Goal: Information Seeking & Learning: Learn about a topic

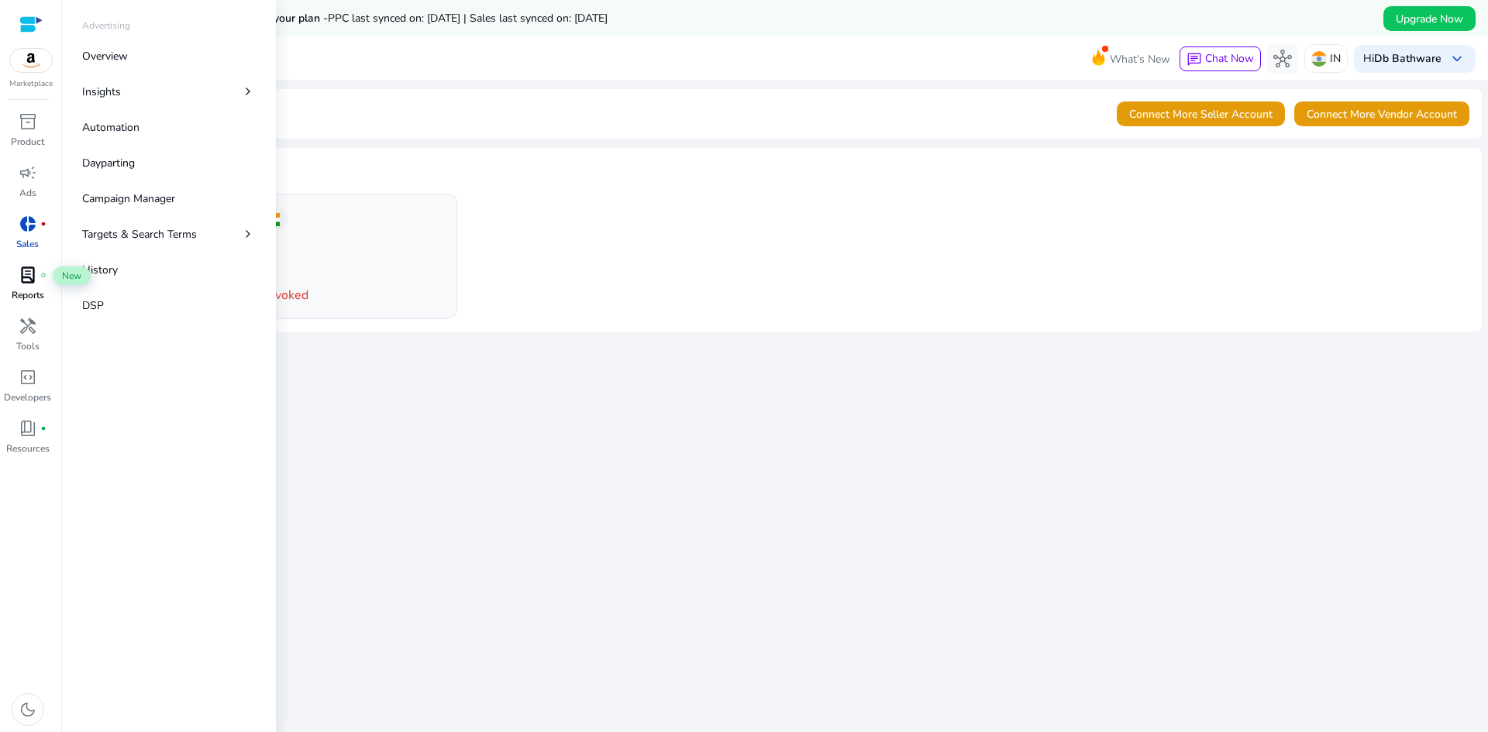
click at [45, 278] on span "fiber_manual_record" at bounding box center [43, 275] width 6 height 6
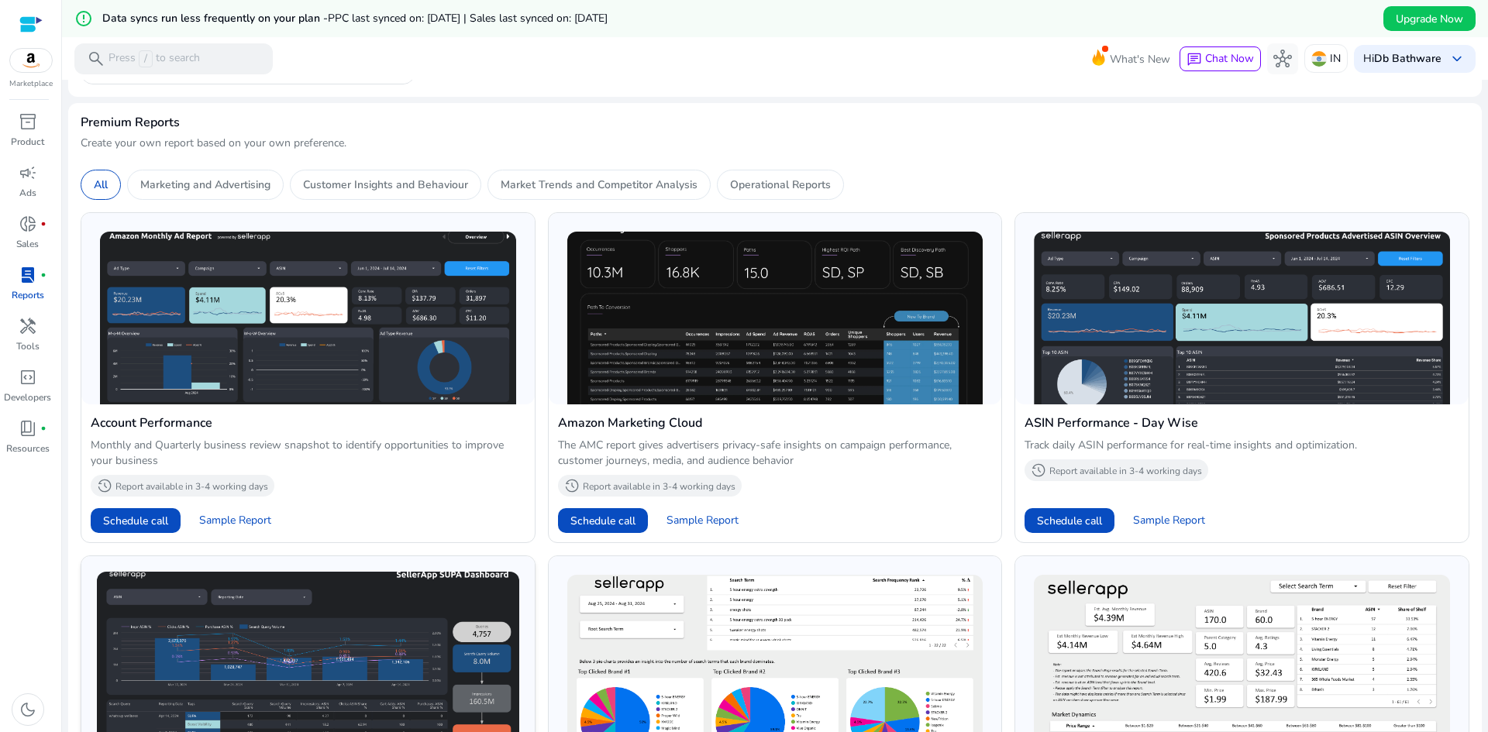
scroll to position [78, 0]
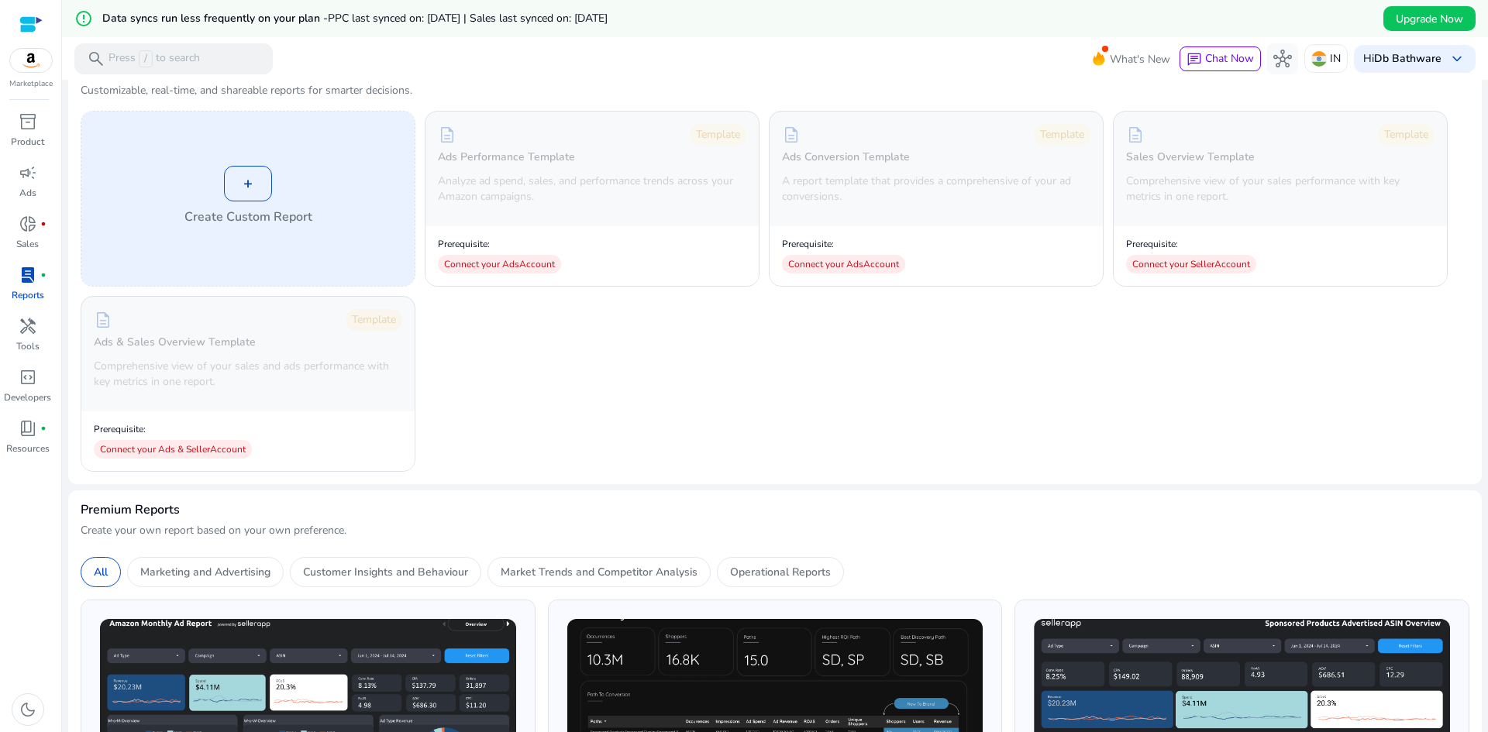
click at [250, 190] on div "+" at bounding box center [248, 184] width 48 height 36
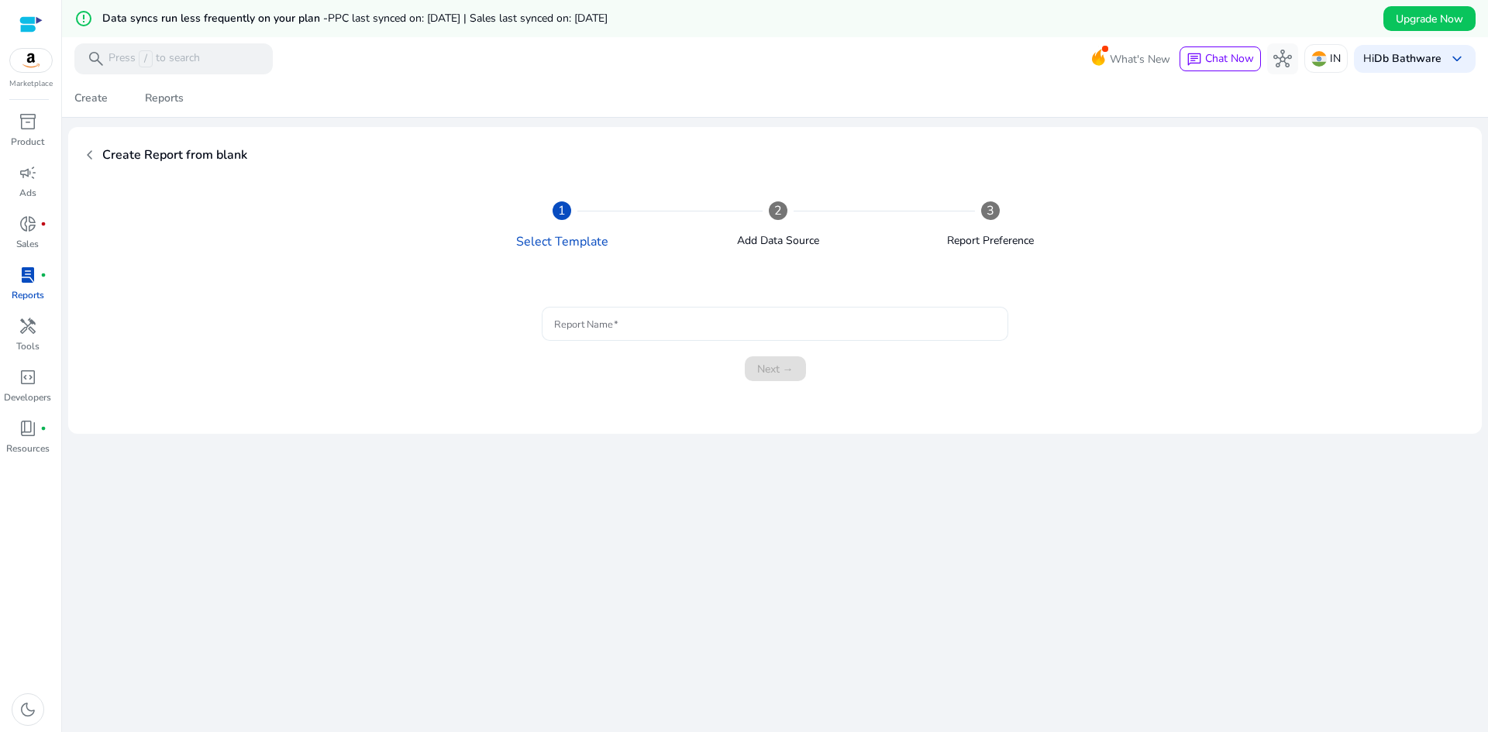
click at [577, 317] on input "Report Name" at bounding box center [775, 323] width 442 height 17
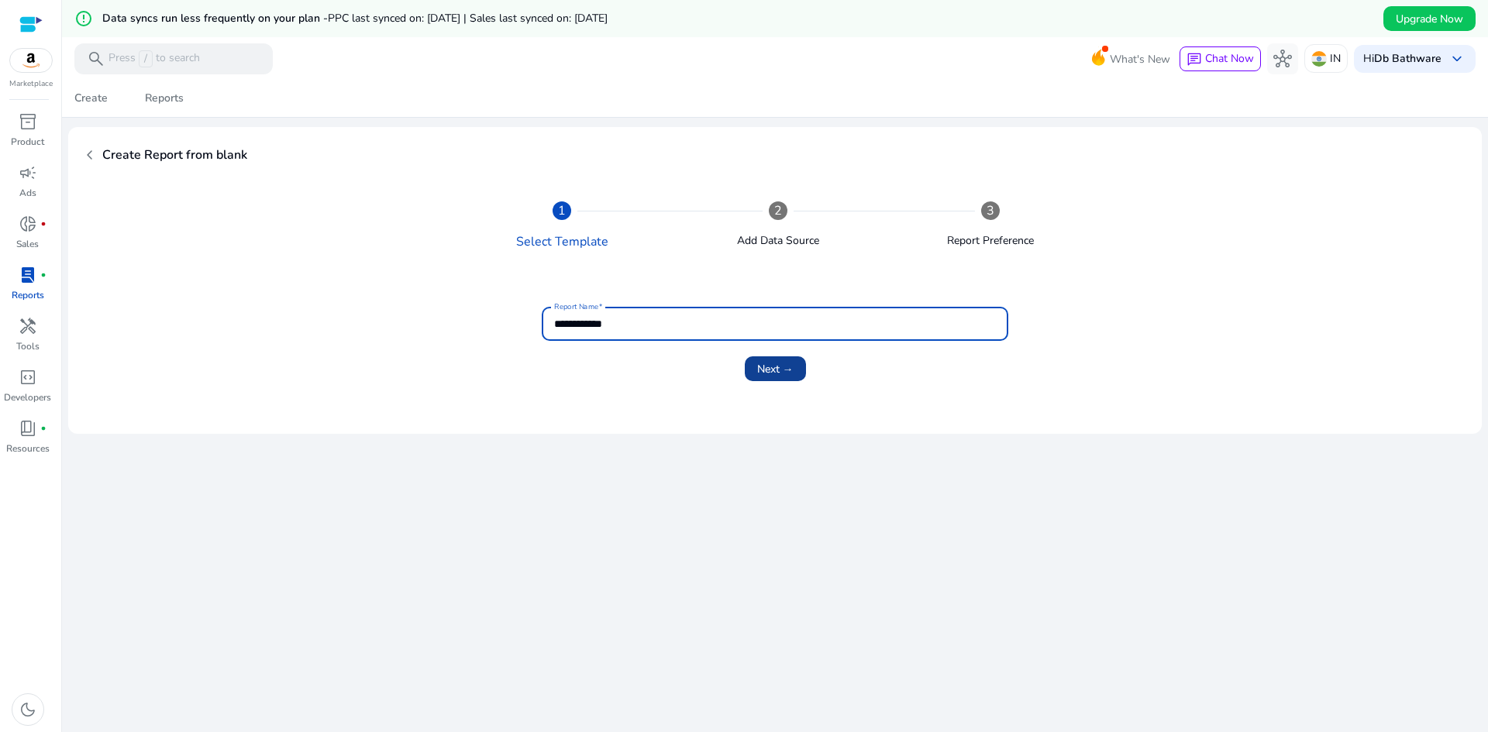
type input "**********"
click at [751, 371] on span "submit" at bounding box center [775, 368] width 61 height 37
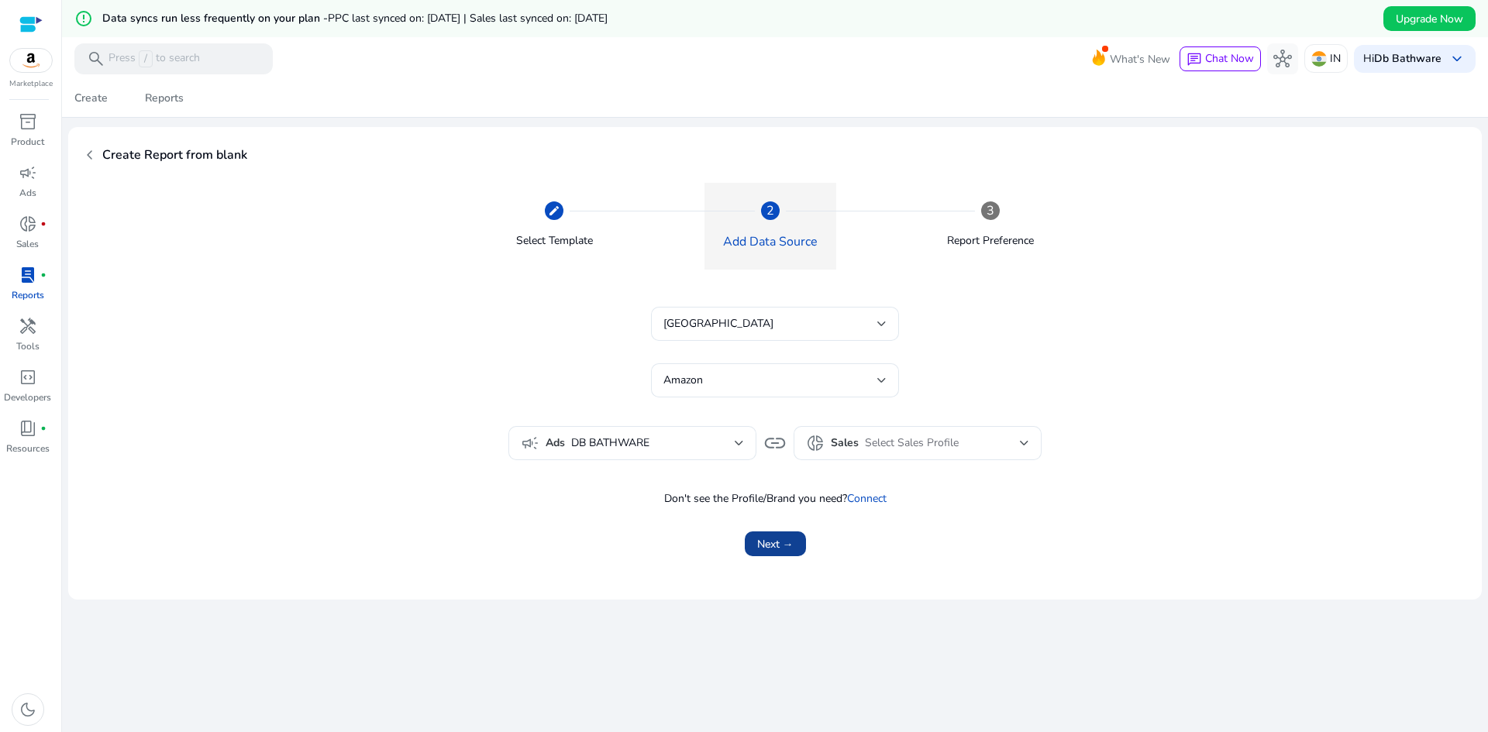
click at [783, 542] on span "Next →" at bounding box center [775, 544] width 36 height 16
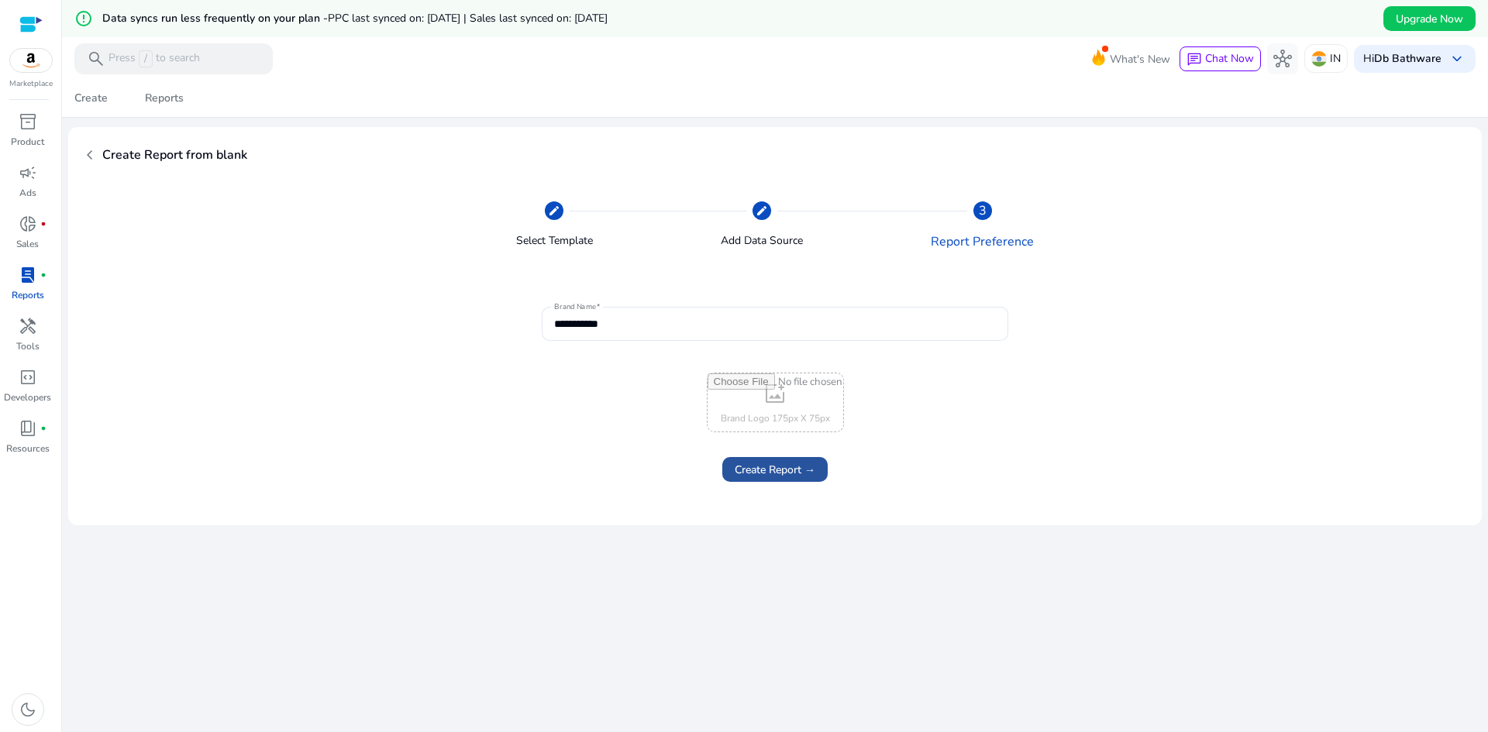
click at [776, 474] on span "Create Report →" at bounding box center [775, 470] width 81 height 16
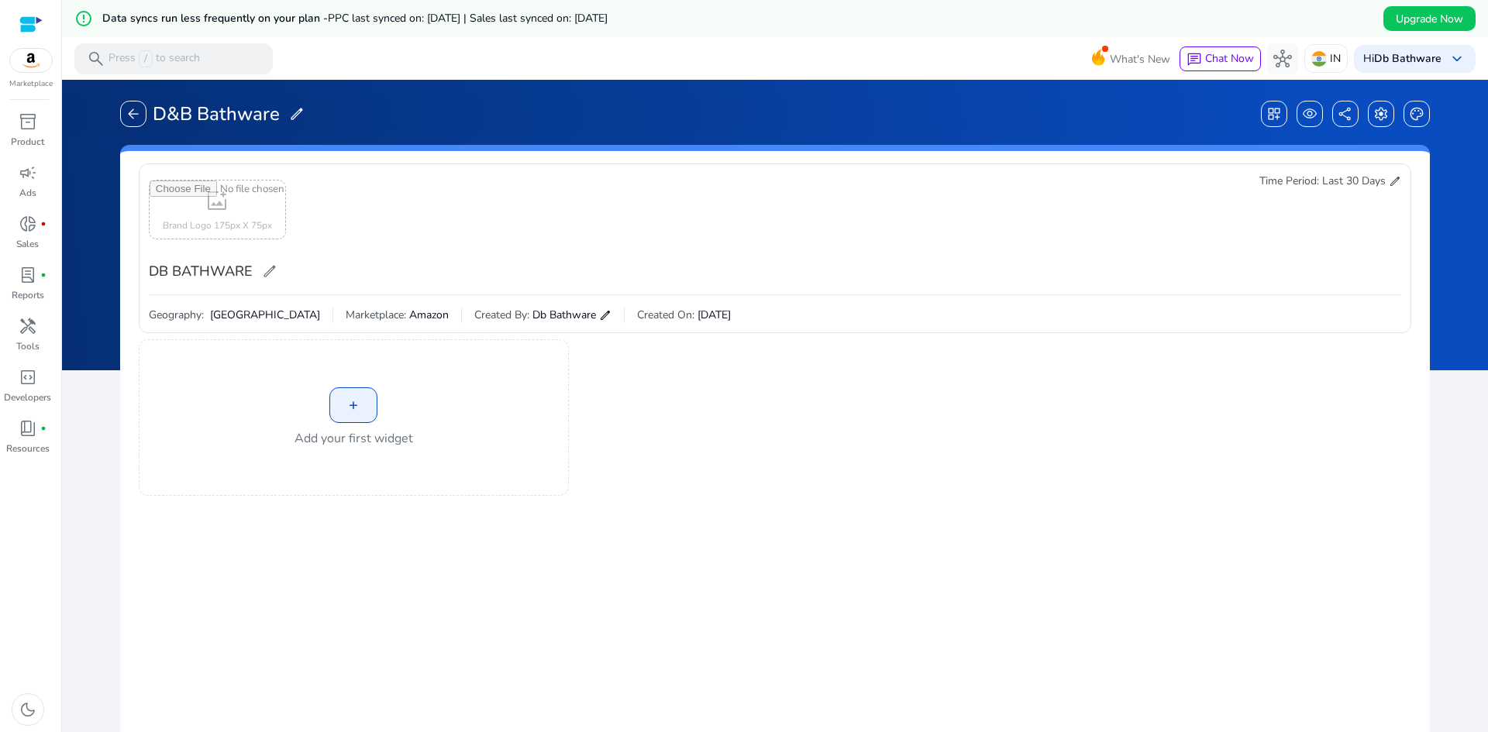
click at [343, 411] on div "+" at bounding box center [353, 405] width 48 height 36
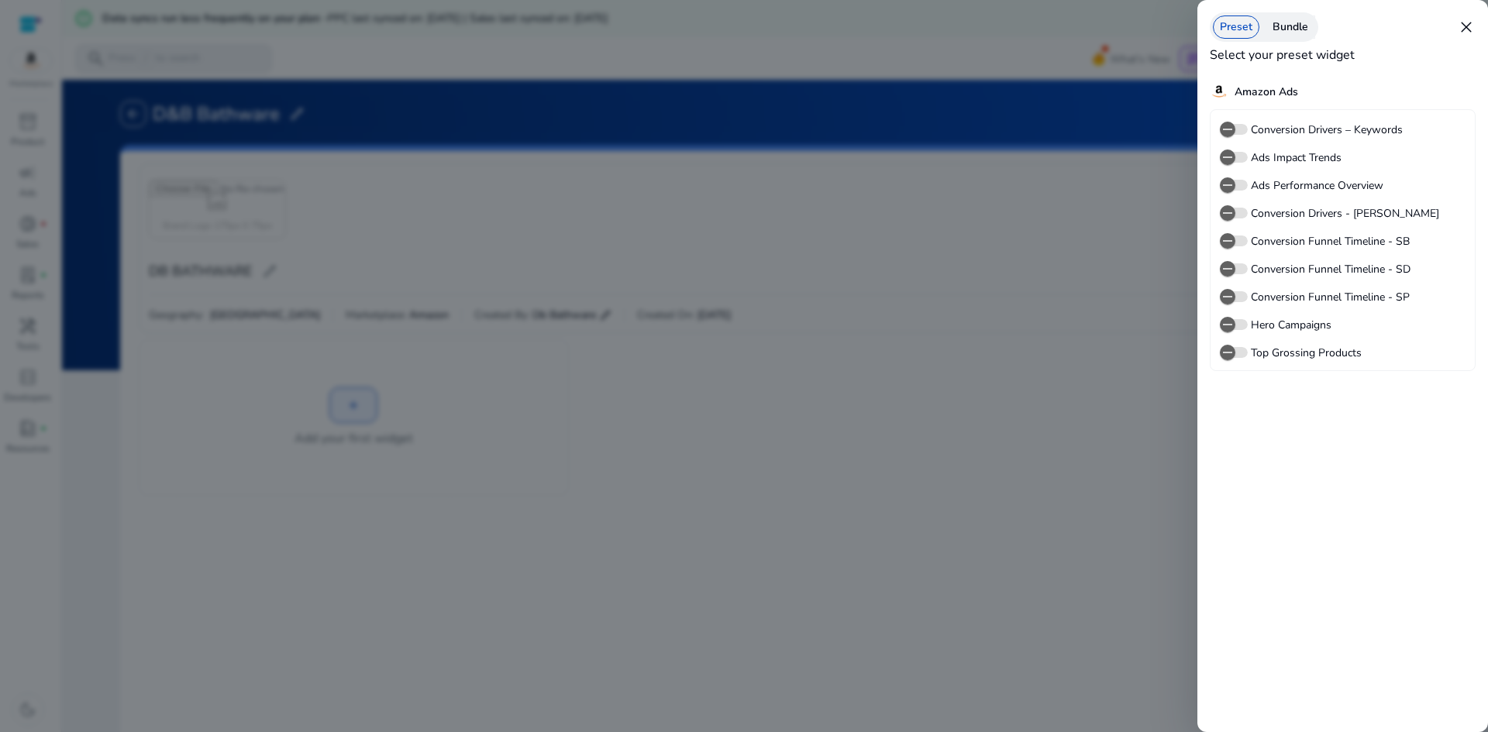
click at [1319, 157] on label "Ads Impact Trends" at bounding box center [1294, 158] width 94 height 16
click at [1247, 157] on button "Ads Impact Trends" at bounding box center [1234, 157] width 28 height 11
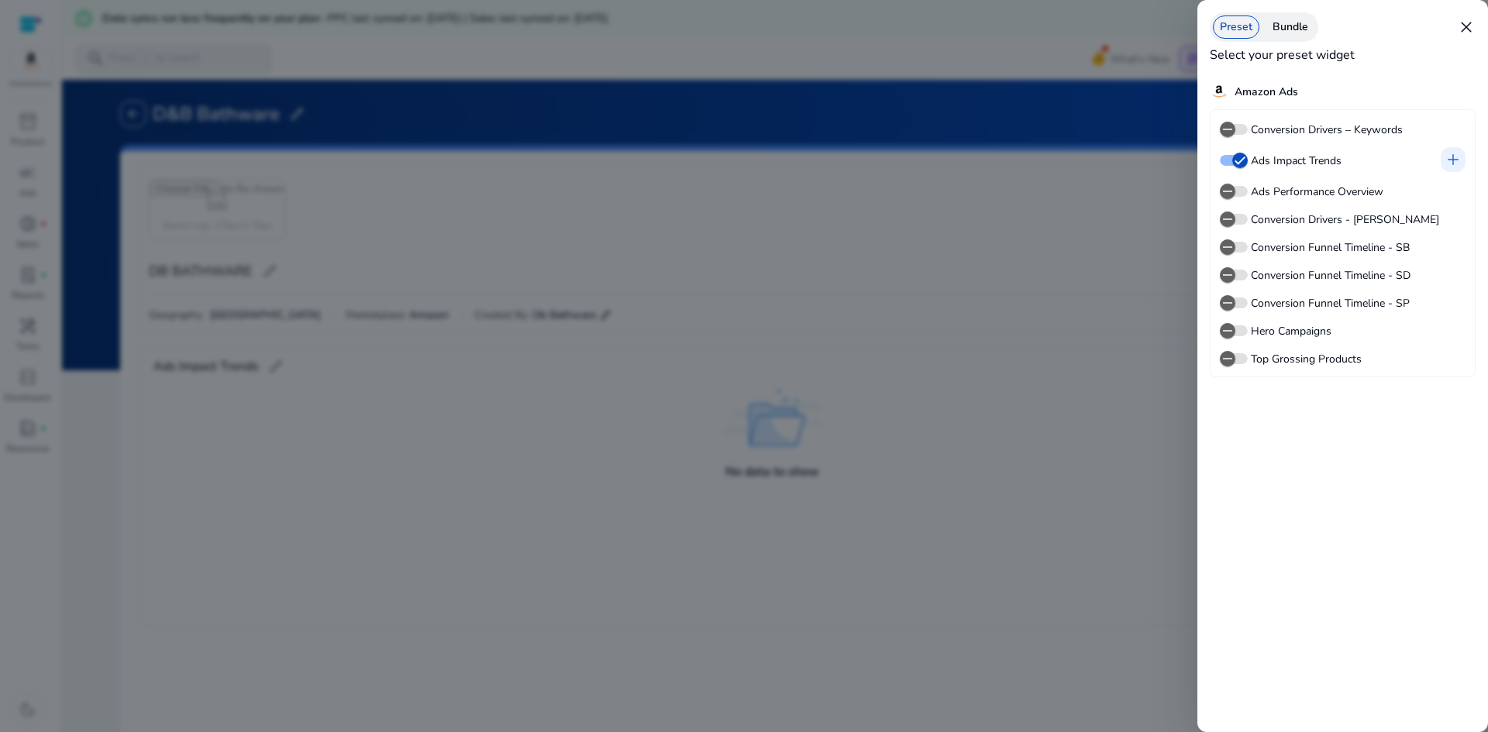
click at [1260, 127] on label "Conversion Drivers – Keywords" at bounding box center [1324, 130] width 155 height 16
click at [1247, 127] on button "Conversion Drivers – Keywords" at bounding box center [1234, 129] width 28 height 11
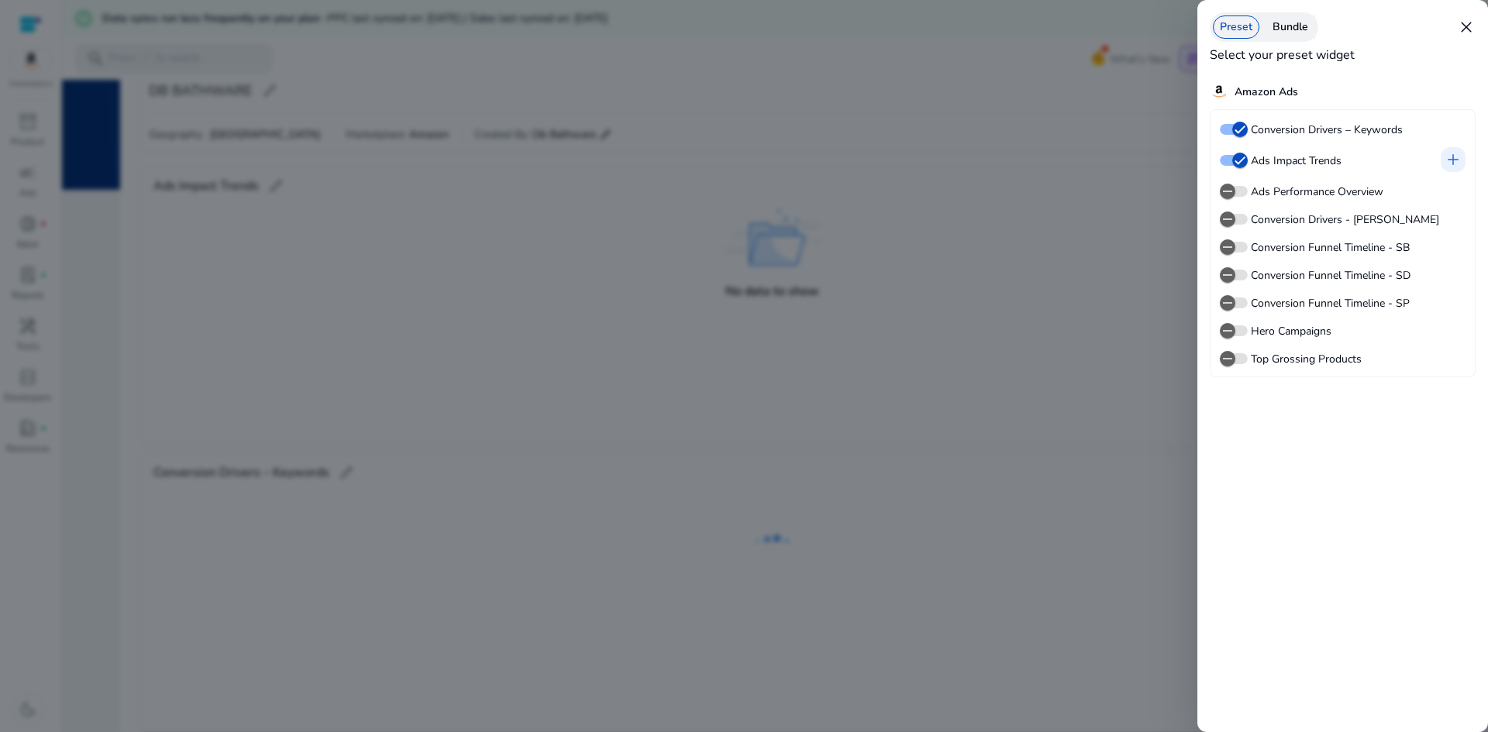
click at [1257, 189] on label "Ads Performance Overview" at bounding box center [1315, 192] width 136 height 16
click at [1247, 189] on button "Ads Performance Overview" at bounding box center [1234, 191] width 28 height 11
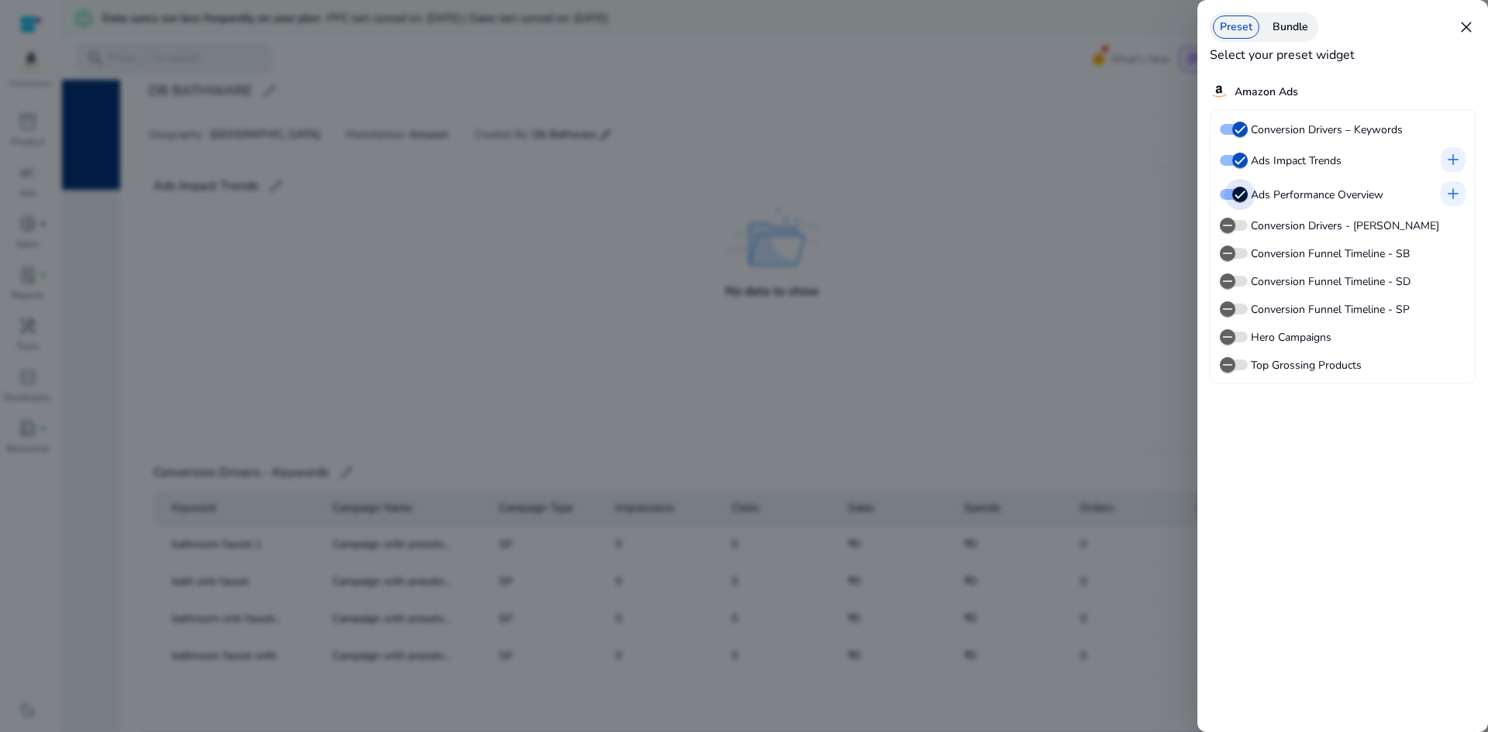
scroll to position [324, 0]
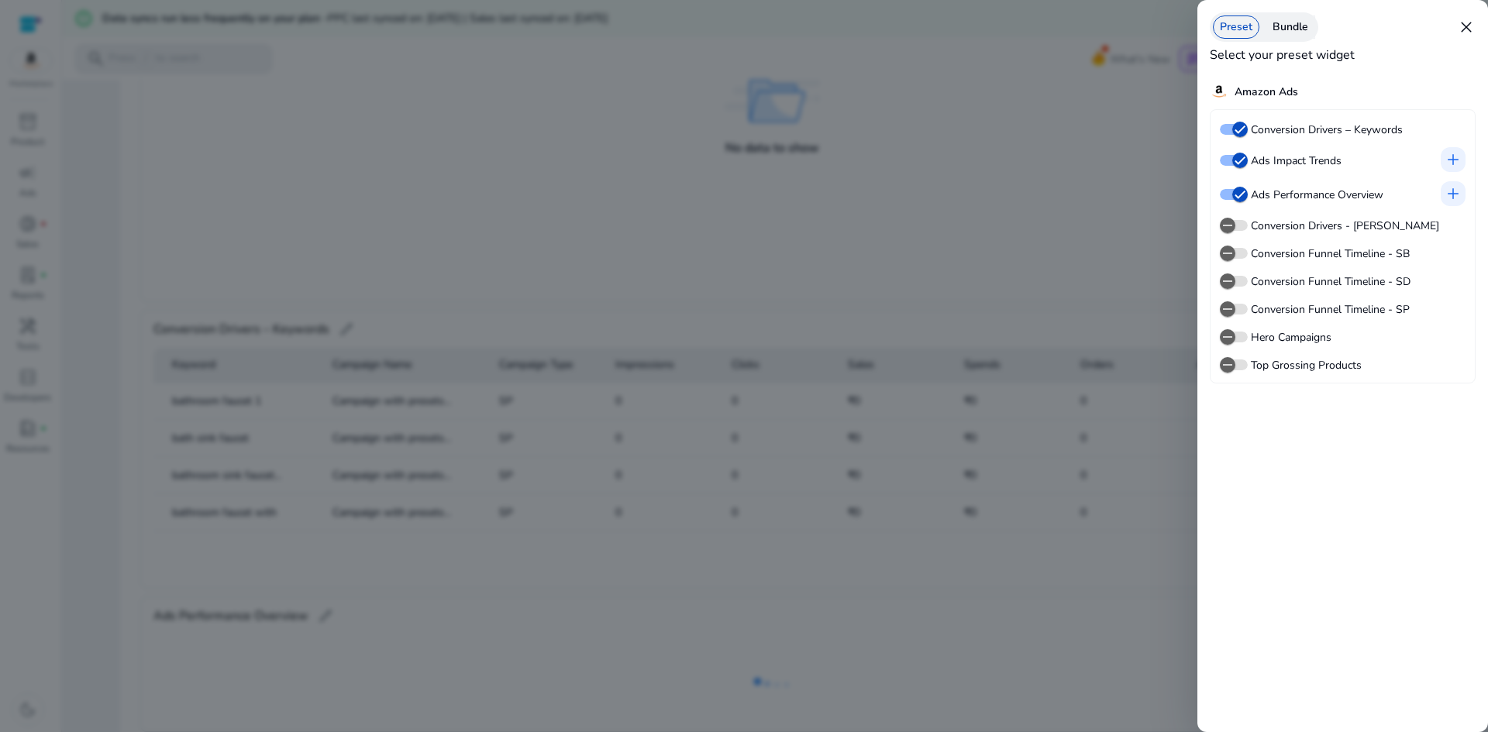
click at [1257, 220] on label "Conversion Drivers - [PERSON_NAME]" at bounding box center [1342, 226] width 191 height 16
click at [1247, 220] on button "Conversion Drivers - [PERSON_NAME]" at bounding box center [1234, 225] width 28 height 11
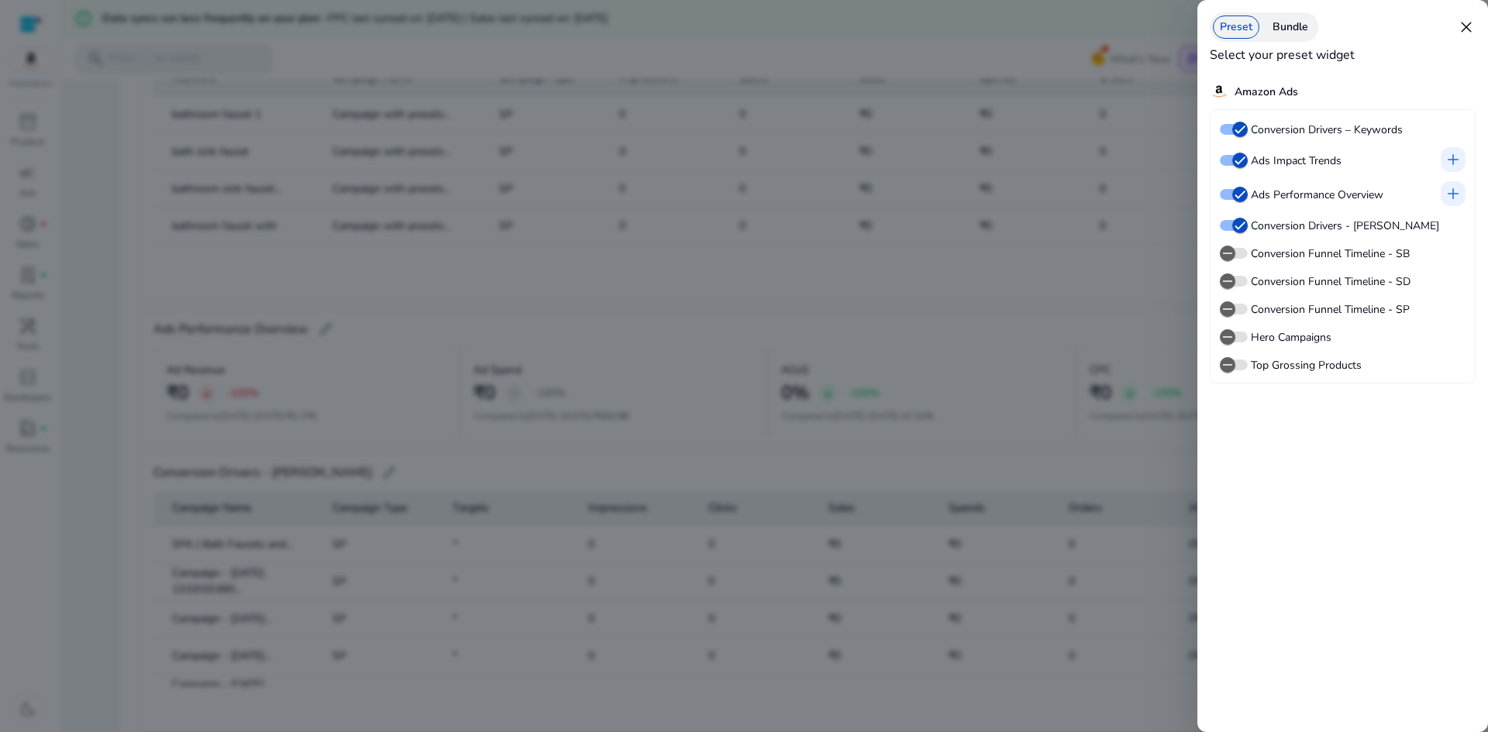
click at [1251, 256] on label "Conversion Funnel Timeline - SB" at bounding box center [1328, 254] width 162 height 16
click at [1247, 256] on button "Conversion Funnel Timeline - SB" at bounding box center [1234, 253] width 28 height 11
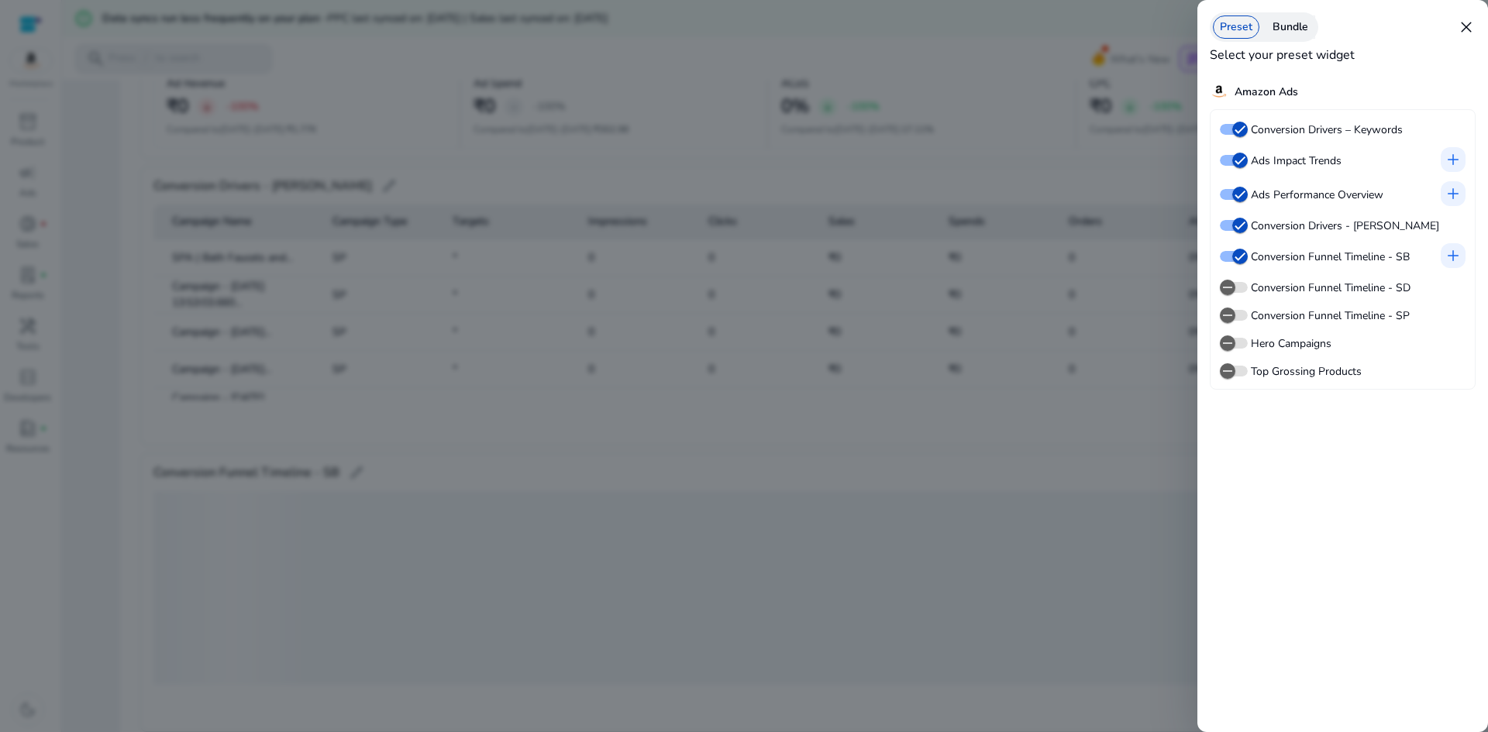
click at [1255, 275] on div "Conversion Drivers – Keywords Ads Impact Trends add Ads Performance Overview ad…" at bounding box center [1343, 249] width 266 height 280
click at [1261, 285] on label "Conversion Funnel Timeline - SD" at bounding box center [1328, 288] width 163 height 16
click at [1247, 285] on button "Conversion Funnel Timeline - SD" at bounding box center [1234, 287] width 28 height 11
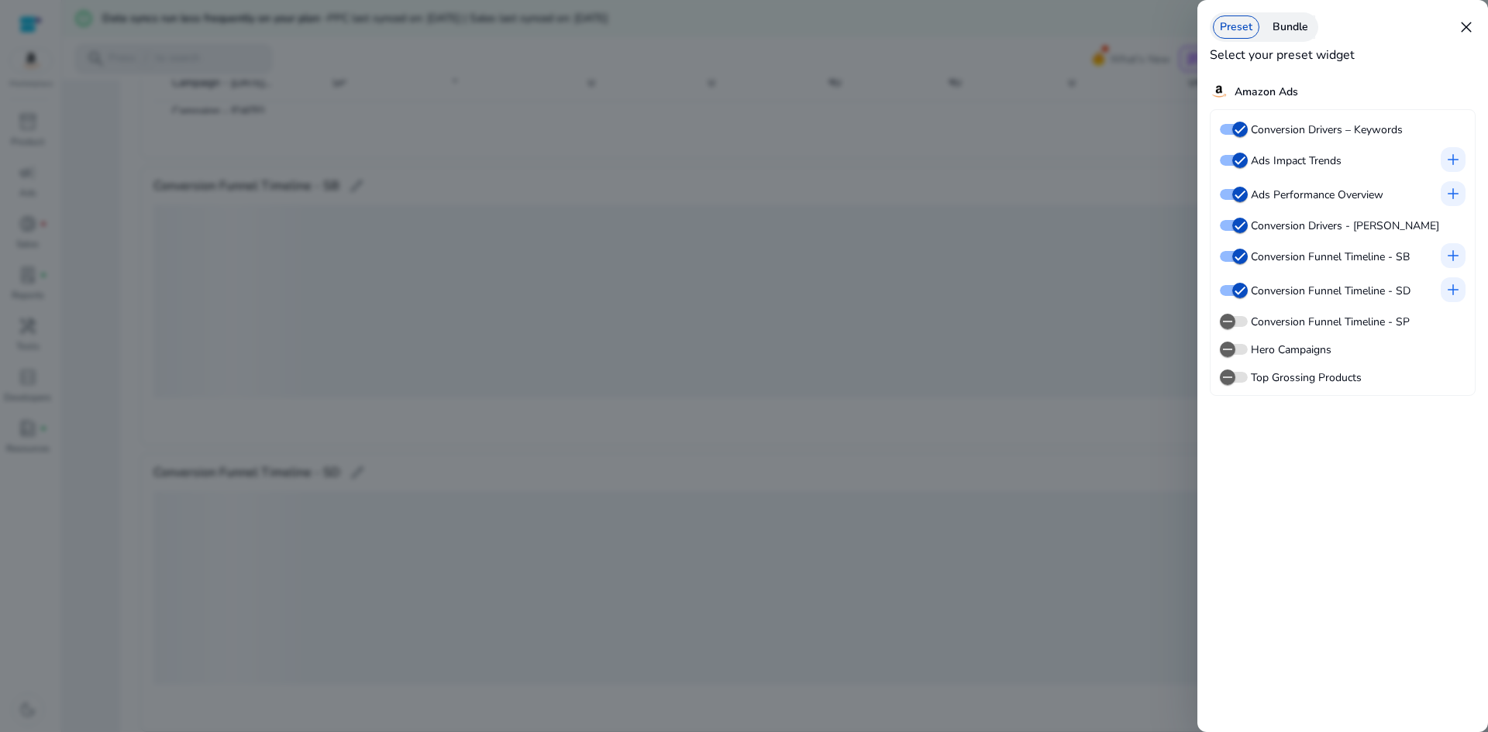
click at [1261, 311] on mat-slide-toggle "Conversion Funnel Timeline - SP" at bounding box center [1315, 320] width 190 height 19
click at [1267, 330] on div "Conversion Drivers – Keywords Ads Impact Trends add Ads Performance Overview ad…" at bounding box center [1343, 252] width 266 height 287
click at [1267, 348] on label "Hero Campaigns" at bounding box center [1289, 350] width 84 height 16
click at [1247, 348] on button "Hero Campaigns" at bounding box center [1234, 349] width 28 height 11
click at [1274, 324] on label "Conversion Funnel Timeline - SP" at bounding box center [1328, 322] width 162 height 16
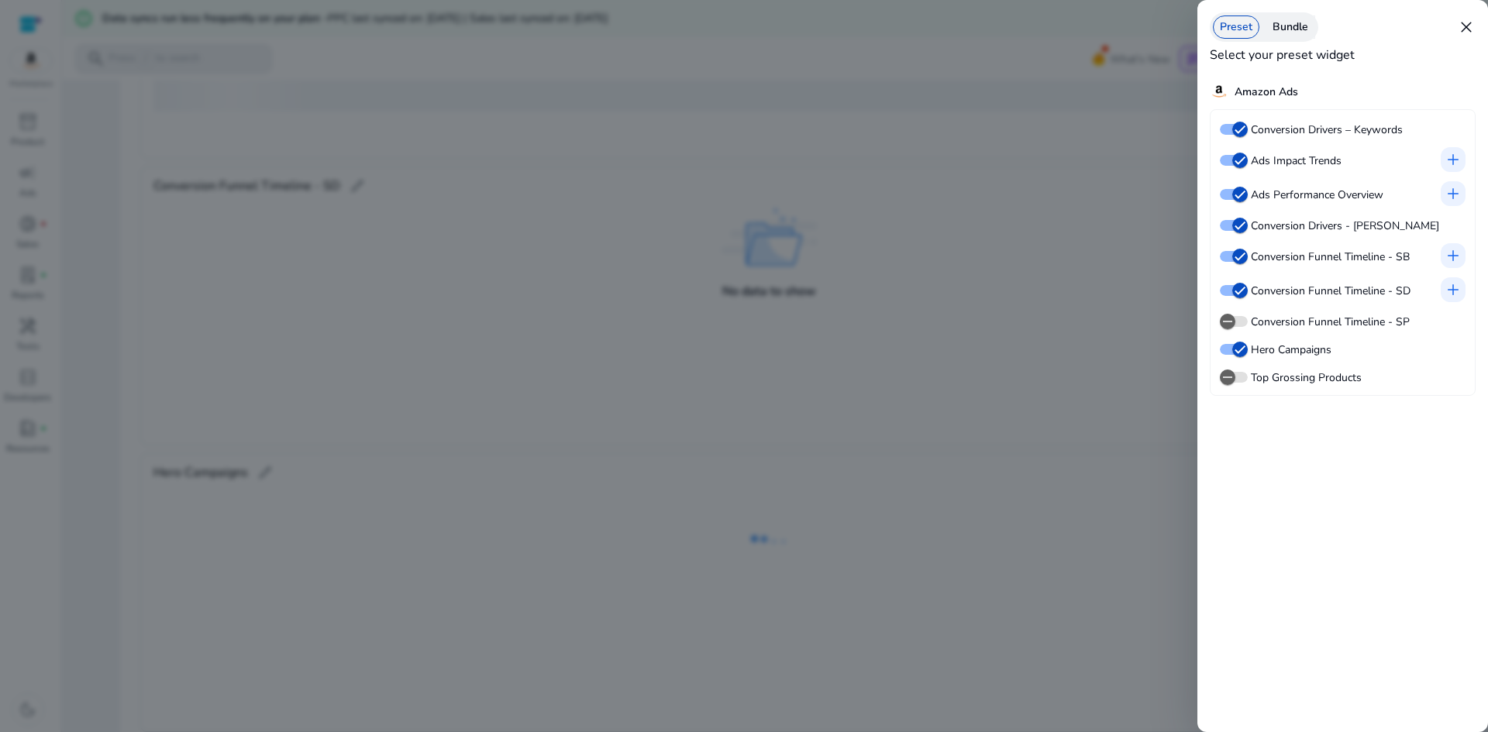
click at [1247, 324] on button "Conversion Funnel Timeline - SP" at bounding box center [1234, 321] width 28 height 11
click at [1270, 381] on label "Top Grossing Products" at bounding box center [1304, 384] width 114 height 16
click at [1247, 381] on button "Top Grossing Products" at bounding box center [1234, 383] width 28 height 11
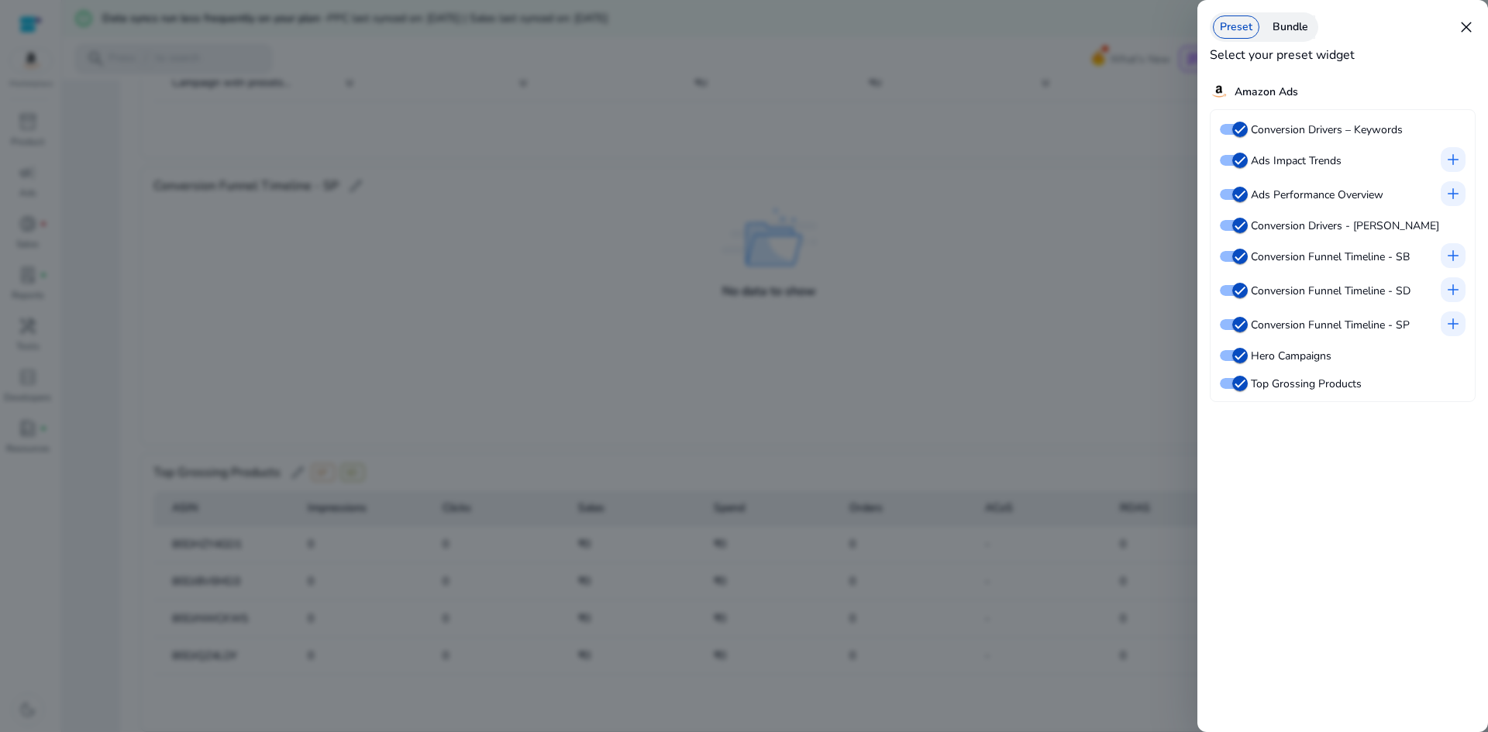
click at [1471, 26] on span "close" at bounding box center [1466, 27] width 19 height 19
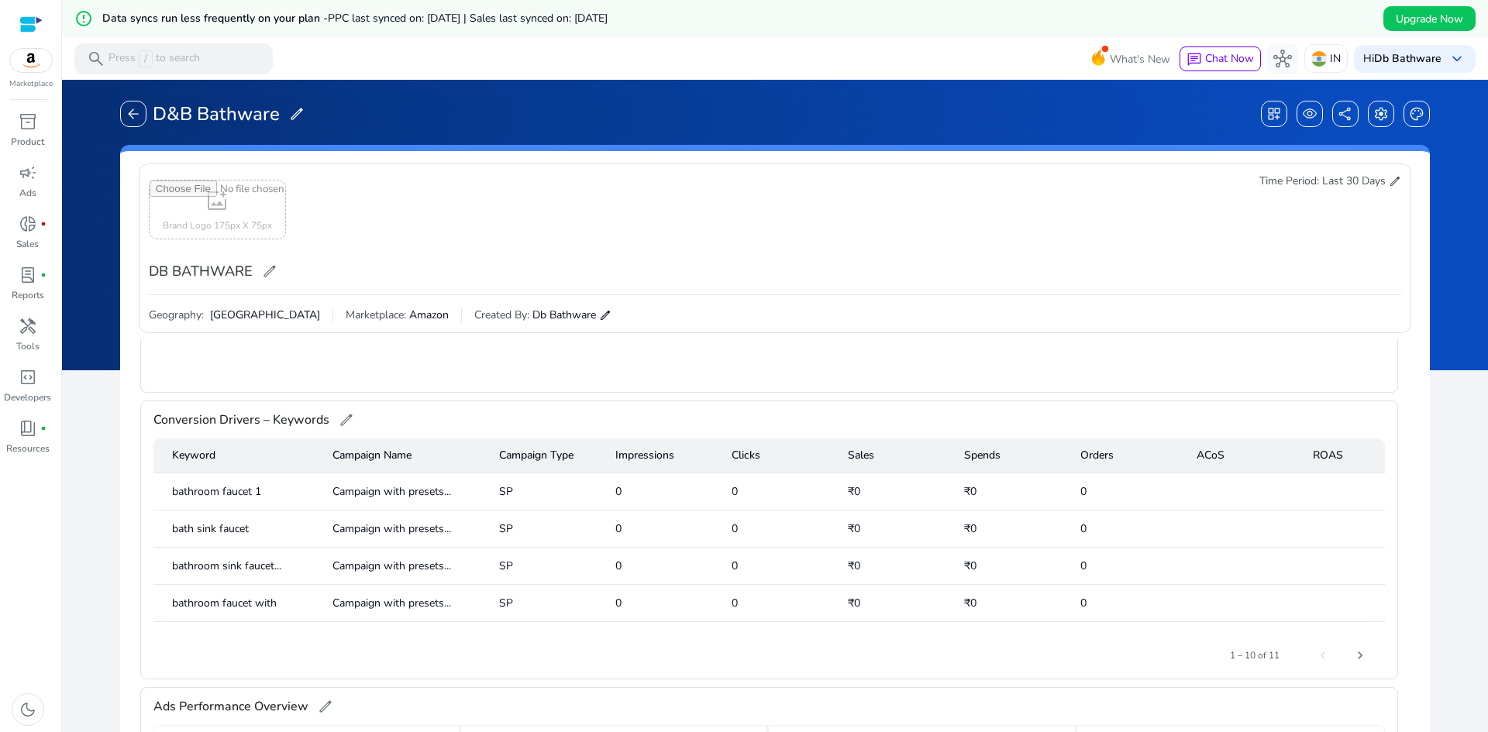
scroll to position [232, 0]
click at [133, 111] on span "arrow_back" at bounding box center [133, 113] width 15 height 15
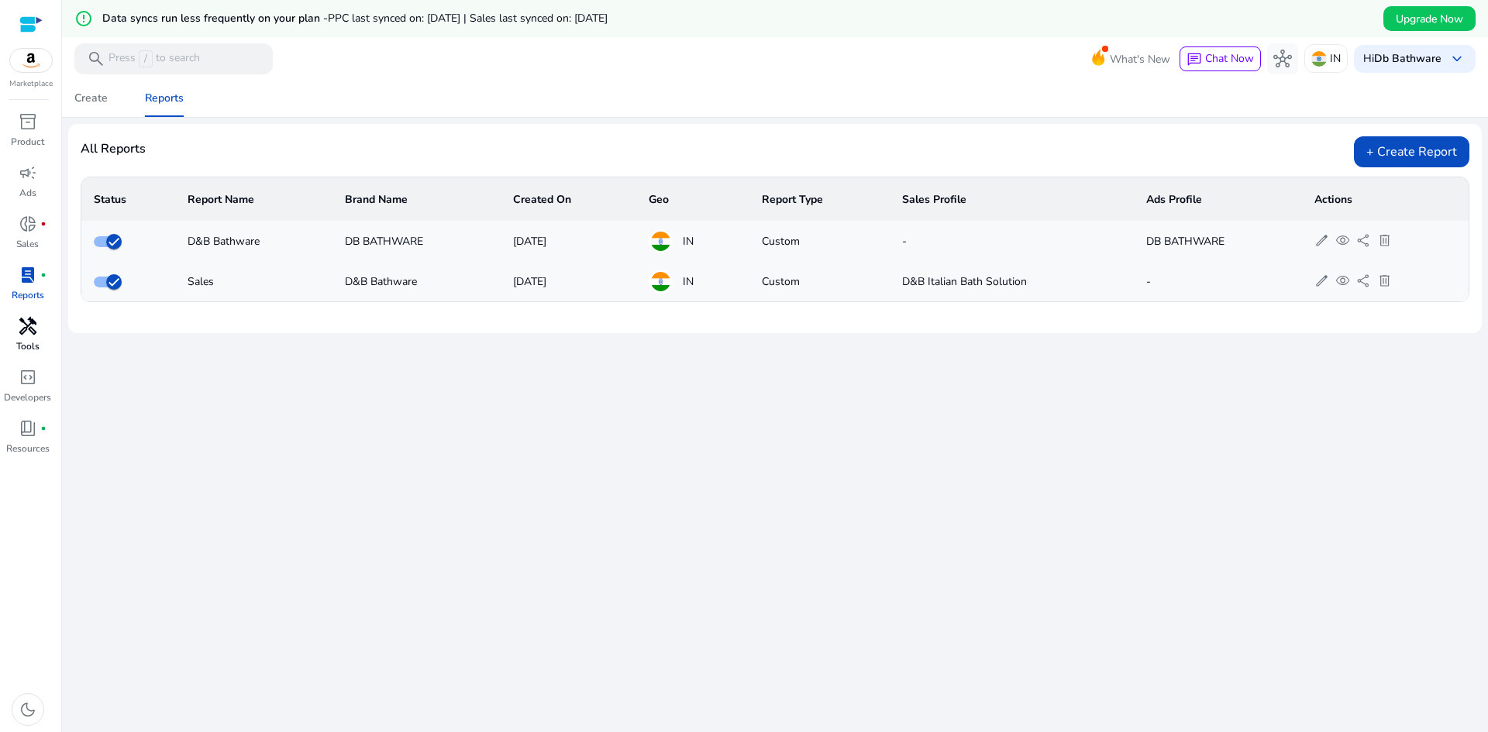
click at [22, 326] on span "handyman" at bounding box center [28, 326] width 19 height 19
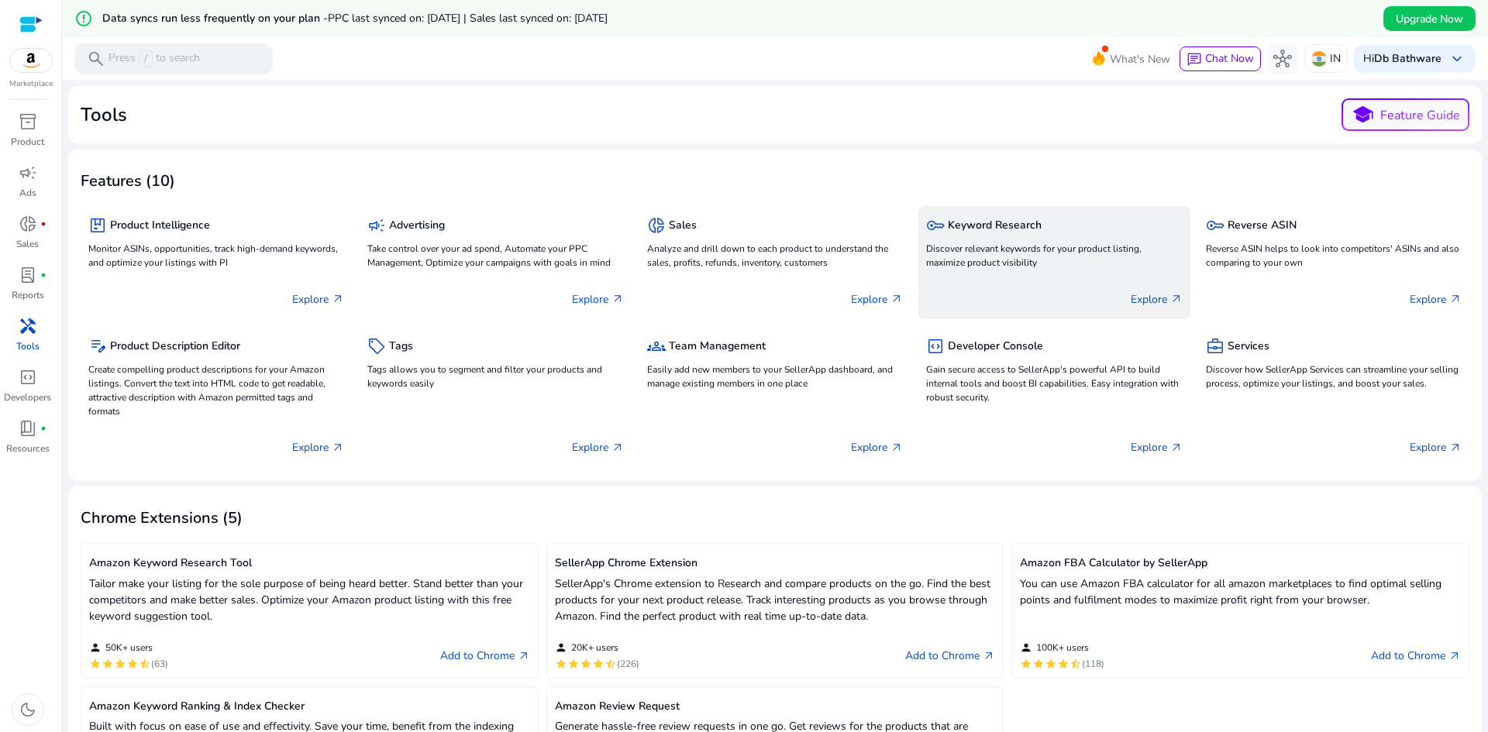
click at [1064, 236] on div "key Keyword Research" at bounding box center [1054, 225] width 256 height 22
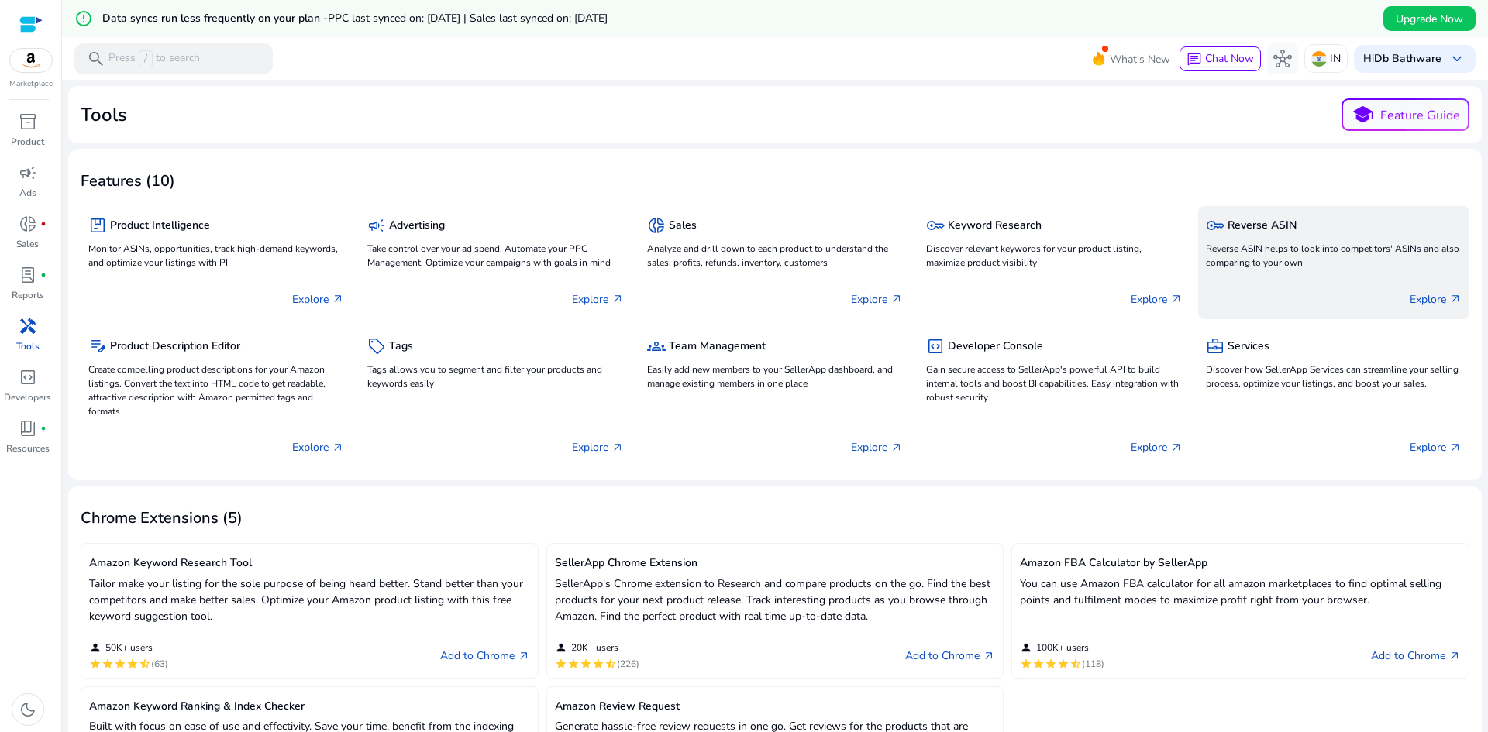
click at [1272, 250] on p "Reverse ASIN helps to look into competitors' ASINs and also comparing to your o…" at bounding box center [1334, 256] width 256 height 28
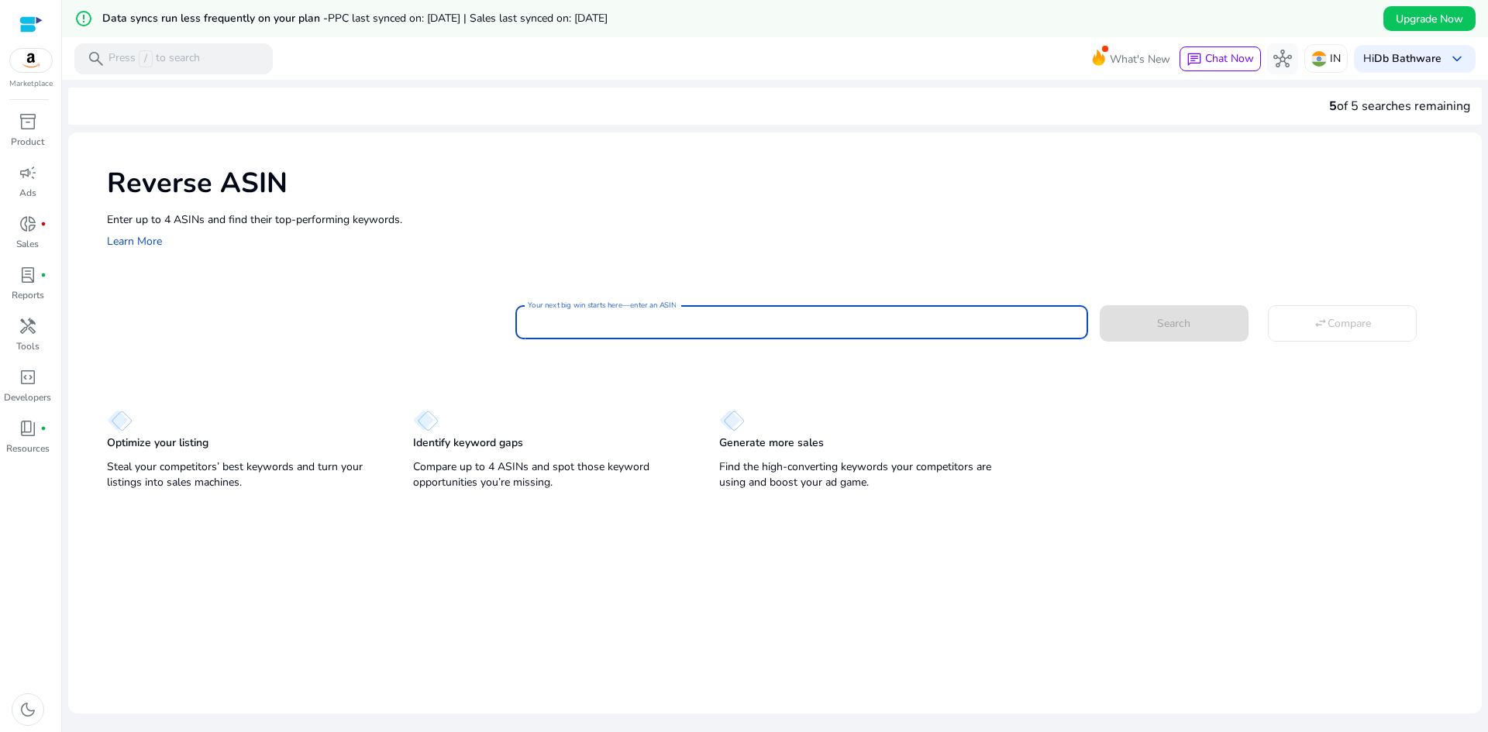
click at [642, 315] on input "Your next big win starts here—enter an ASIN" at bounding box center [801, 322] width 547 height 17
paste input "**********"
type input "**********"
click at [1159, 329] on span "Search" at bounding box center [1173, 323] width 33 height 16
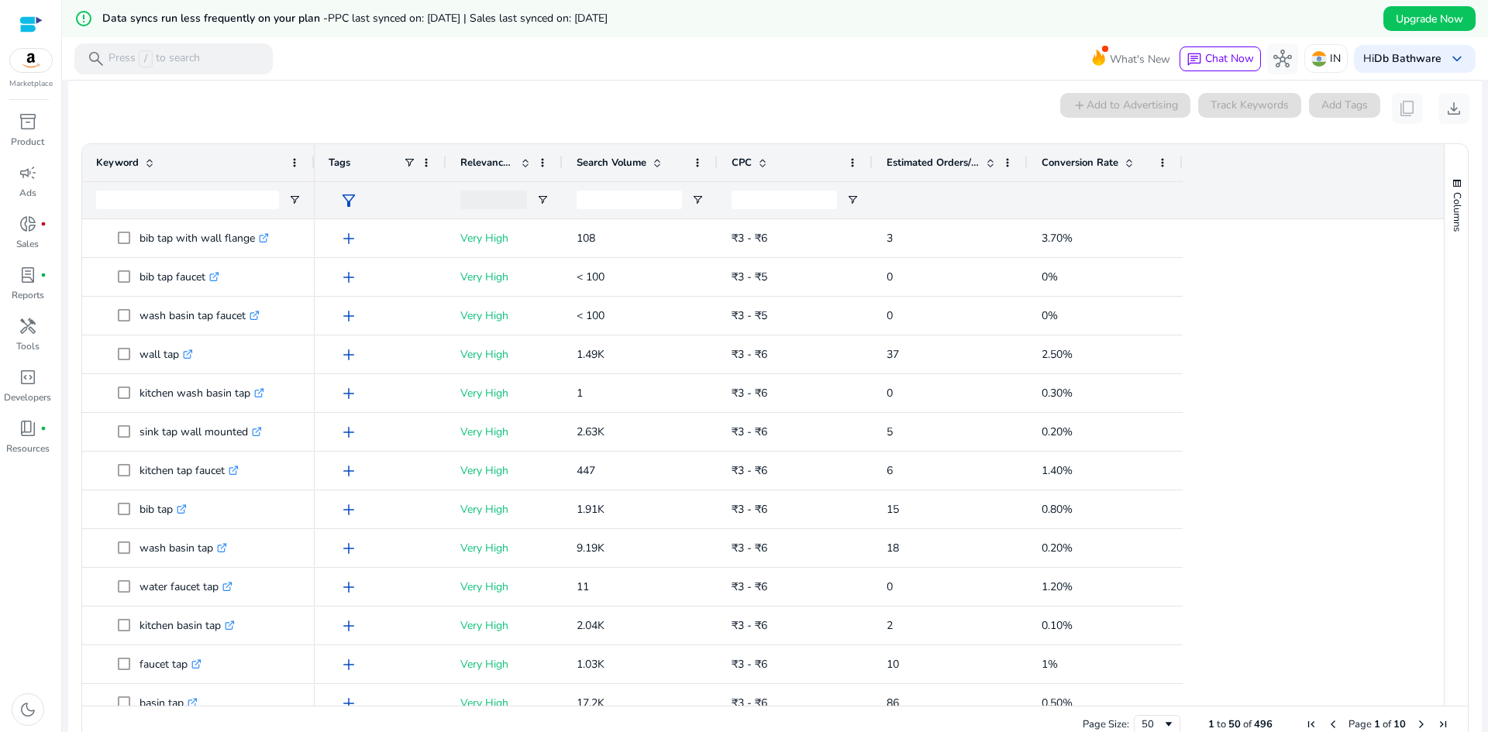
scroll to position [203, 0]
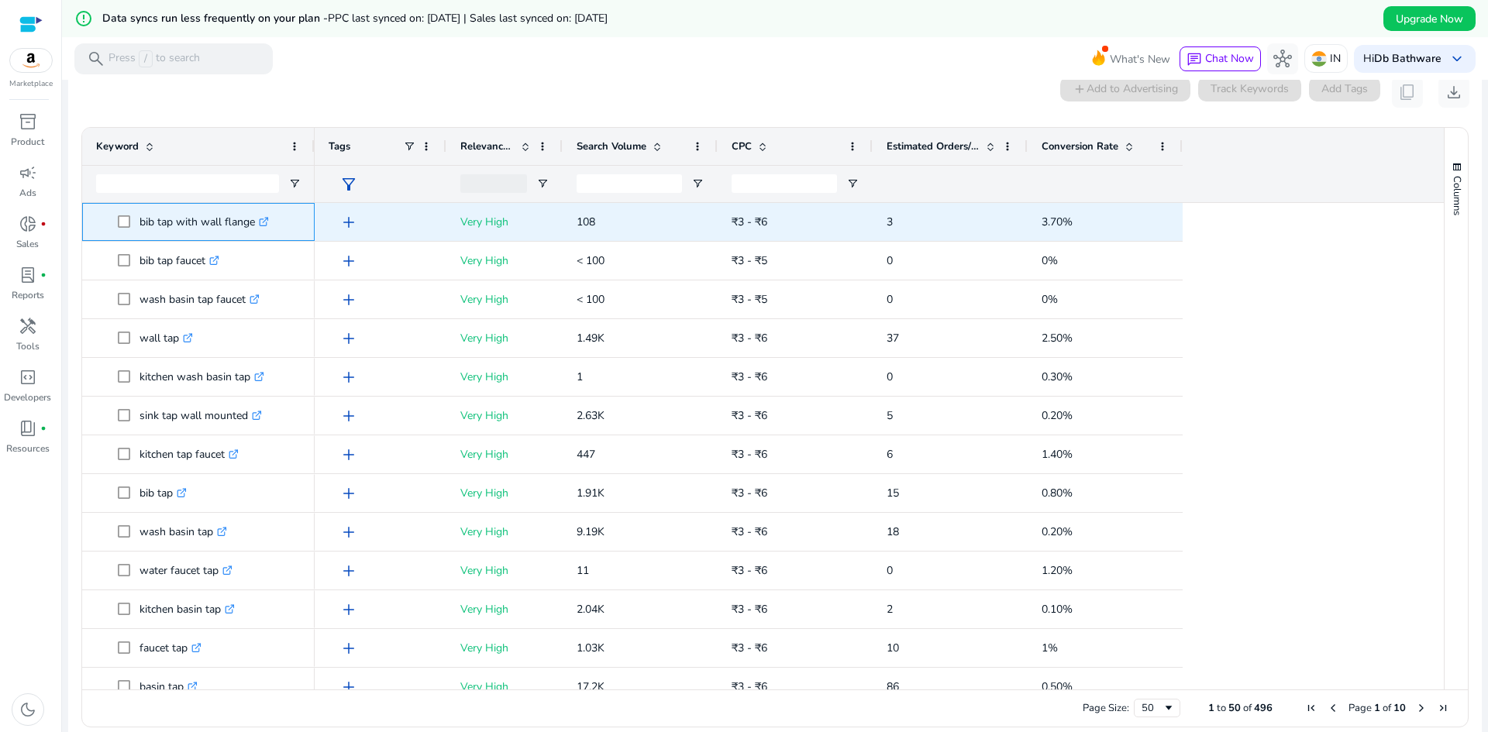
click at [267, 227] on link ".st0{fill:#2c8af8}" at bounding box center [262, 222] width 14 height 15
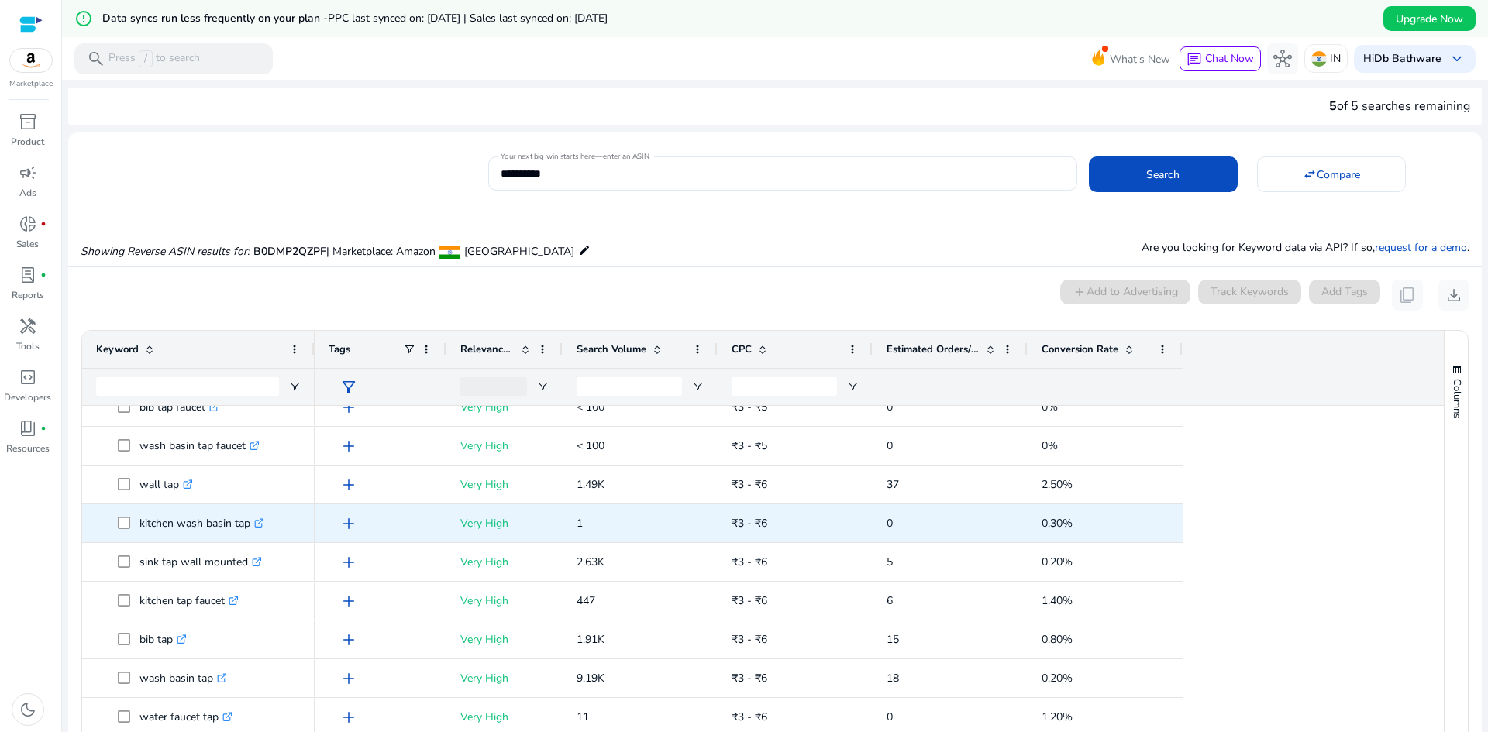
scroll to position [77, 0]
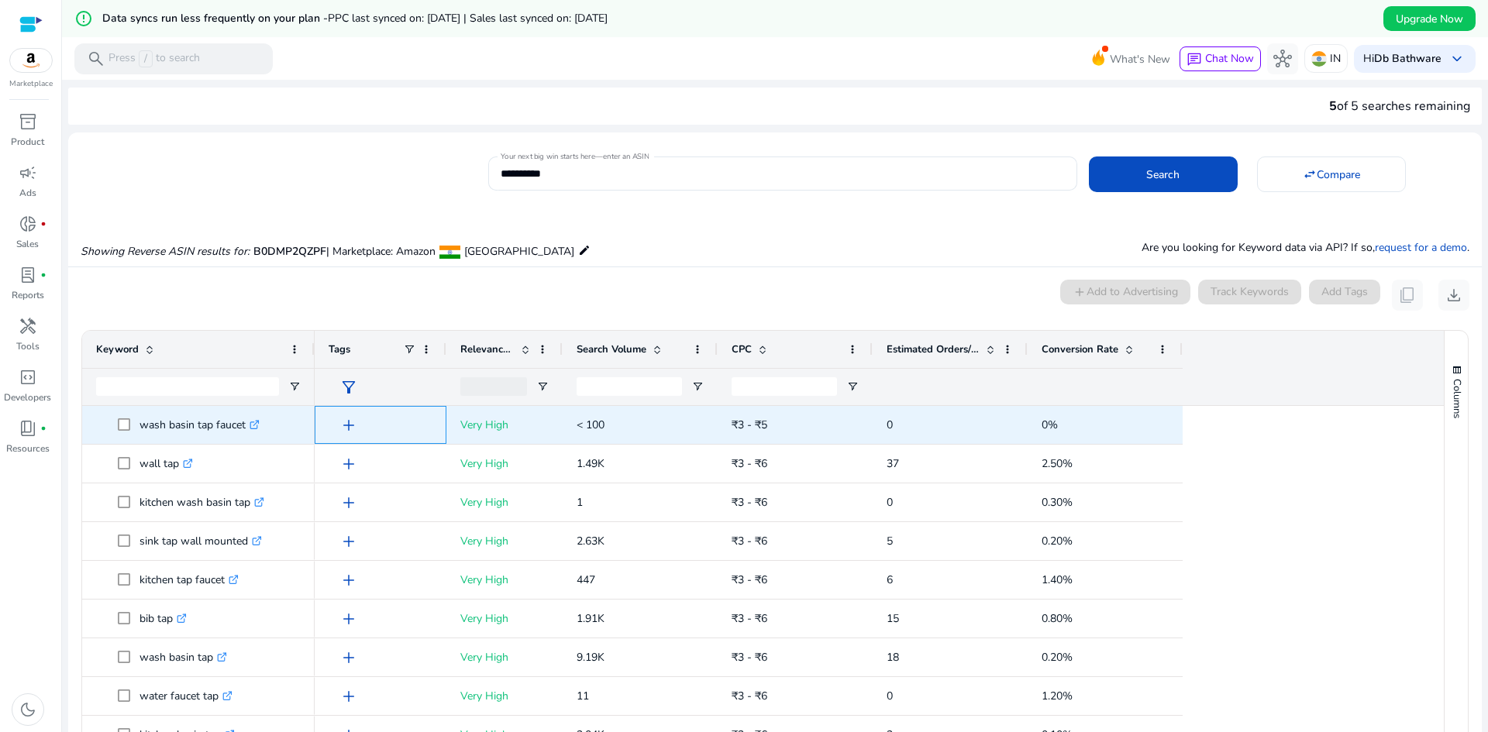
click at [348, 422] on span "add" at bounding box center [348, 425] width 19 height 19
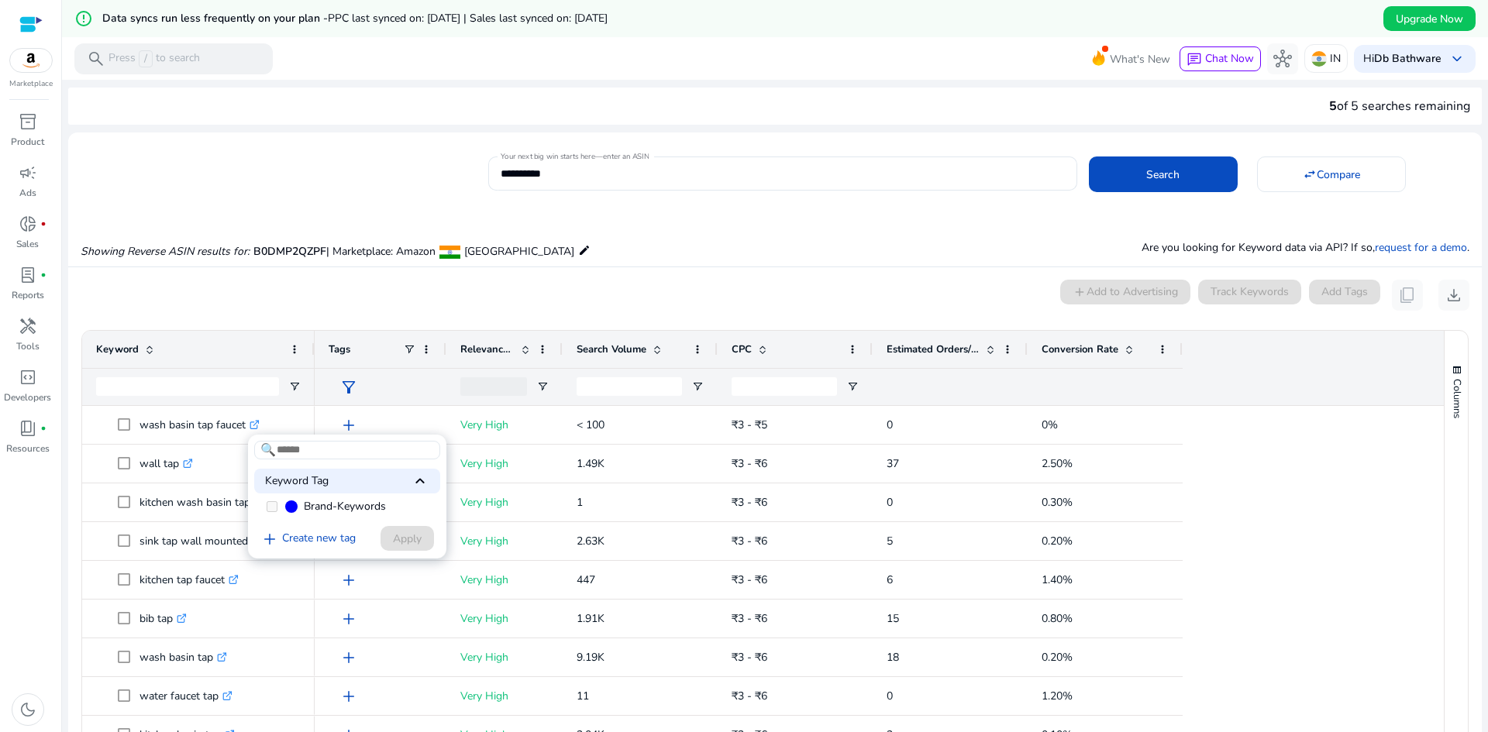
click at [735, 285] on div at bounding box center [744, 366] width 1488 height 732
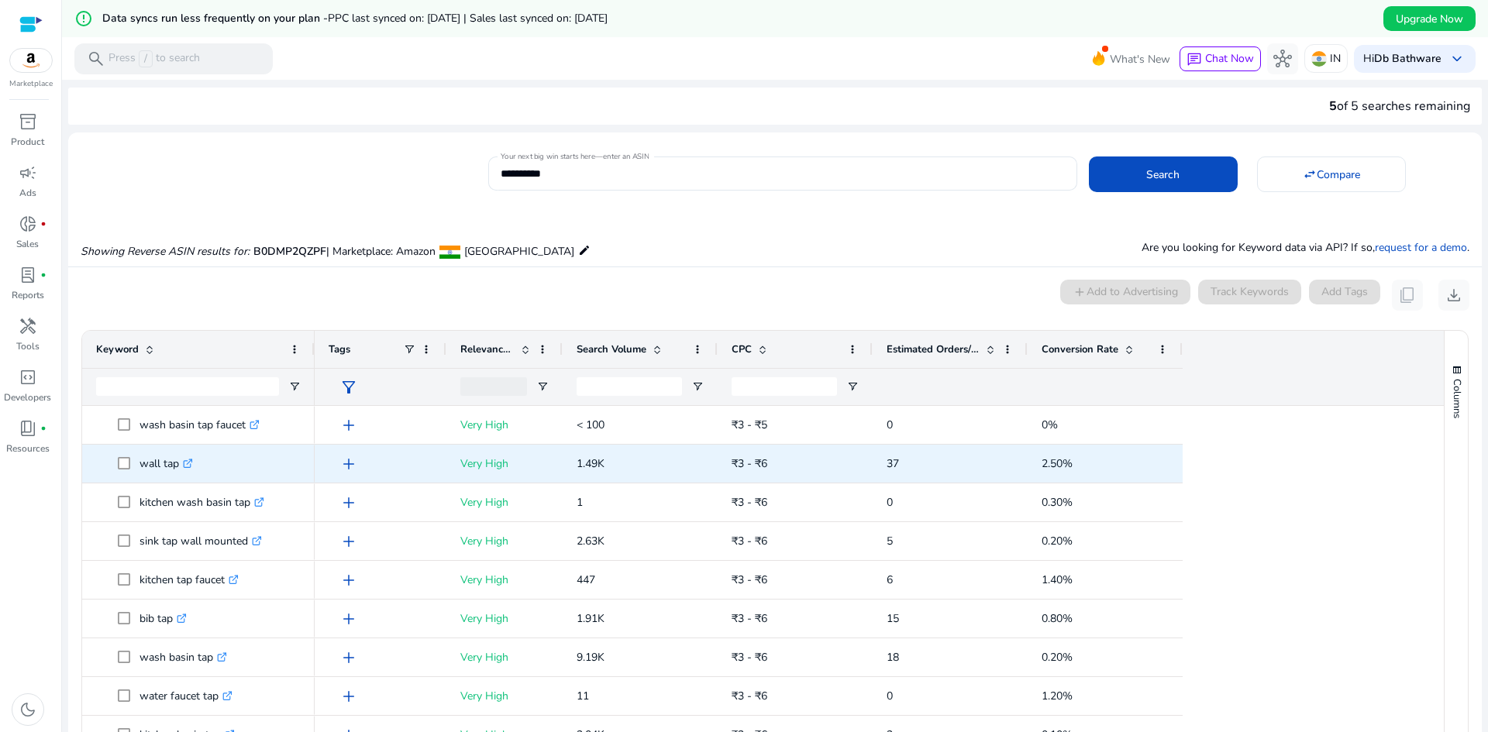
click at [191, 459] on icon ".st0{fill:#2c8af8}" at bounding box center [188, 464] width 10 height 10
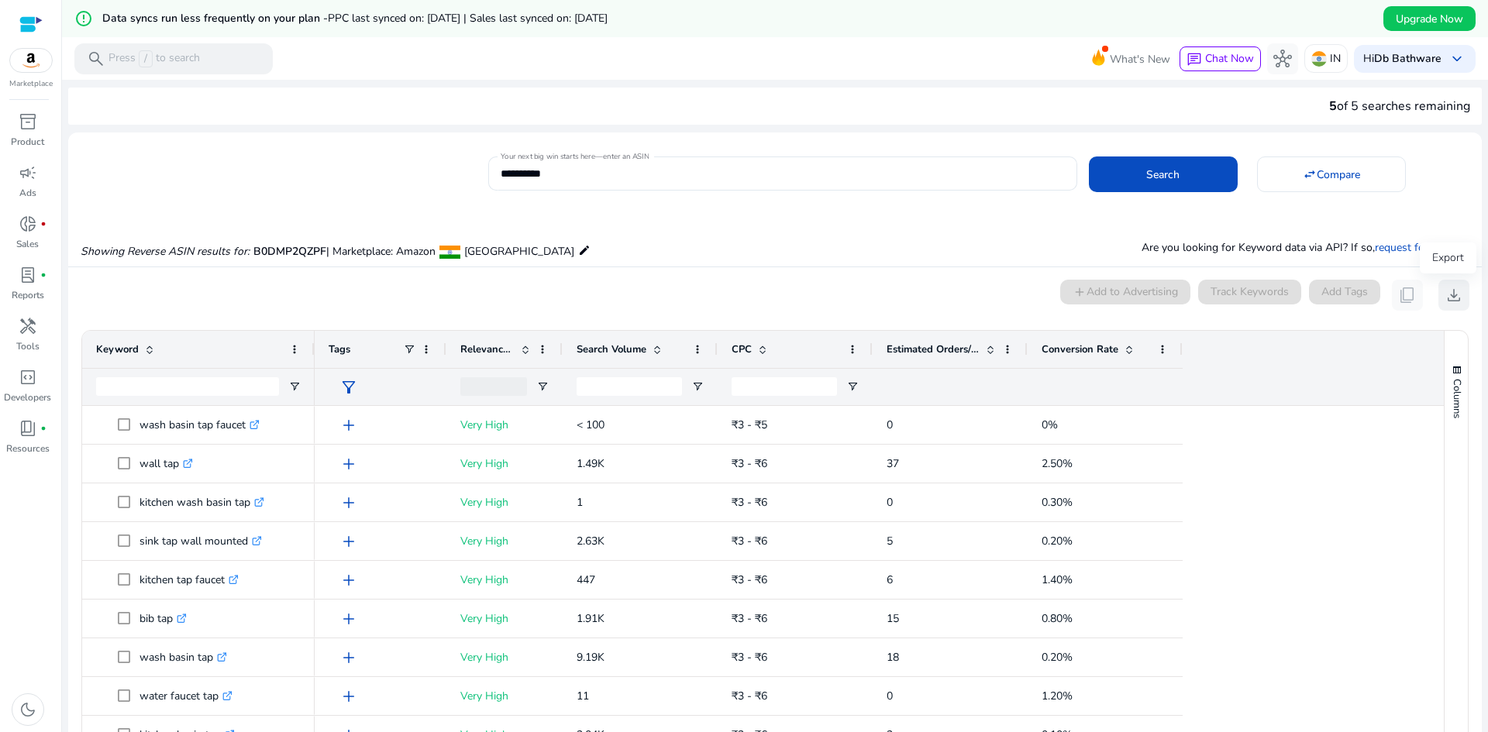
click at [1445, 295] on span "download" at bounding box center [1453, 295] width 19 height 19
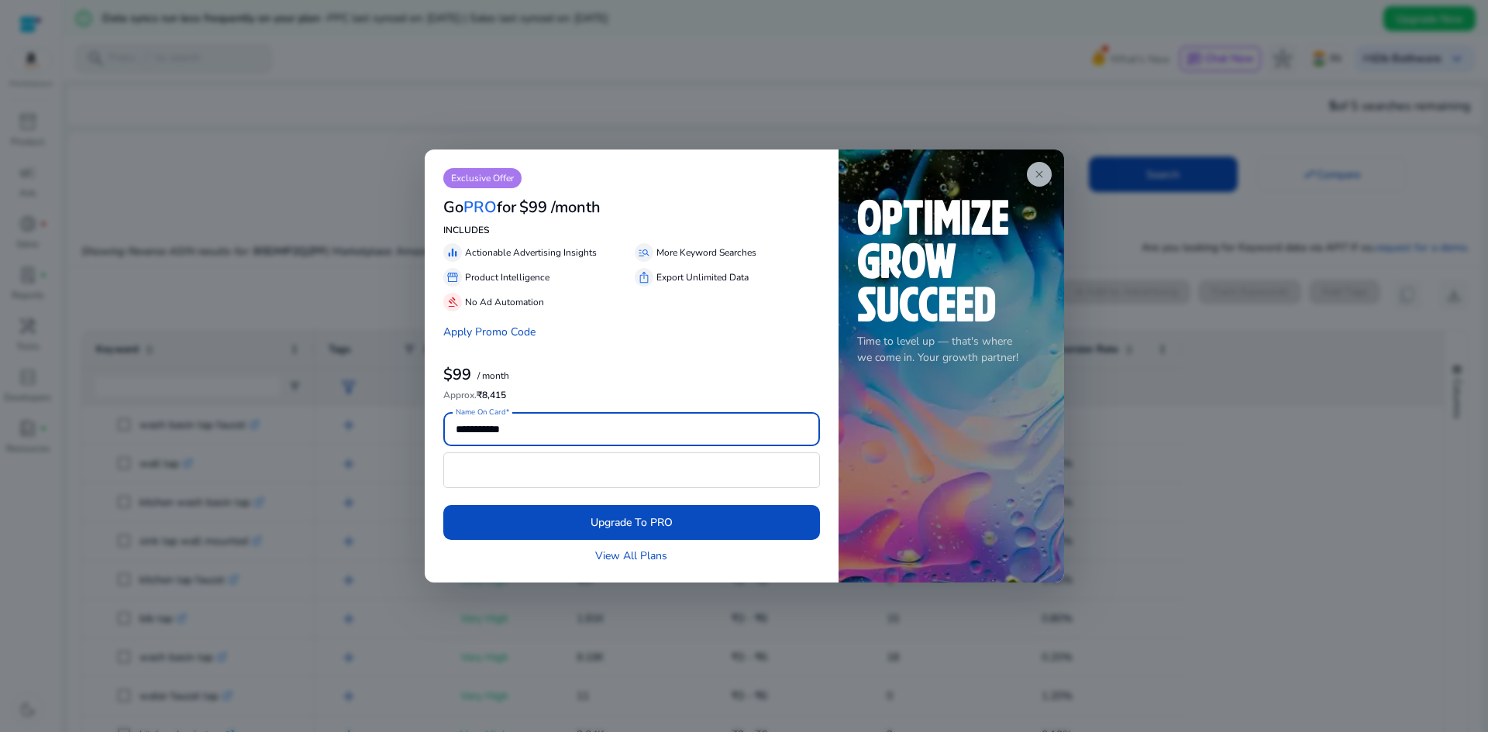
click at [1034, 183] on app-icon "close" at bounding box center [1039, 174] width 25 height 25
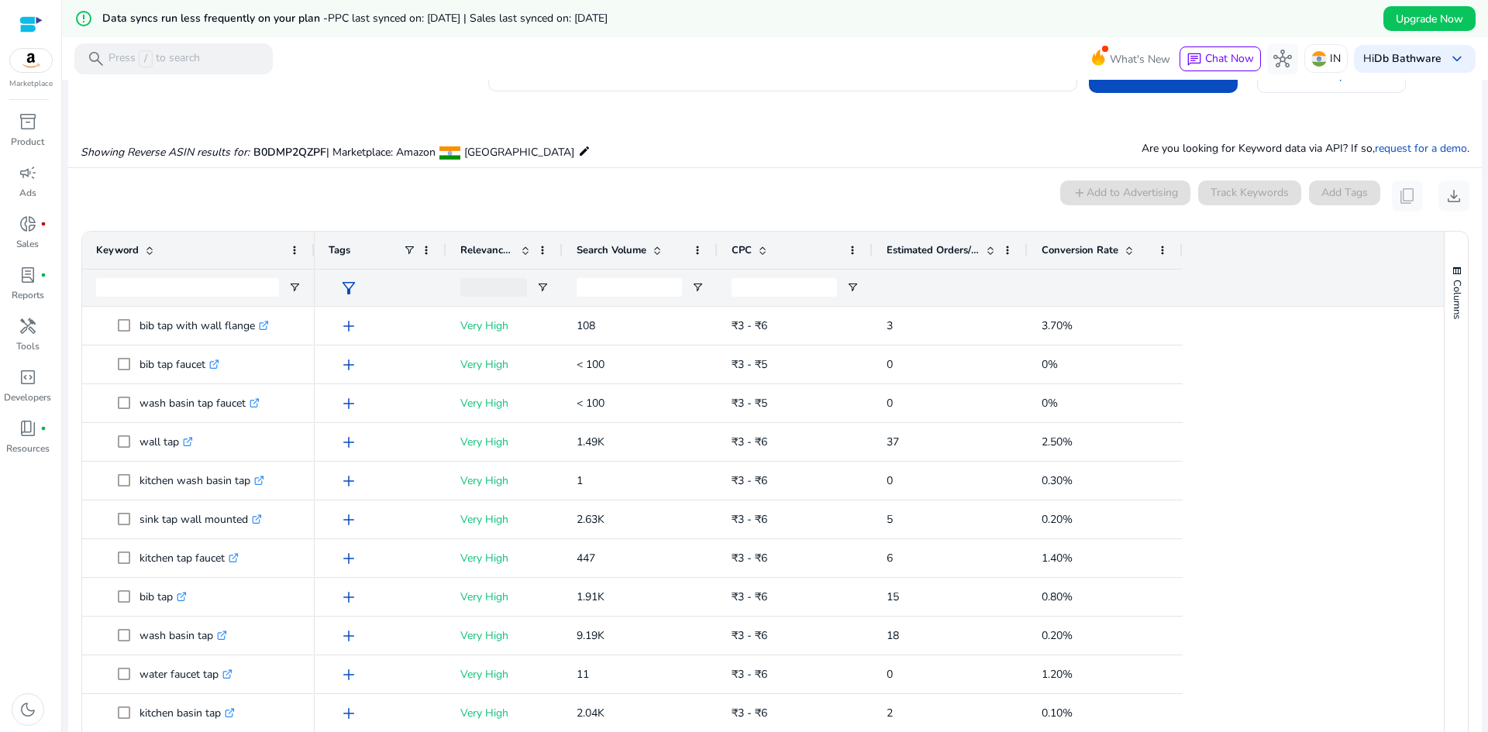
scroll to position [0, 0]
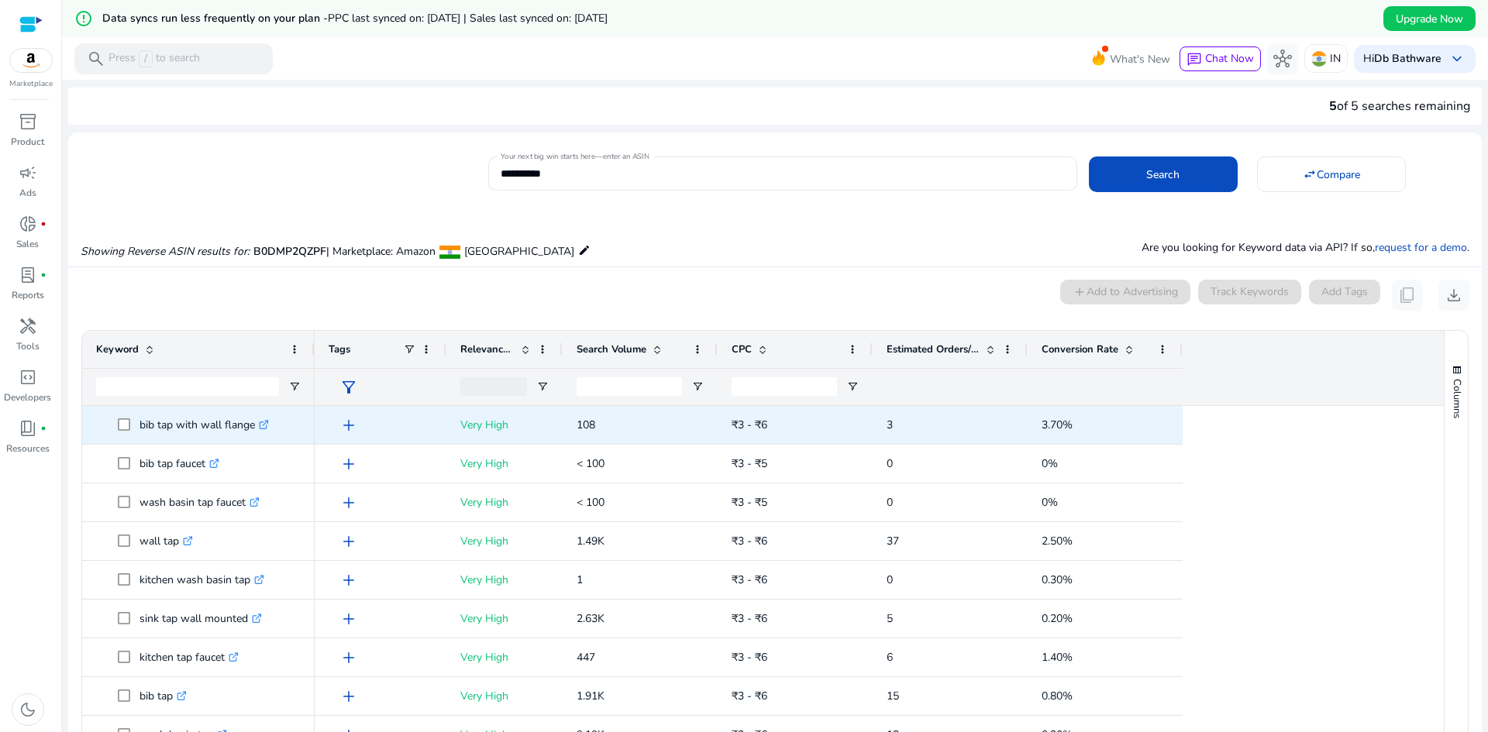
click at [138, 429] on span at bounding box center [129, 425] width 22 height 32
click at [267, 425] on icon at bounding box center [264, 426] width 8 height 8
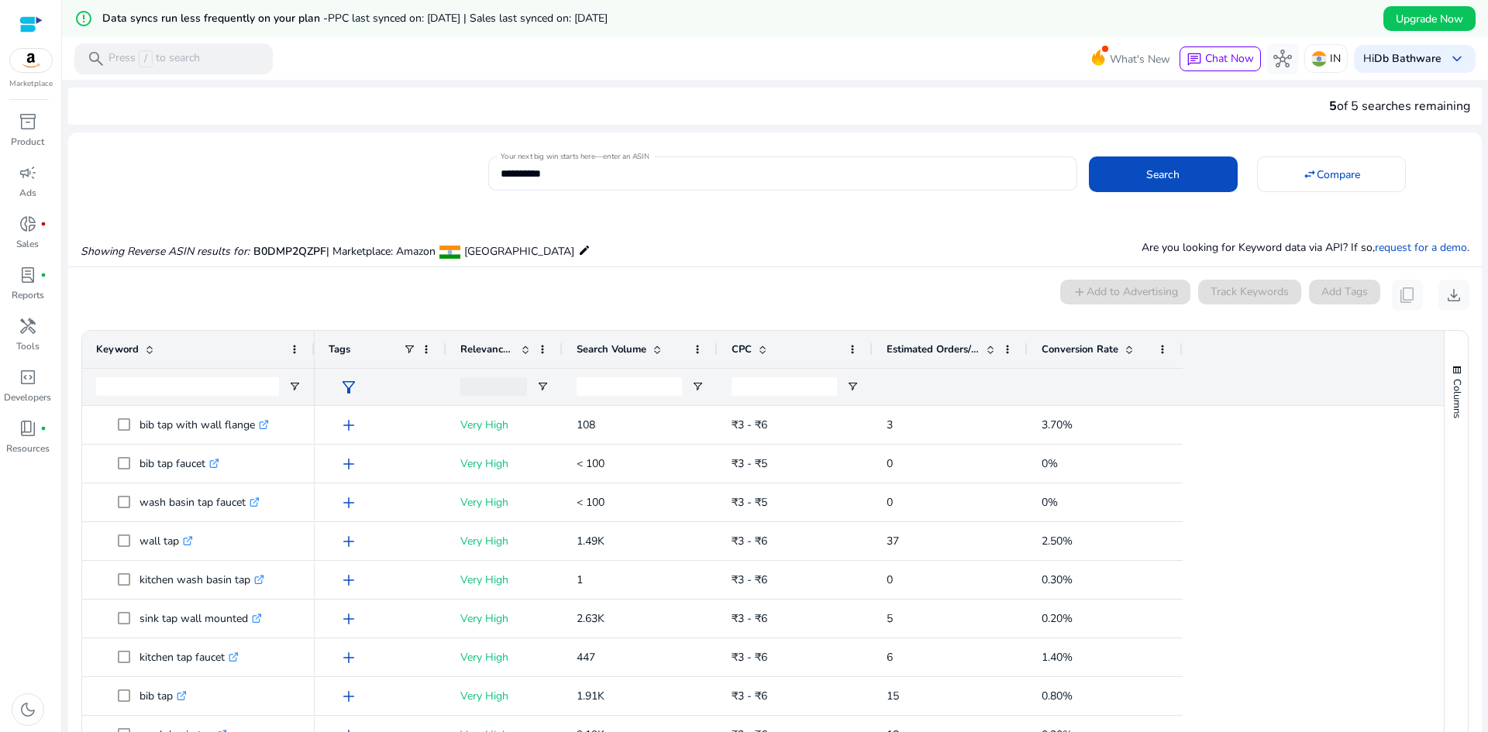
click at [304, 343] on div "Keyword" at bounding box center [198, 349] width 232 height 37
click at [294, 346] on span at bounding box center [294, 349] width 12 height 12
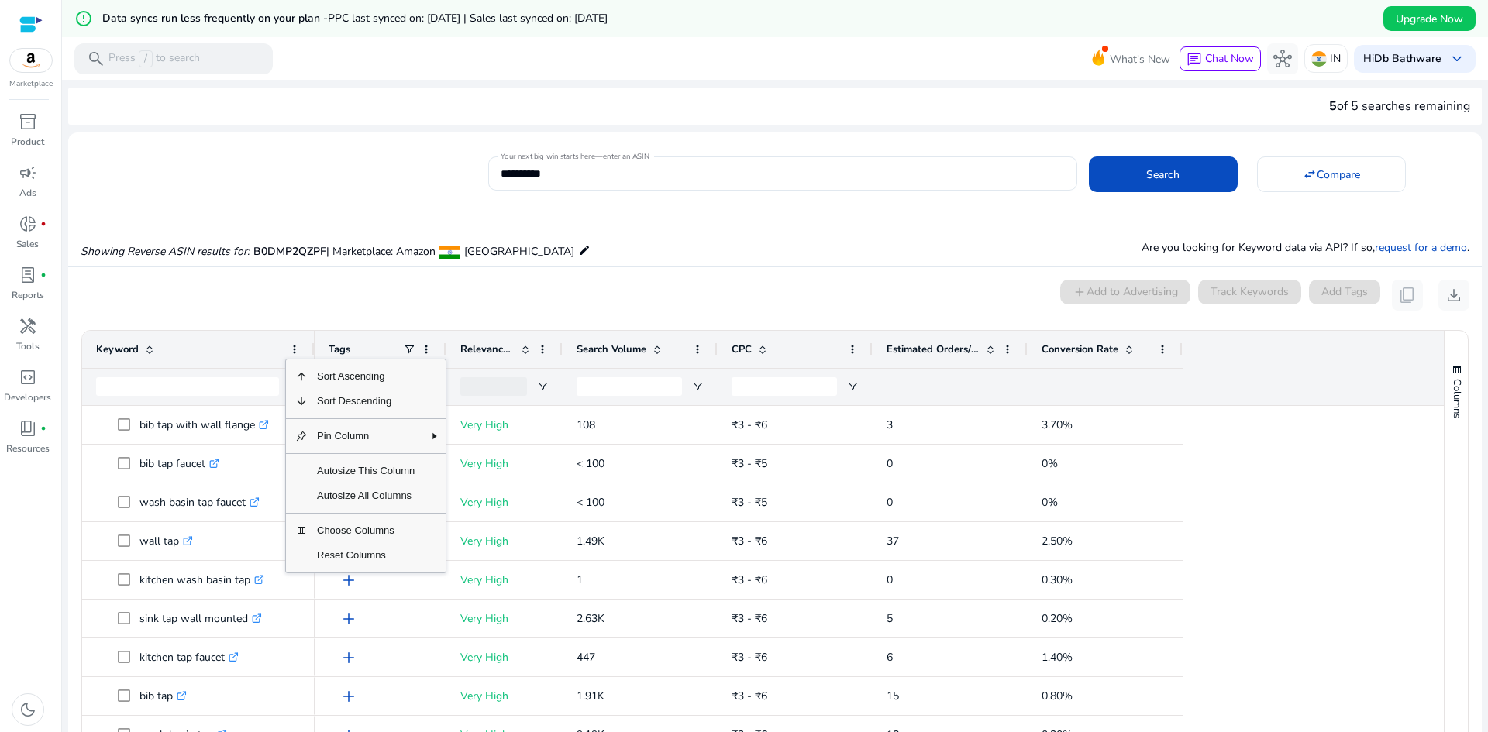
click at [311, 301] on div "0 keyword(s) selected add Add to Advertising Track Keywords Add Tags content_co…" at bounding box center [775, 295] width 1389 height 31
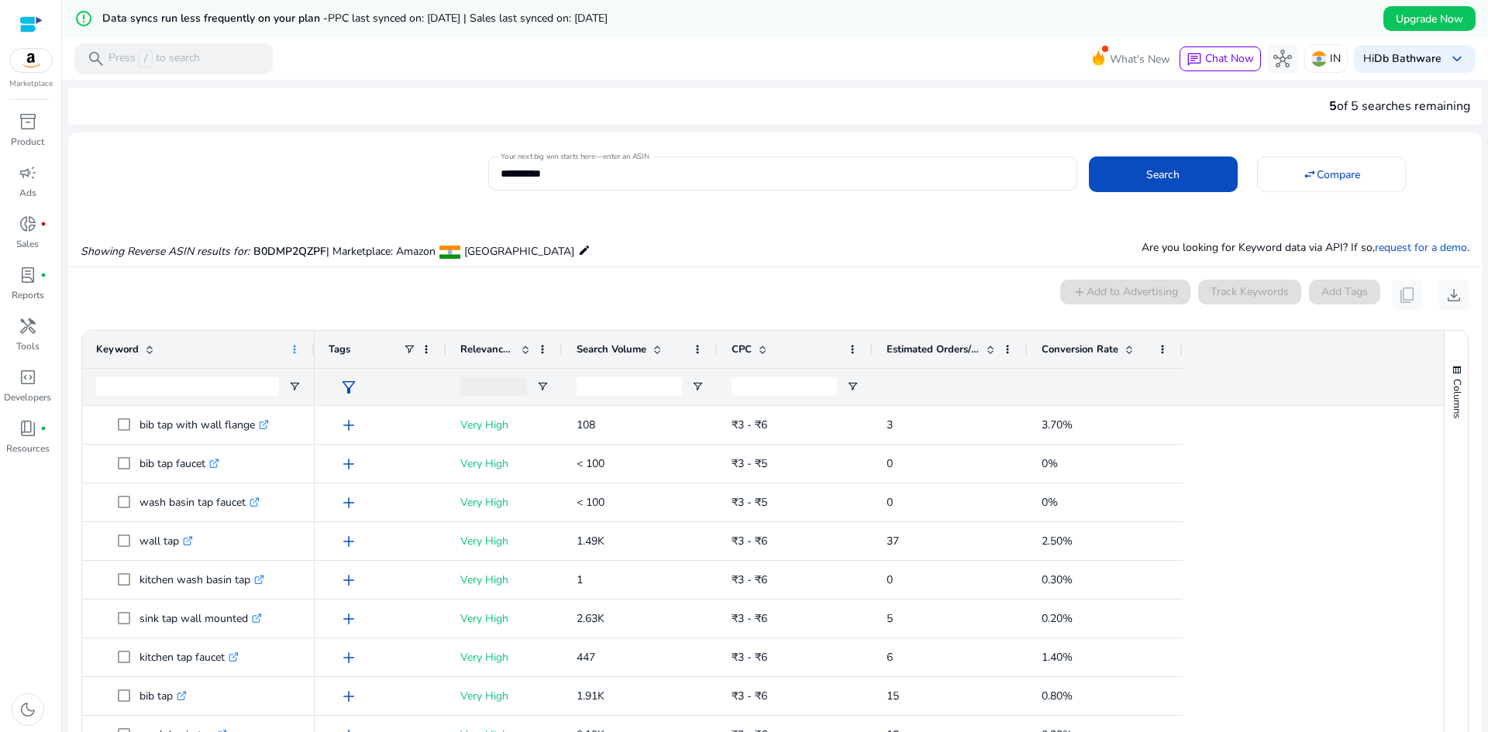
click at [292, 352] on span at bounding box center [294, 349] width 12 height 12
click at [661, 268] on mat-card "0 keyword(s) selected add Add to Advertising Track Keywords Add Tags content_co…" at bounding box center [774, 608] width 1413 height 683
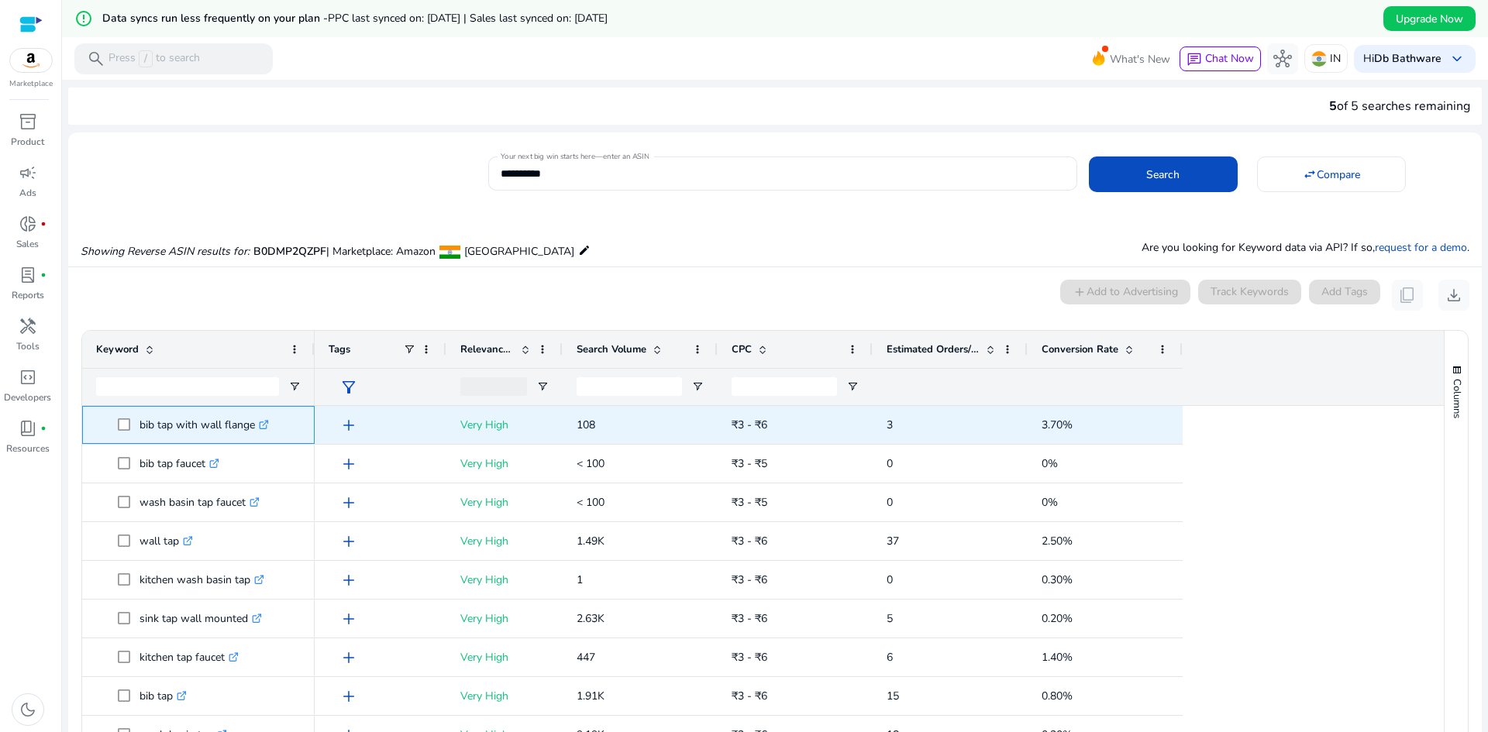
click at [264, 427] on icon ".st0{fill:#2c8af8}" at bounding box center [264, 425] width 10 height 10
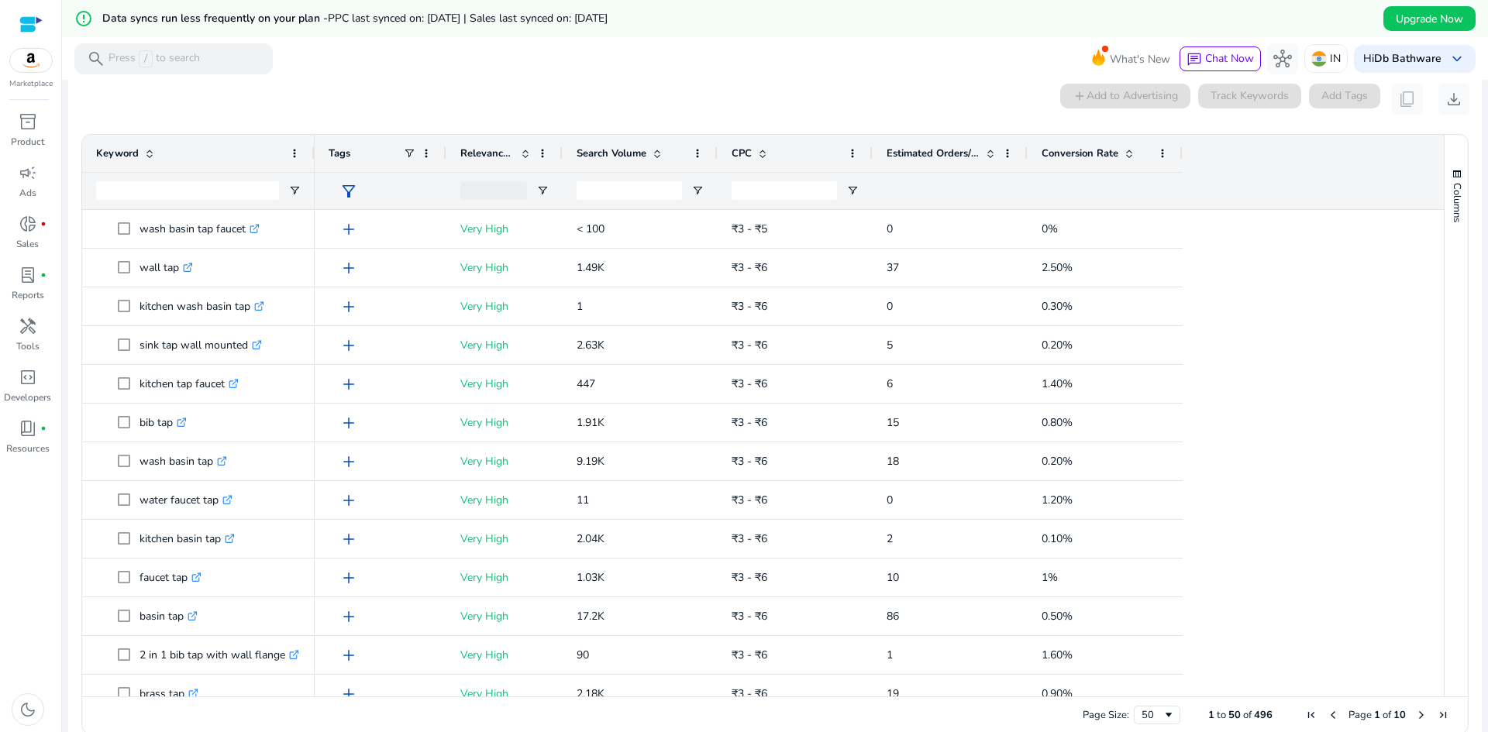
scroll to position [219, 0]
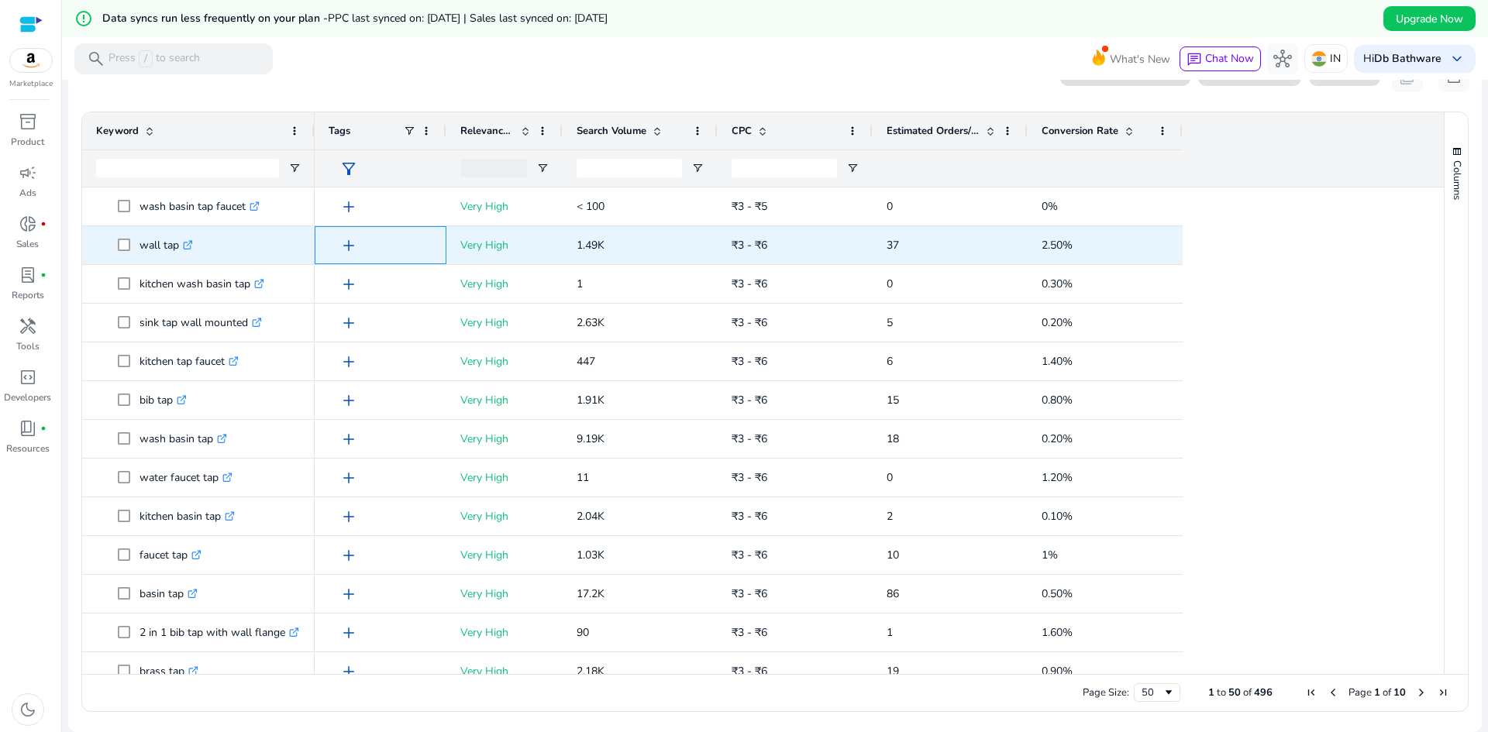
click at [346, 243] on span "add" at bounding box center [348, 245] width 19 height 19
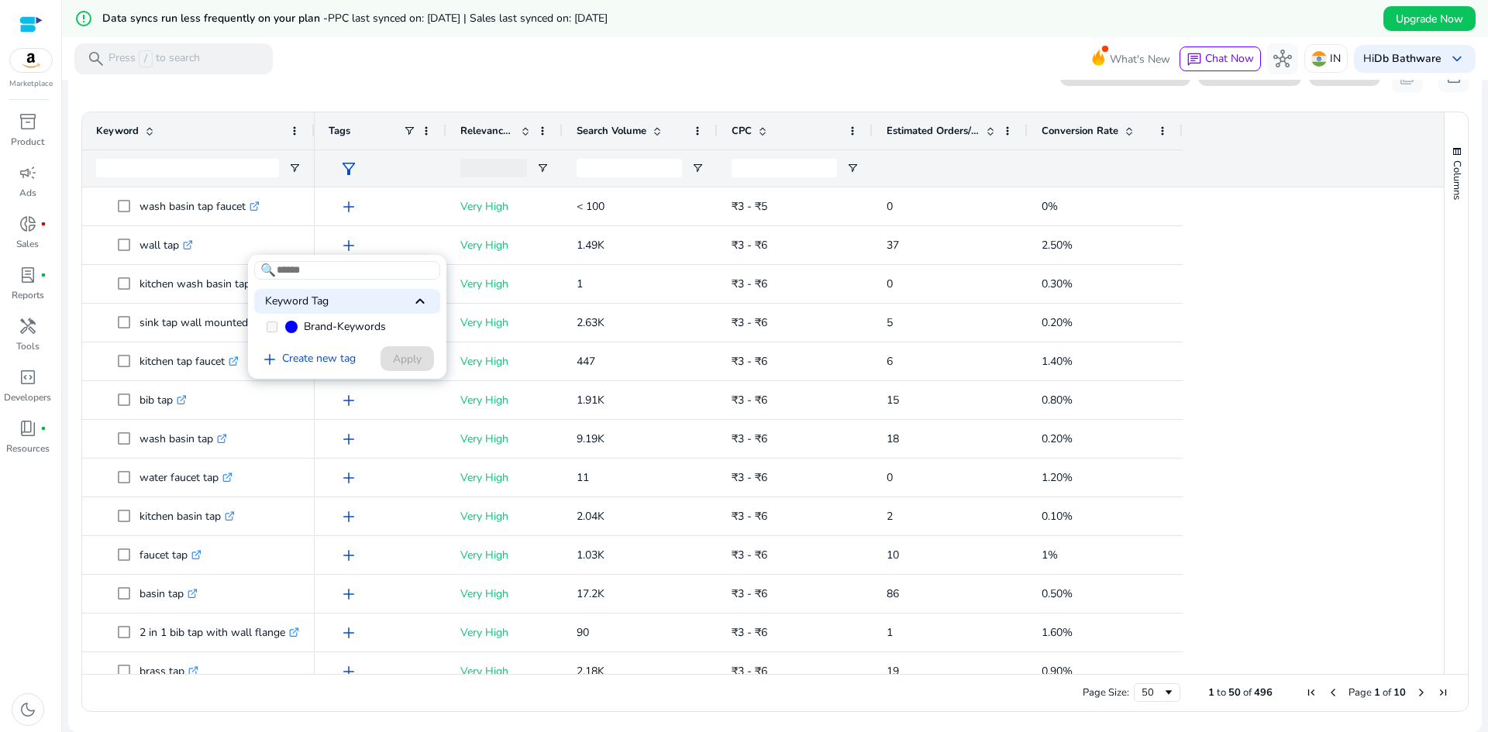
click at [414, 300] on span "keyboard_arrow_up" at bounding box center [420, 301] width 19 height 19
click at [1410, 369] on div at bounding box center [744, 366] width 1488 height 732
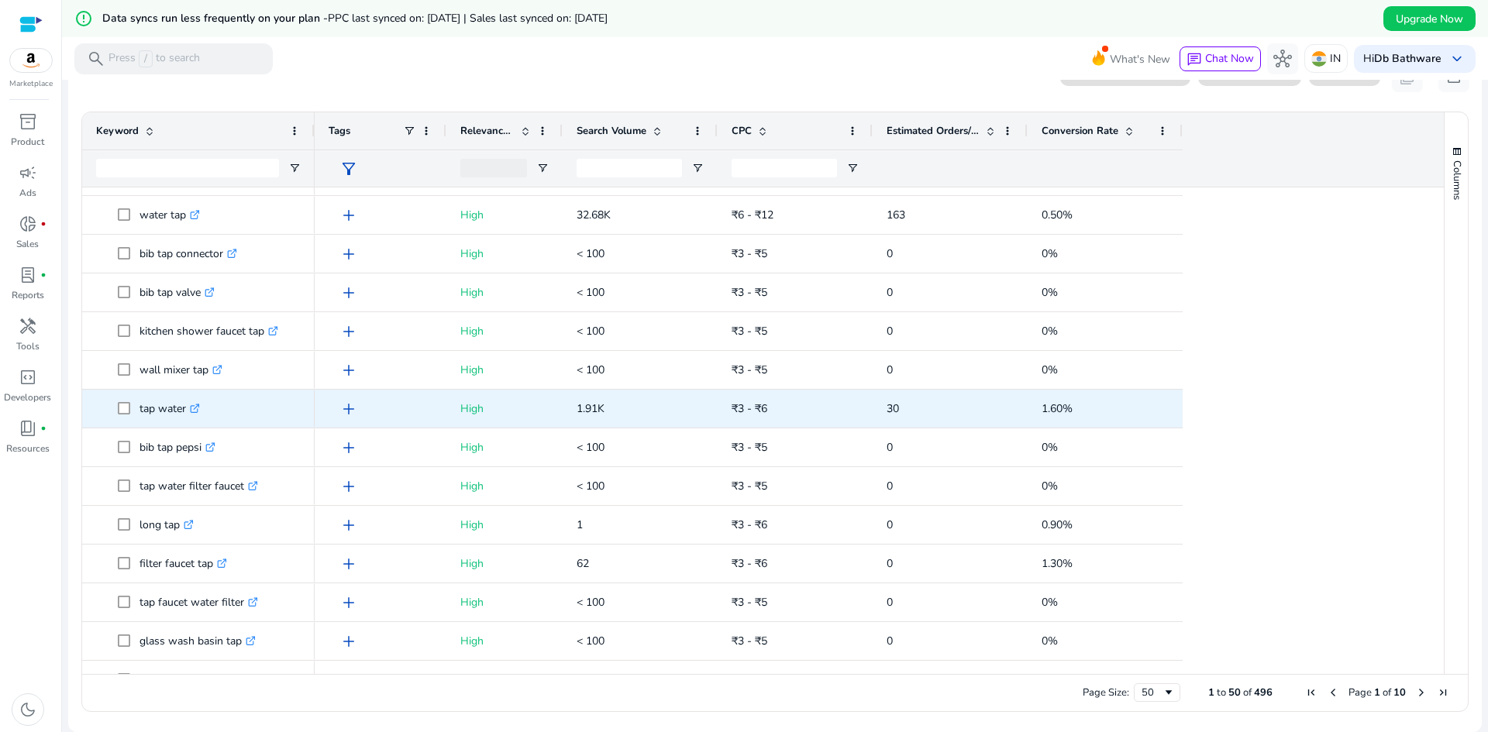
scroll to position [1007, 0]
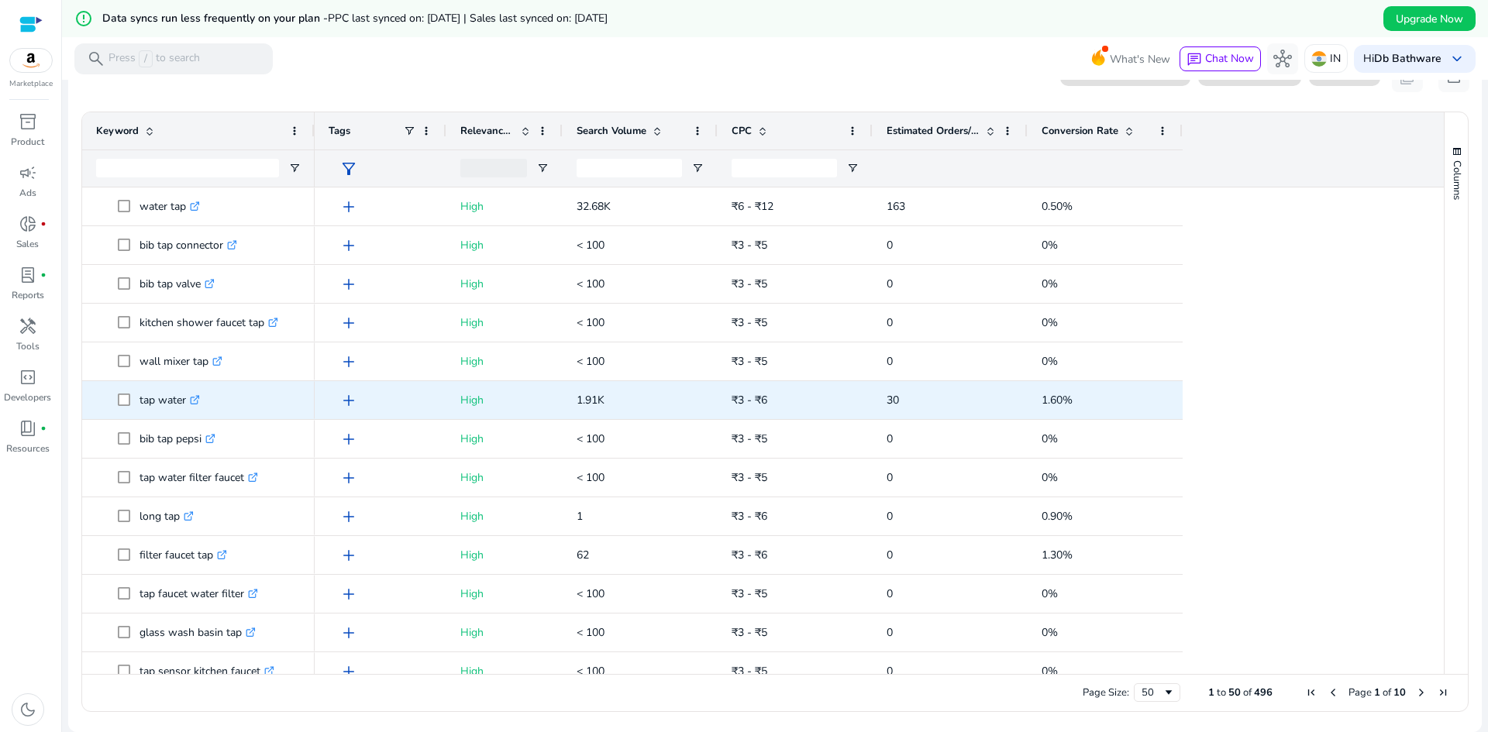
scroll to position [1007, 0]
drag, startPoint x: 0, startPoint y: 0, endPoint x: 951, endPoint y: 403, distance: 1033.3
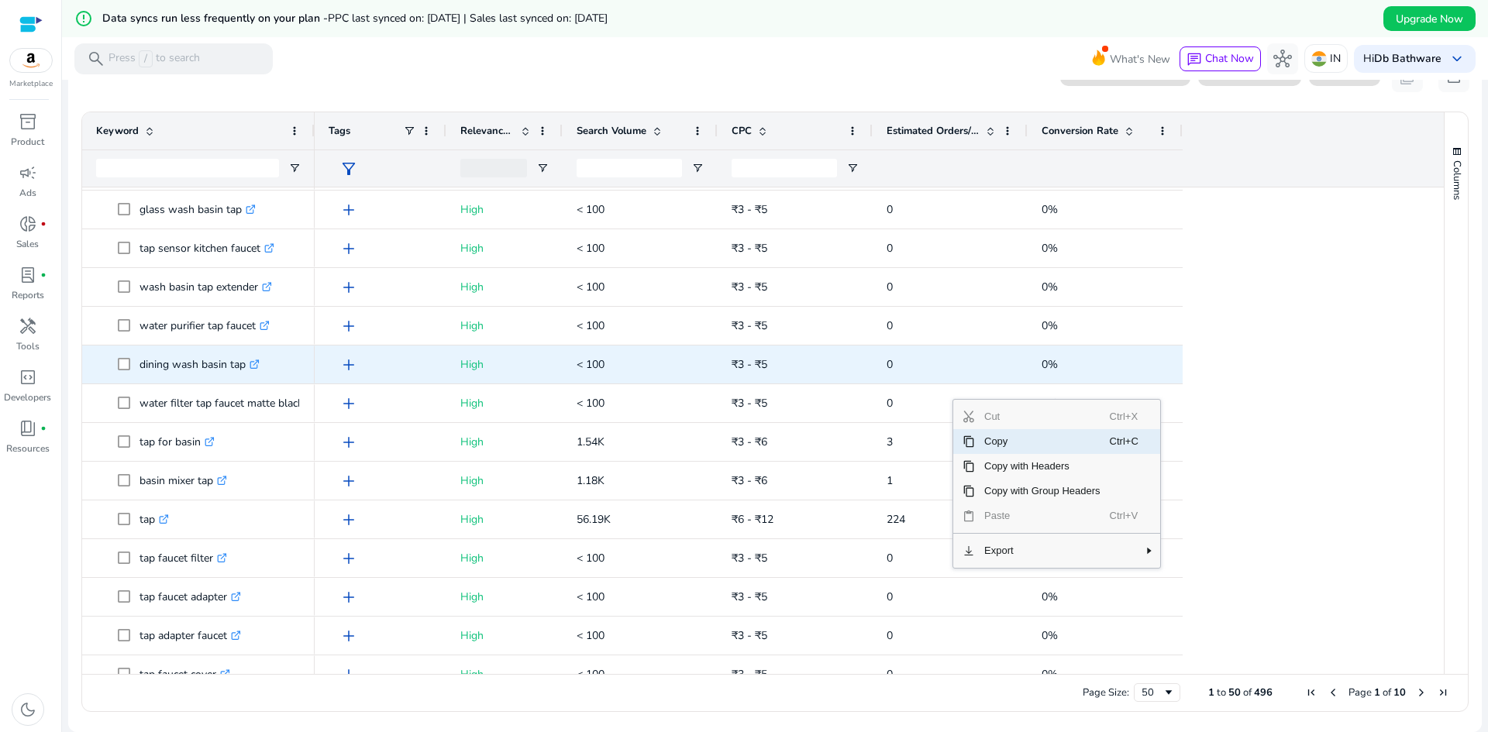
scroll to position [1450, 0]
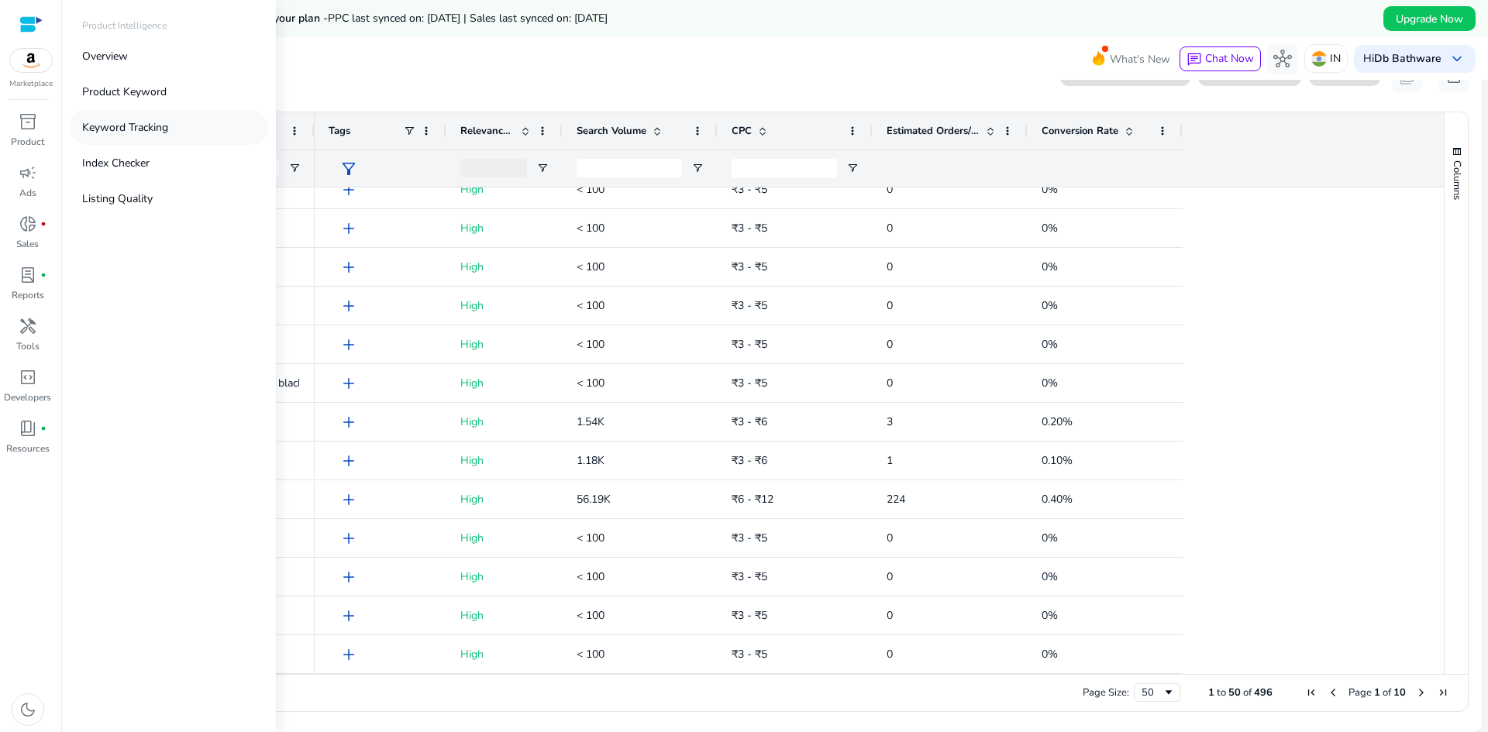
click at [167, 135] on p "Keyword Tracking" at bounding box center [125, 127] width 86 height 16
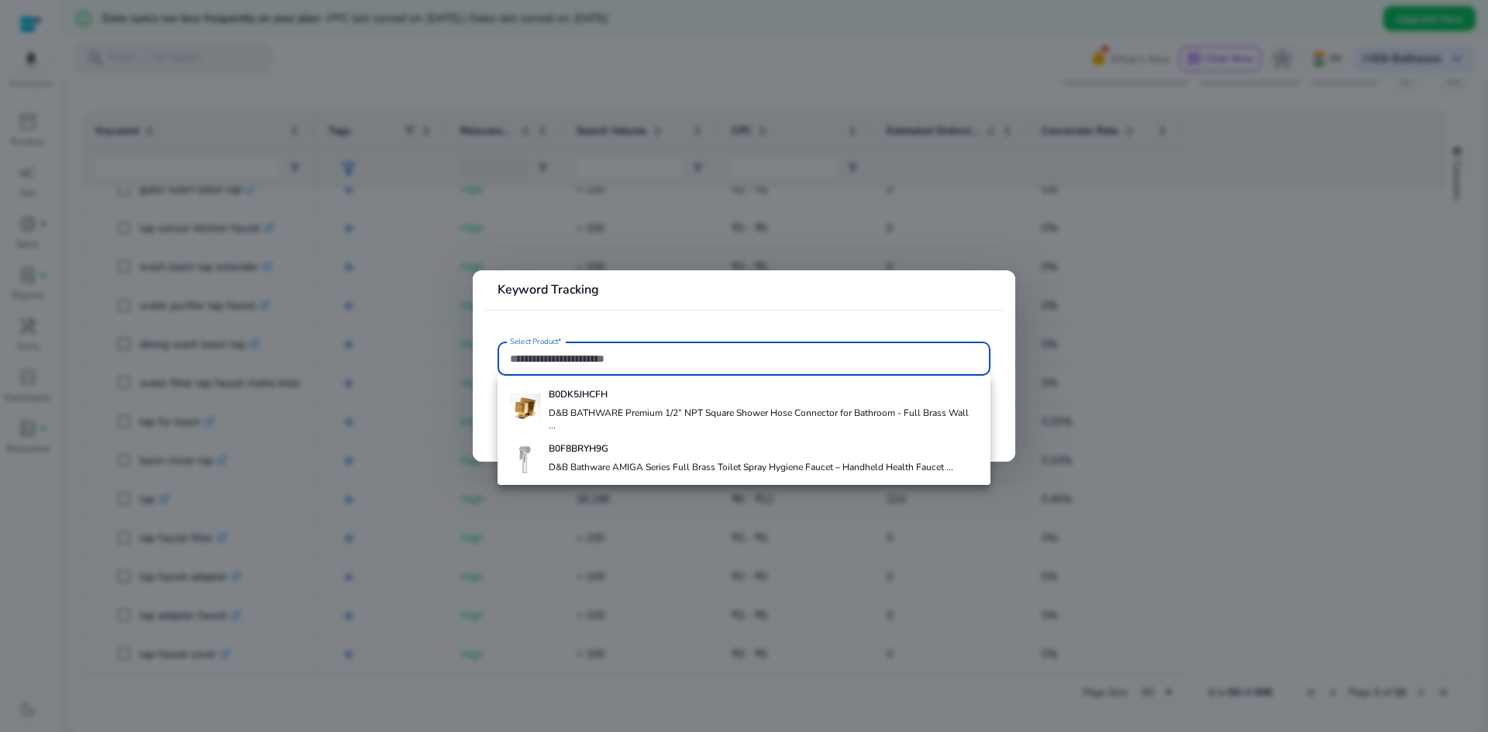
click at [60, 194] on div at bounding box center [744, 366] width 1488 height 732
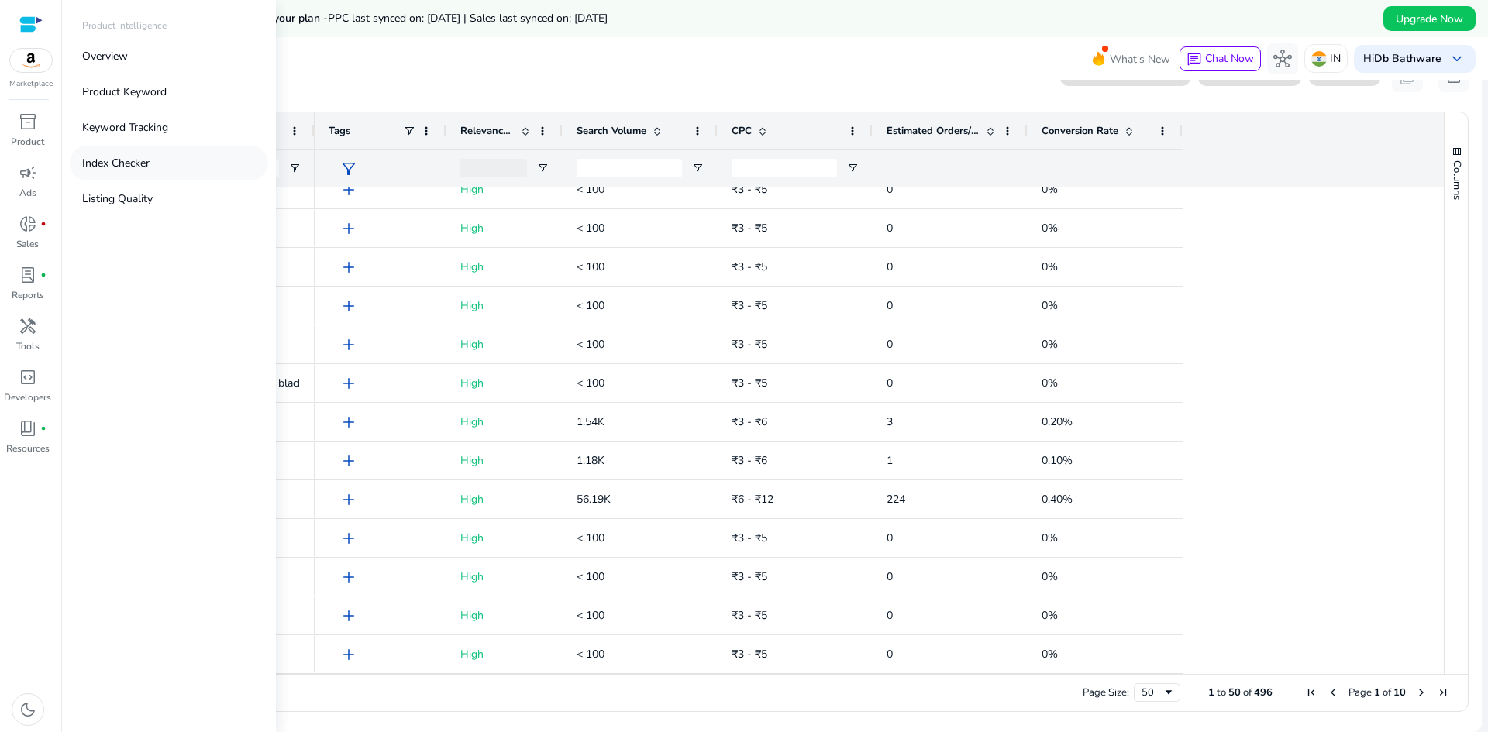
click at [125, 163] on p "Index Checker" at bounding box center [115, 163] width 67 height 16
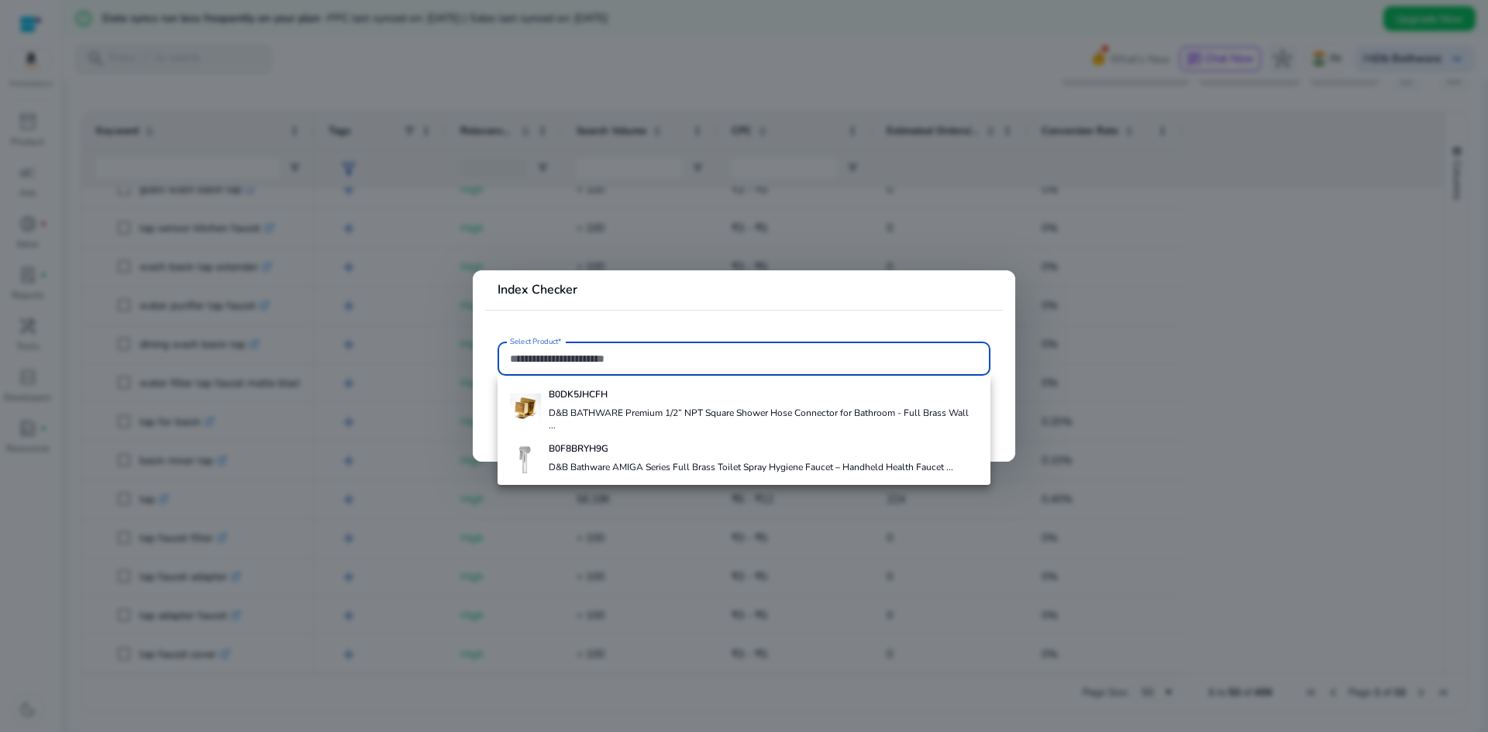
paste input "**********"
type input "**********"
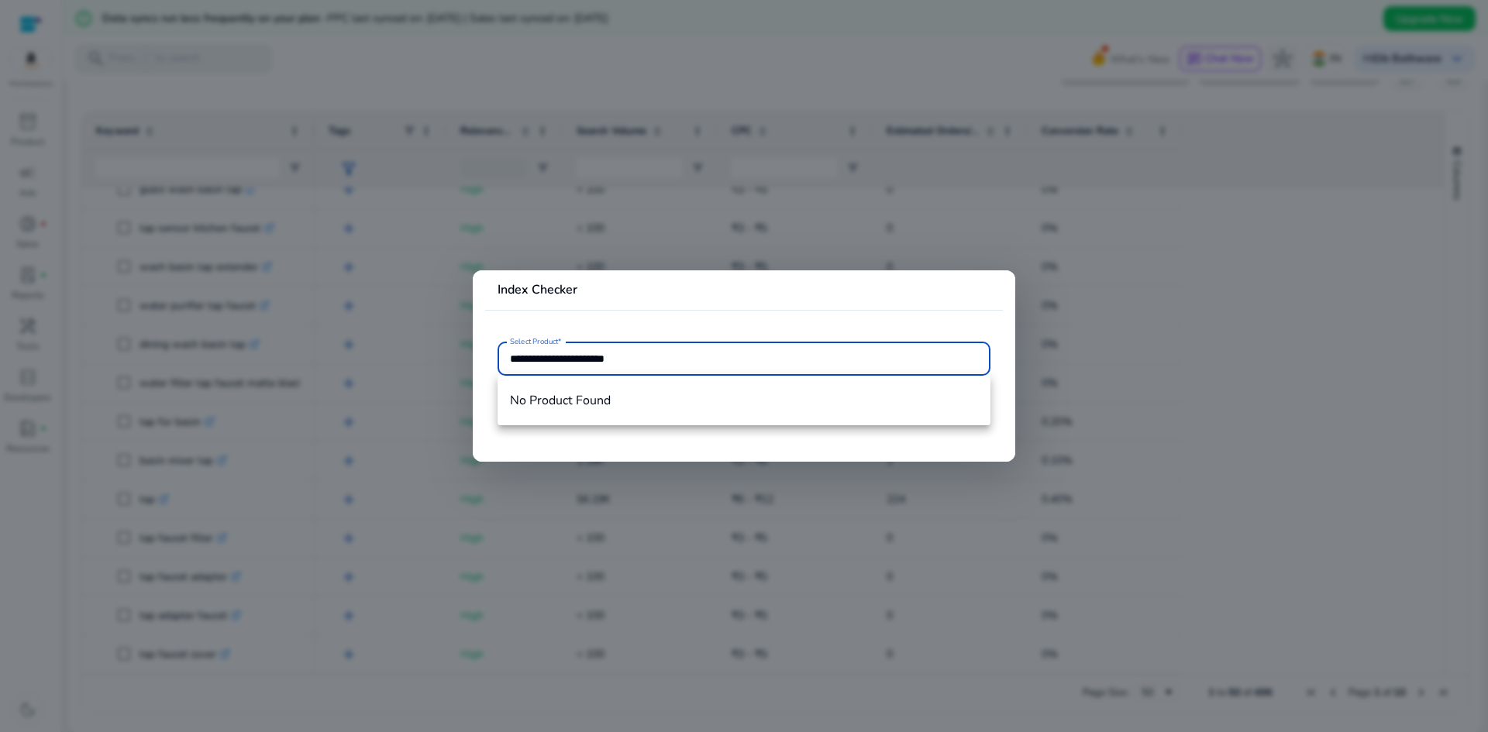
click at [635, 360] on input "**********" at bounding box center [744, 358] width 468 height 17
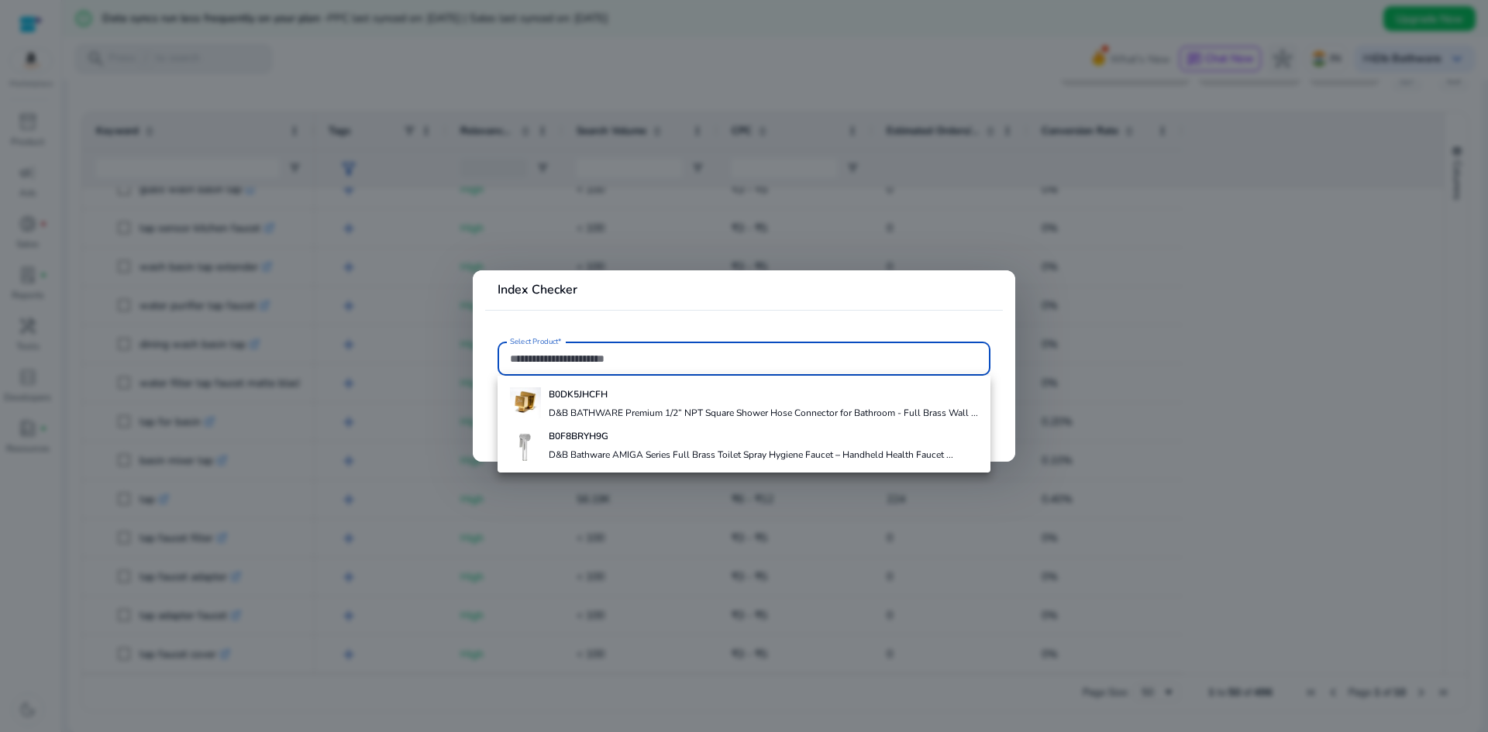
paste input "**********"
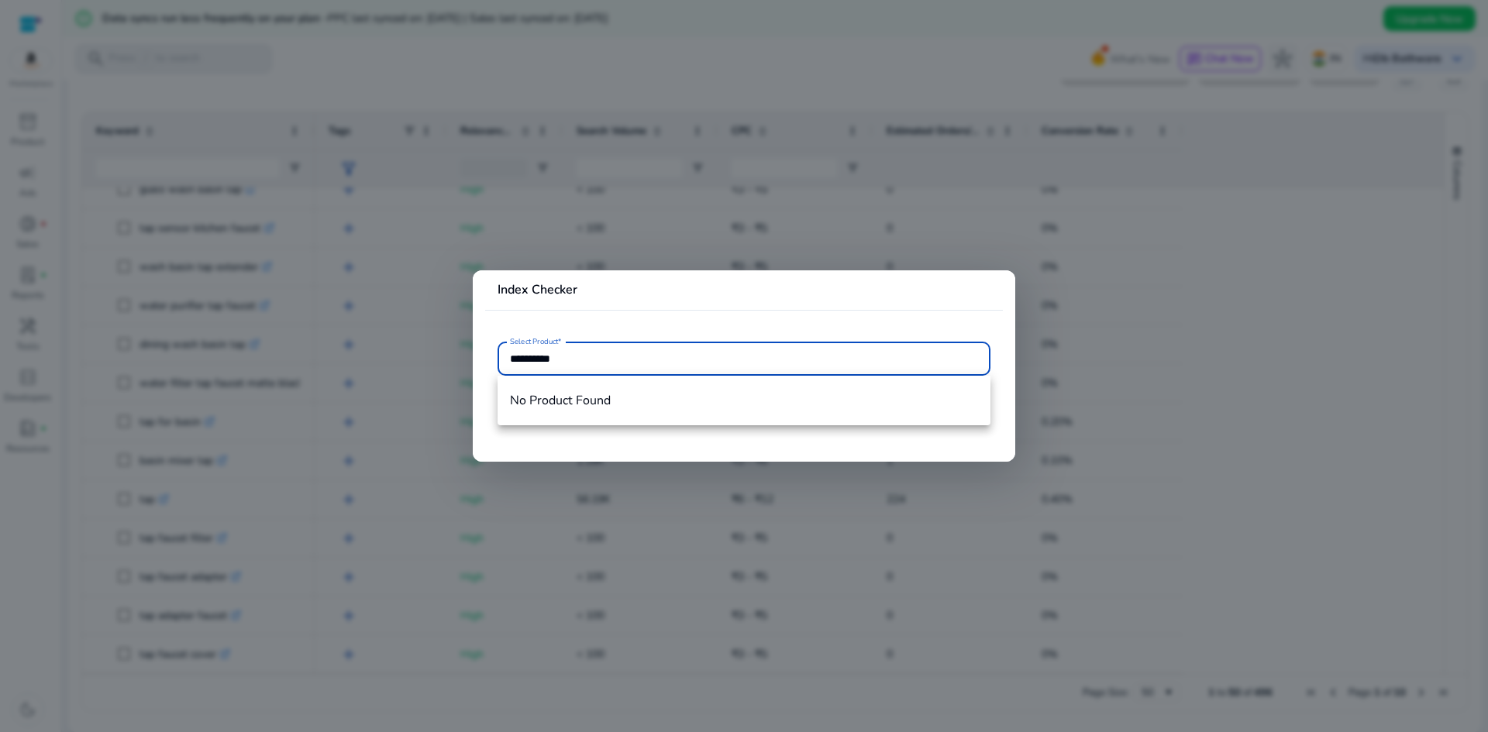
type input "**********"
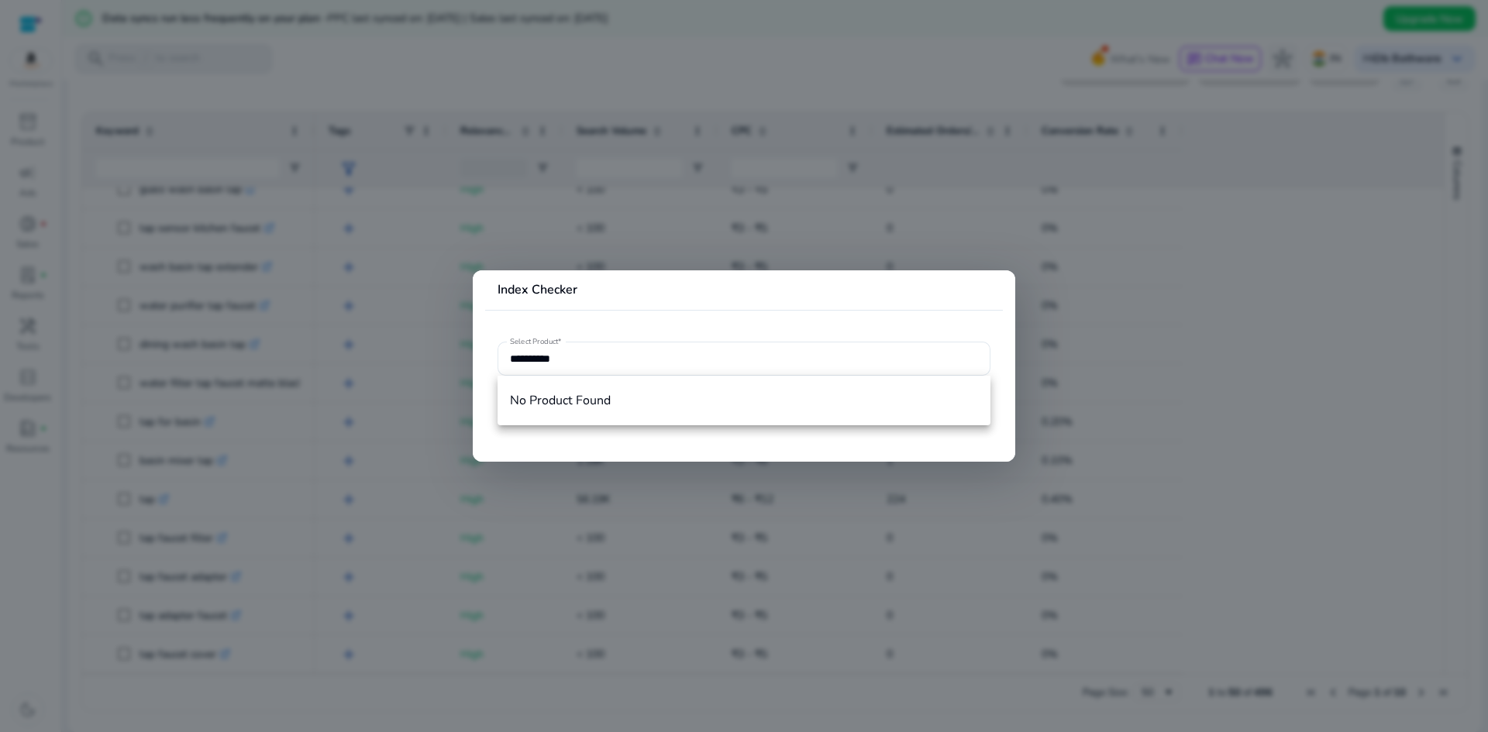
click at [723, 284] on mat-card-header "Index Checker" at bounding box center [744, 296] width 518 height 27
click at [697, 359] on input "**********" at bounding box center [744, 358] width 468 height 17
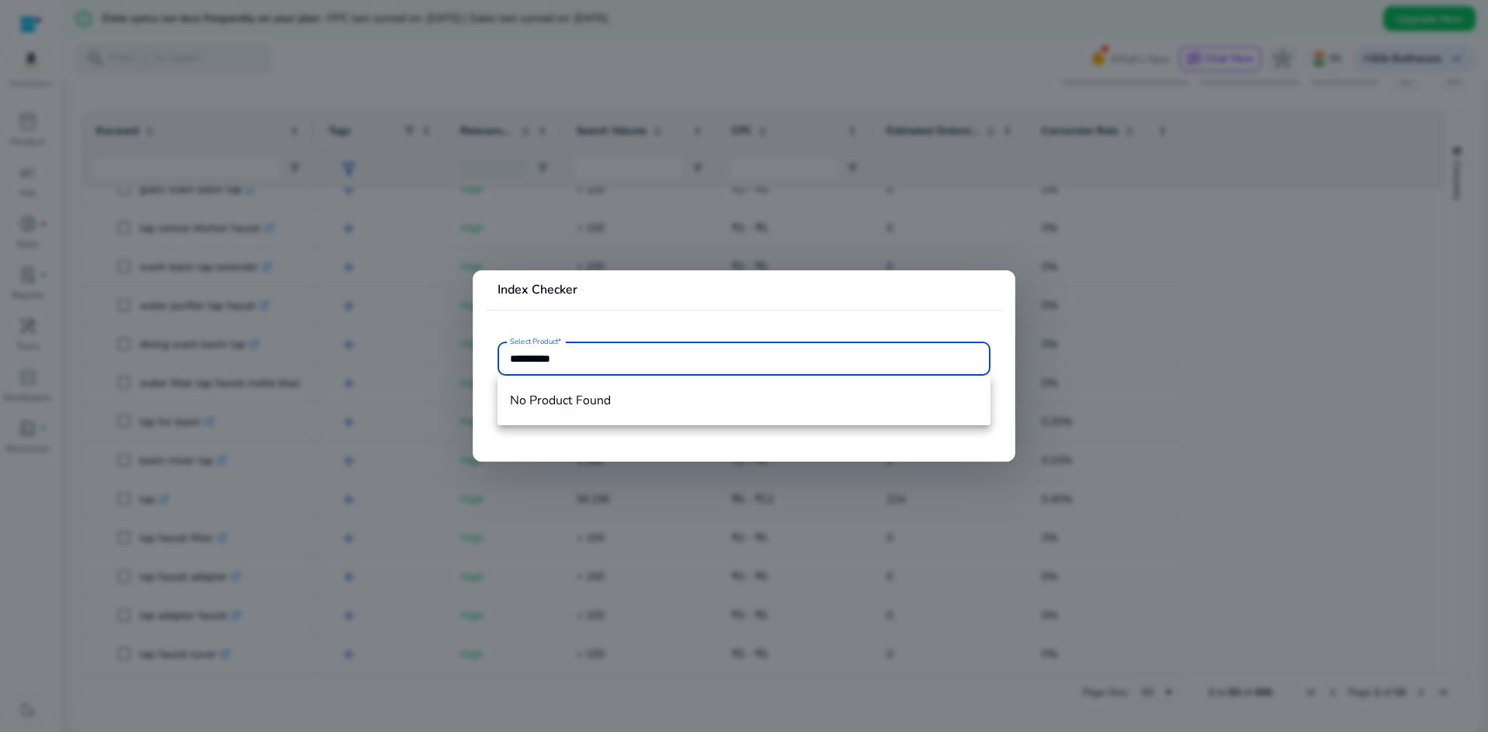
click at [693, 359] on input "**********" at bounding box center [744, 358] width 468 height 17
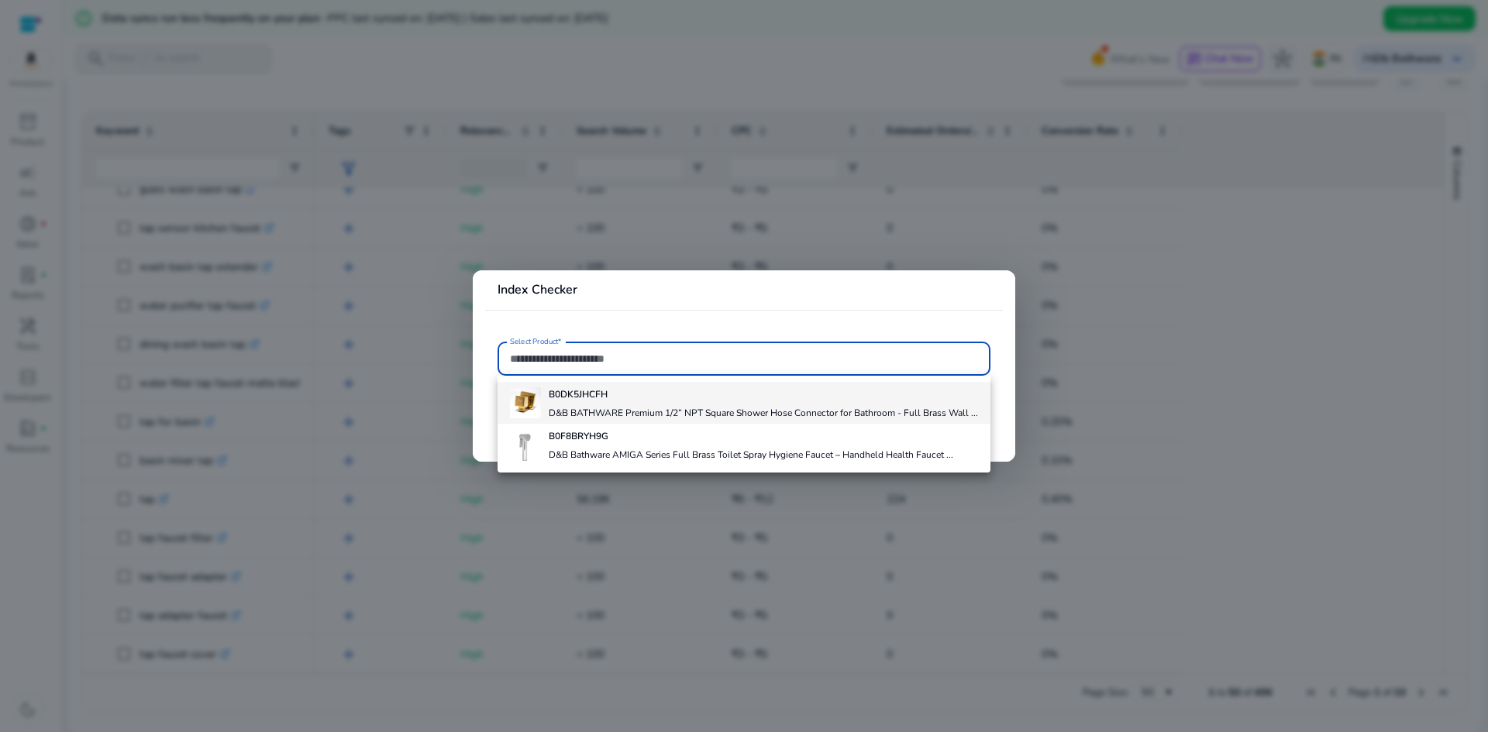
click at [619, 403] on div "B0DK5JHCFH D&B BATHWARE Premium 1/2” NPT Square Shower Hose Connector for Bathr…" at bounding box center [763, 403] width 429 height 42
type input "**********"
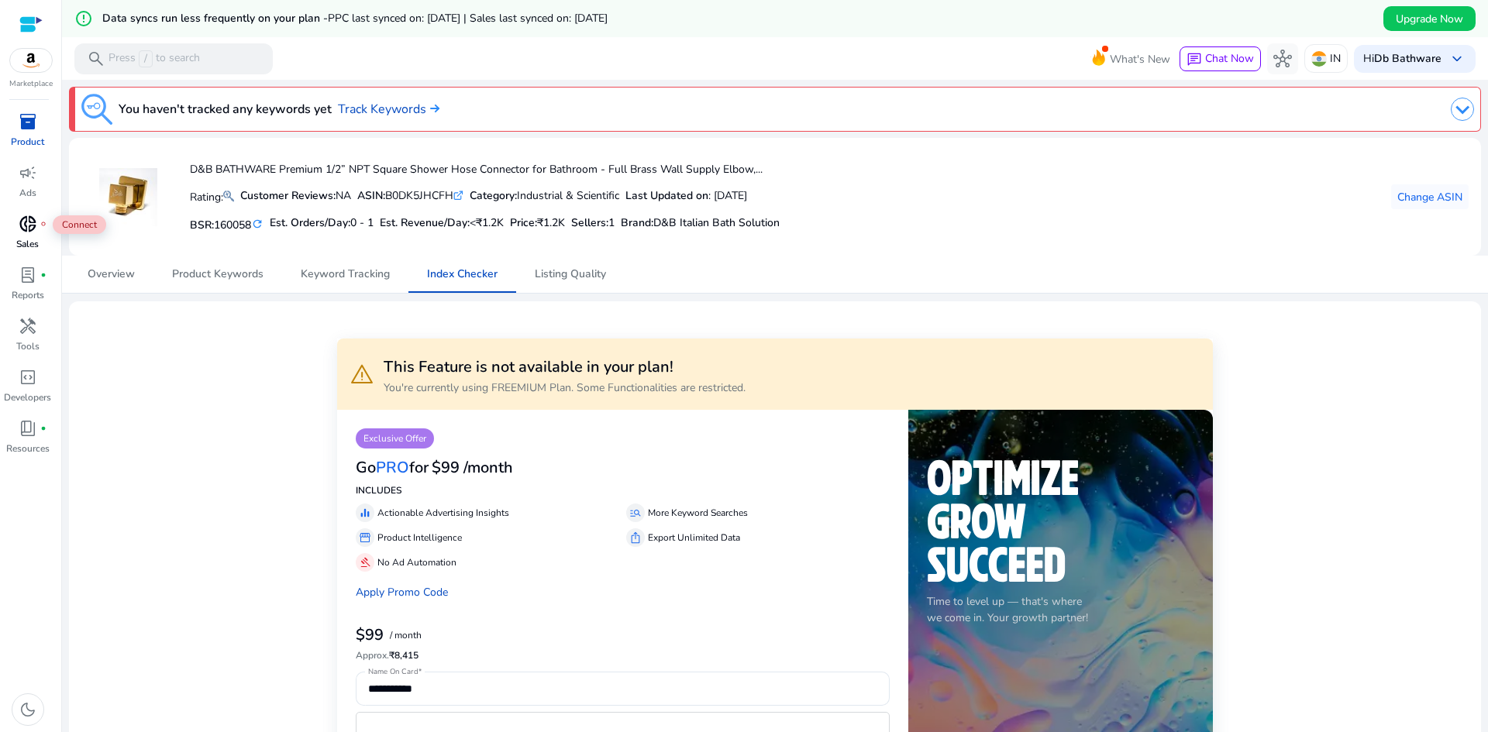
click at [24, 225] on span "donut_small" at bounding box center [28, 224] width 19 height 19
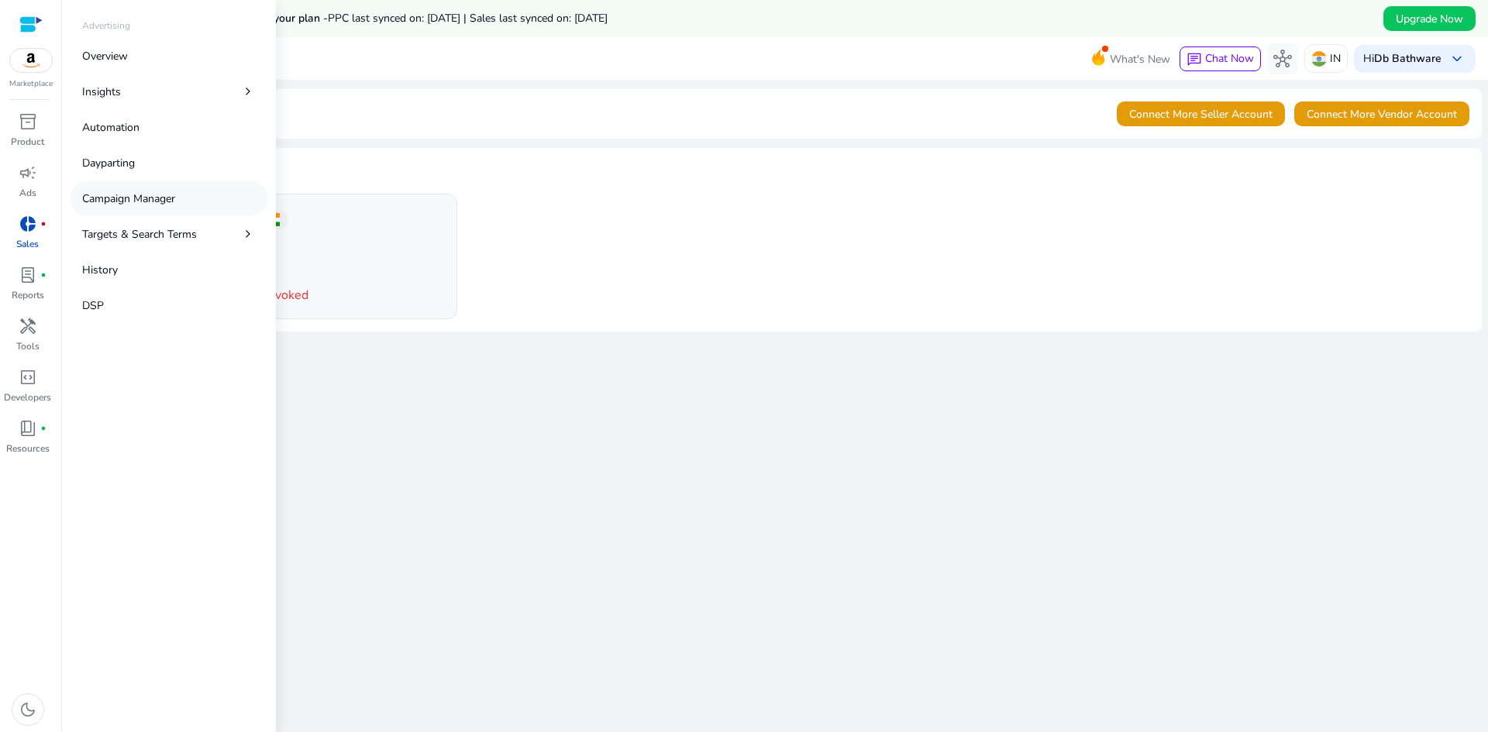
click at [157, 202] on p "Campaign Manager" at bounding box center [128, 199] width 93 height 16
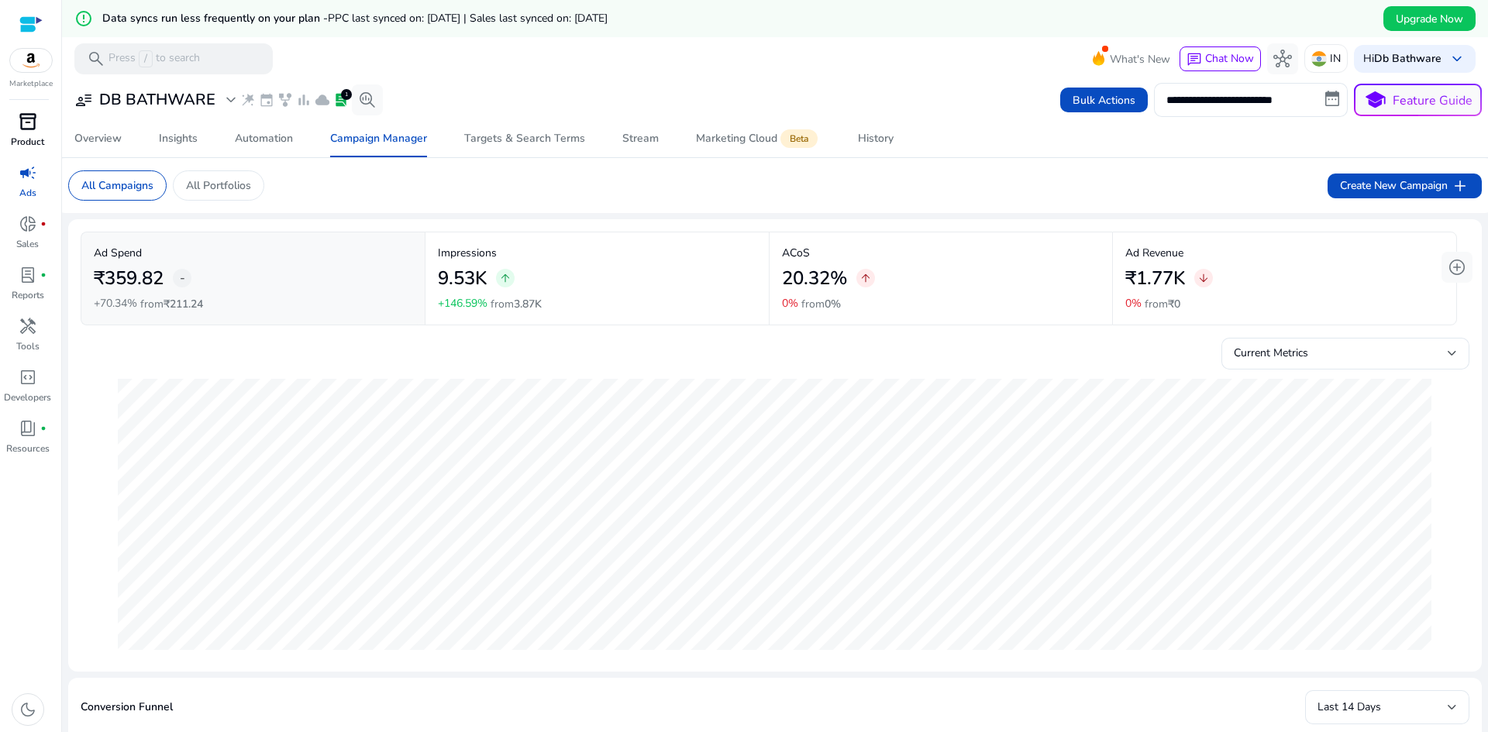
click at [20, 136] on p "Product" at bounding box center [27, 142] width 33 height 14
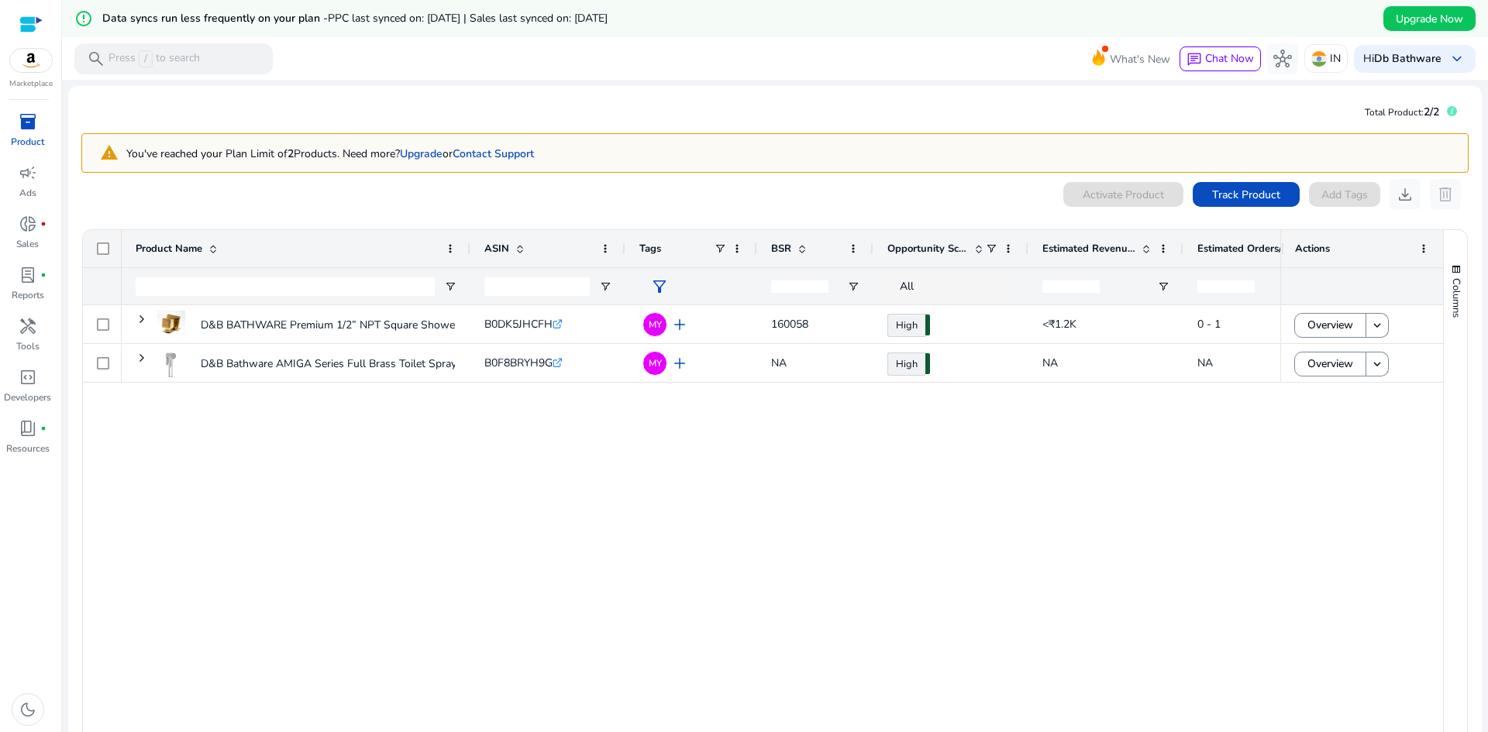
click at [768, 521] on div "D&B BATHWARE Premium 1/2” NPT Square Shower Hose Connector for... B0DK5JHCFH .s…" at bounding box center [701, 545] width 1158 height 481
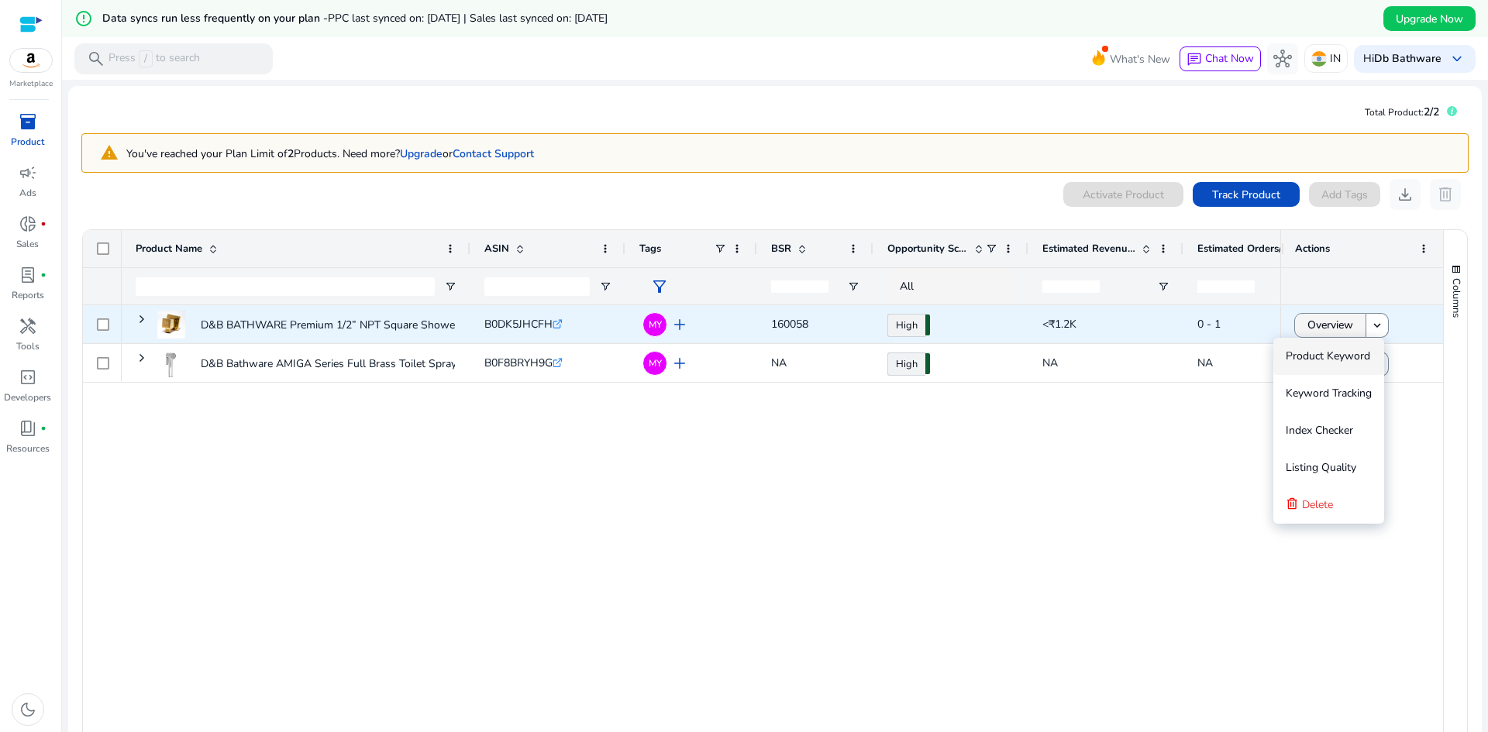
click at [1332, 318] on span "Overview" at bounding box center [1330, 325] width 46 height 32
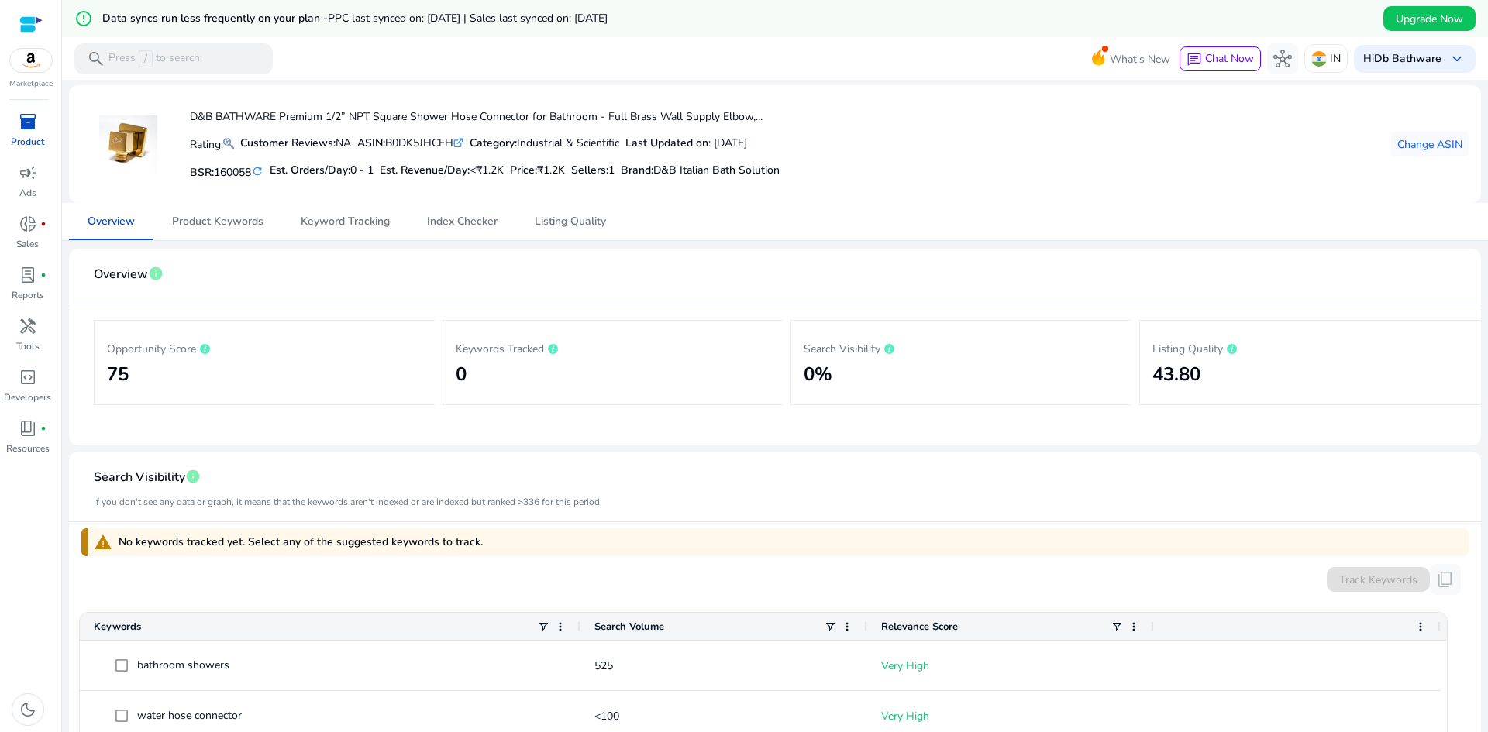
scroll to position [34, 0]
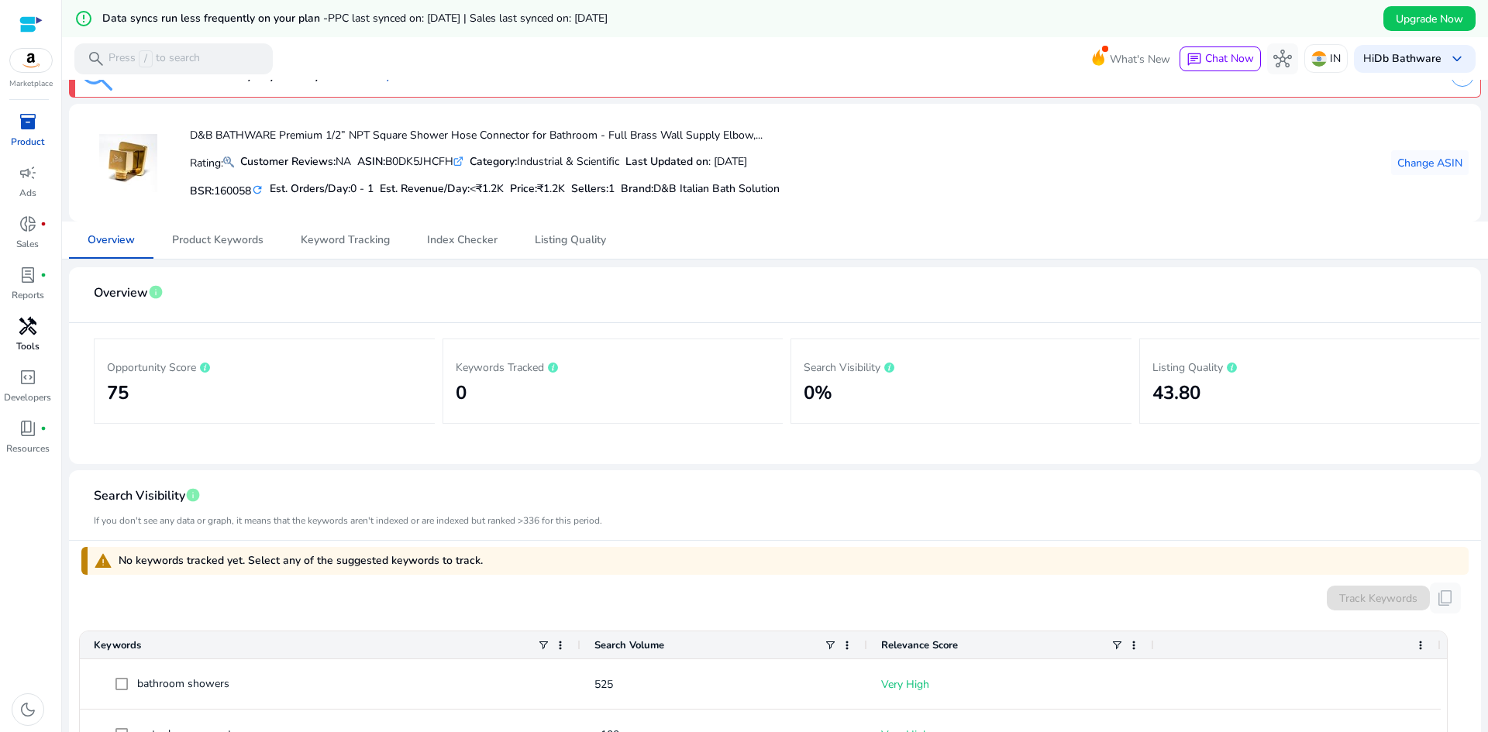
click at [30, 329] on span "handyman" at bounding box center [28, 326] width 19 height 19
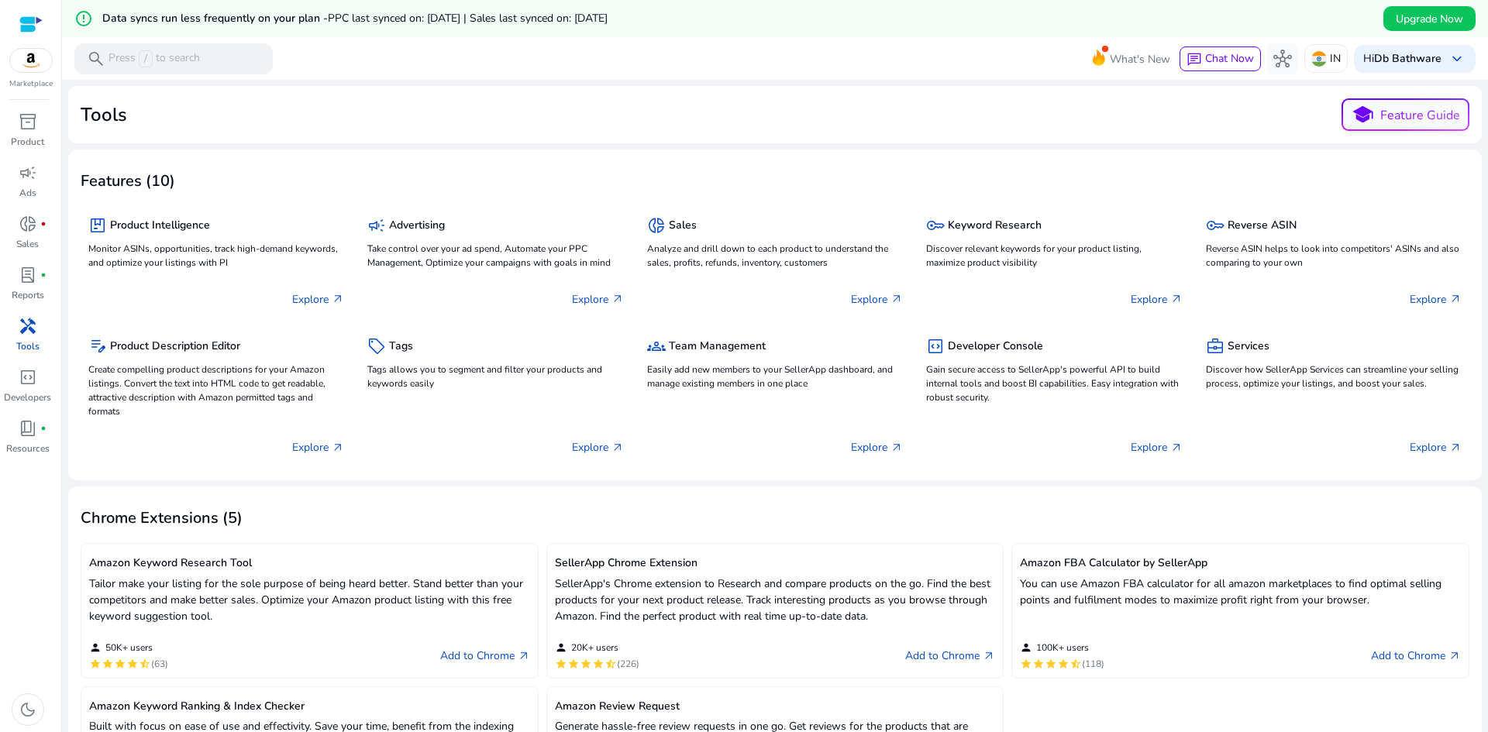
scroll to position [77, 0]
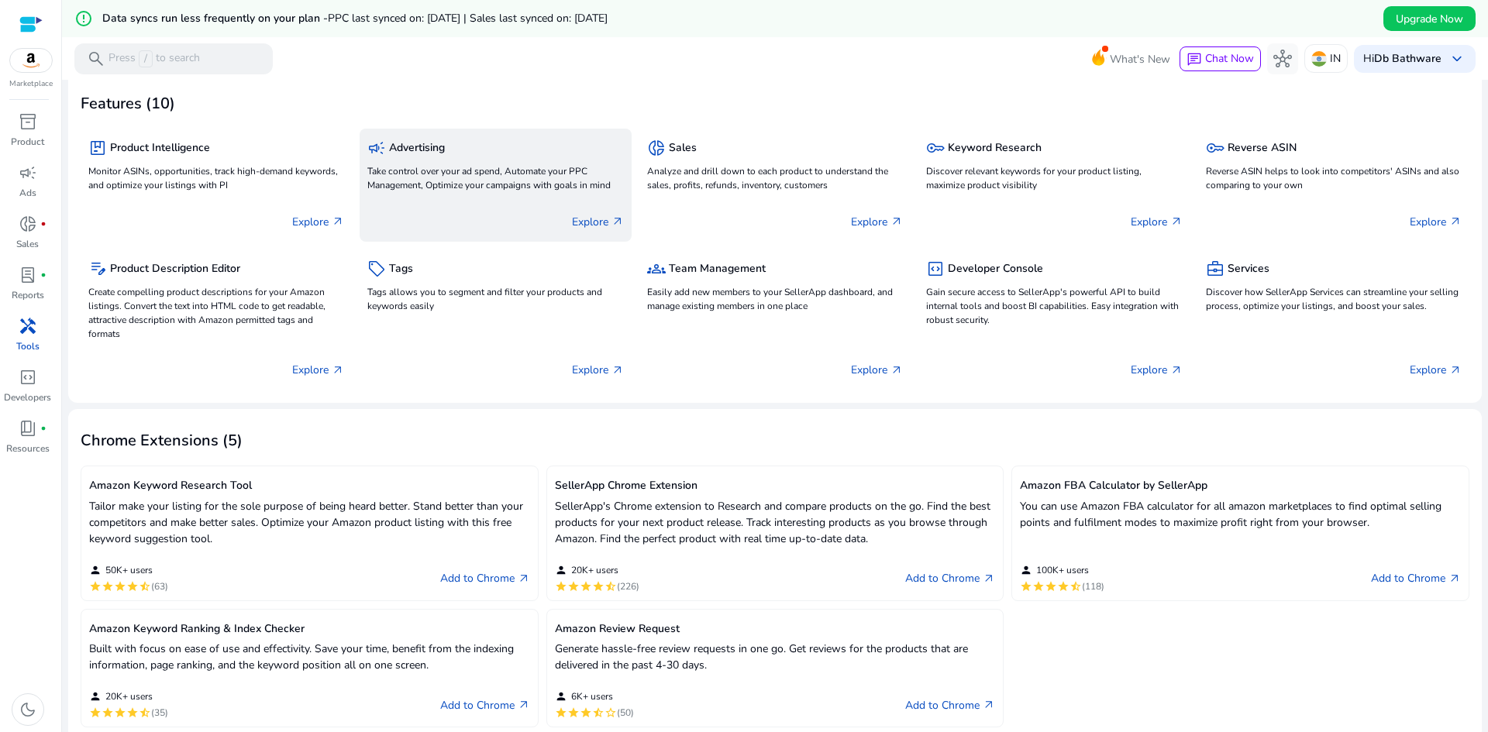
click at [449, 145] on div "campaign Advertising" at bounding box center [495, 147] width 256 height 22
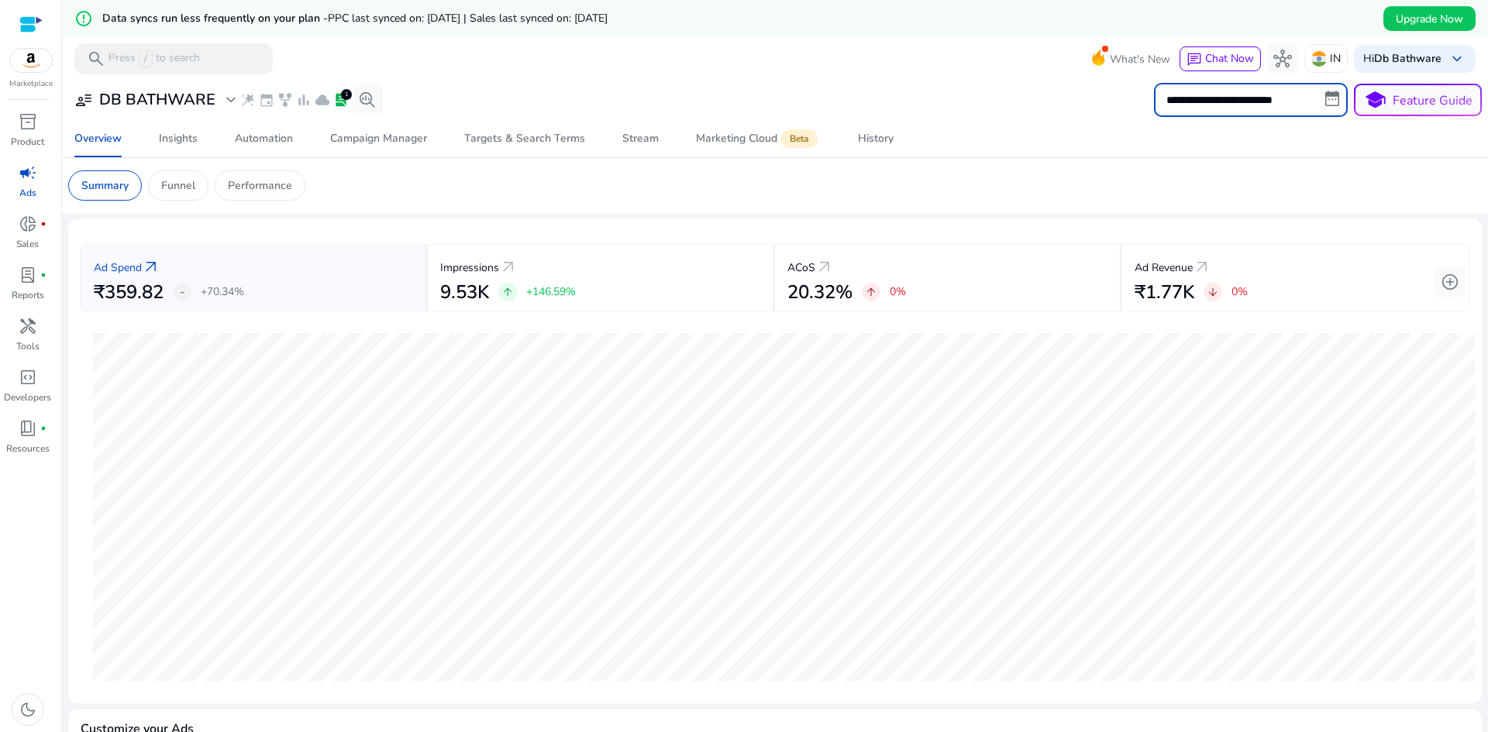
click at [1254, 99] on input "**********" at bounding box center [1251, 100] width 194 height 34
select select "*"
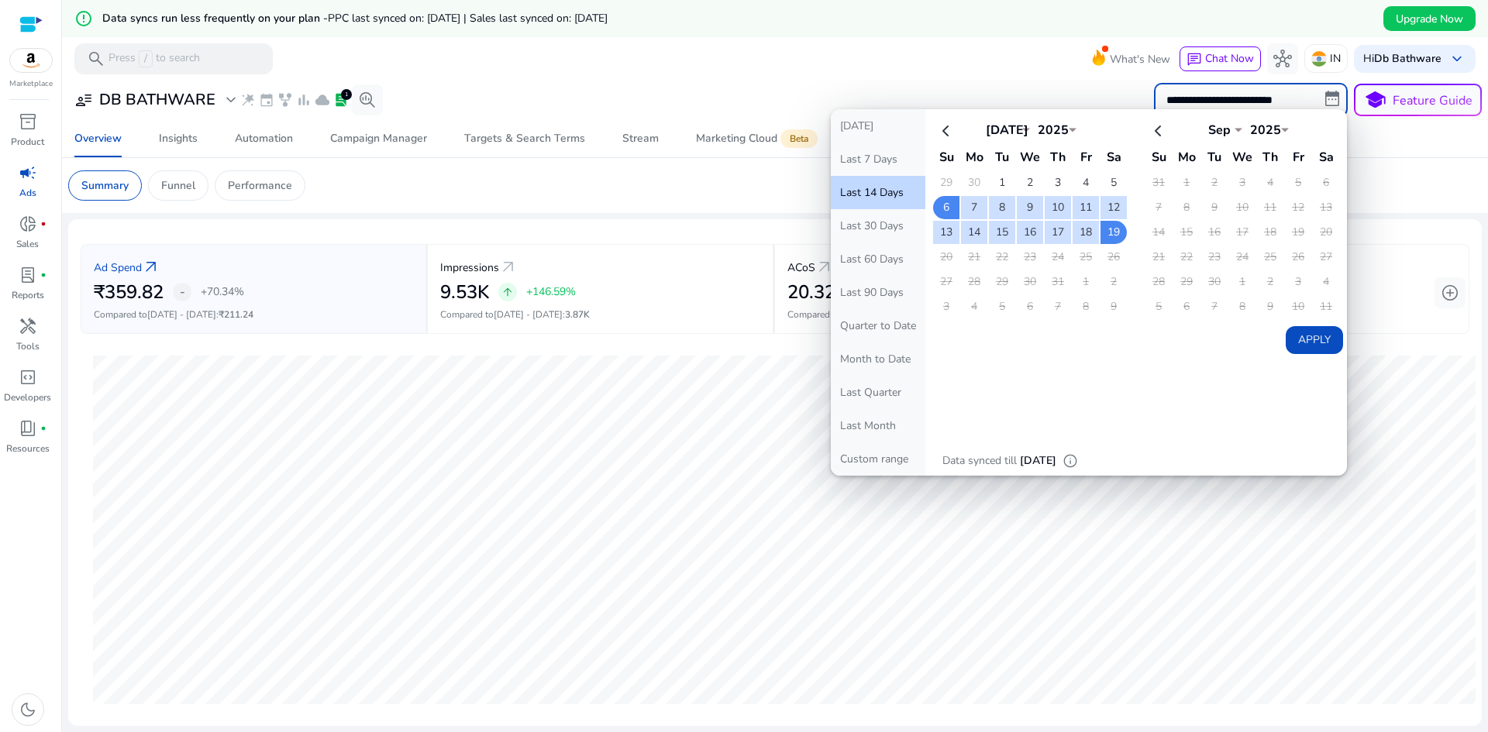
click at [1232, 129] on select "*** *** *** *** *** *** *** *** *** *** *** ***" at bounding box center [1219, 128] width 46 height 12
click at [1162, 187] on td "31" at bounding box center [1158, 182] width 26 height 23
drag, startPoint x: 1161, startPoint y: 184, endPoint x: 1190, endPoint y: 181, distance: 29.7
click at [1164, 183] on td "31" at bounding box center [1158, 182] width 26 height 23
click at [1190, 181] on td "1" at bounding box center [1186, 182] width 26 height 23
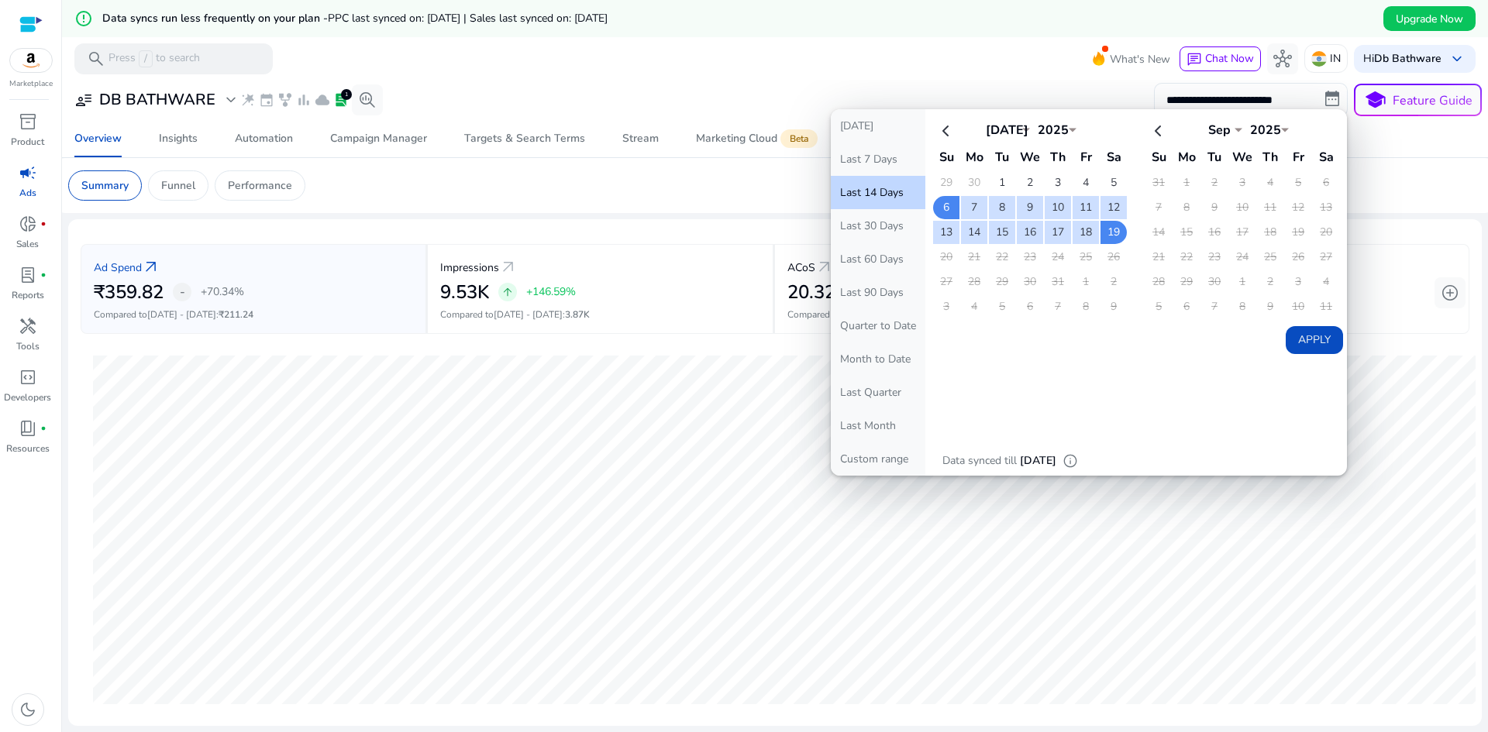
click at [1188, 181] on td "1" at bounding box center [1186, 182] width 26 height 23
drag, startPoint x: 1188, startPoint y: 181, endPoint x: 1179, endPoint y: 189, distance: 12.6
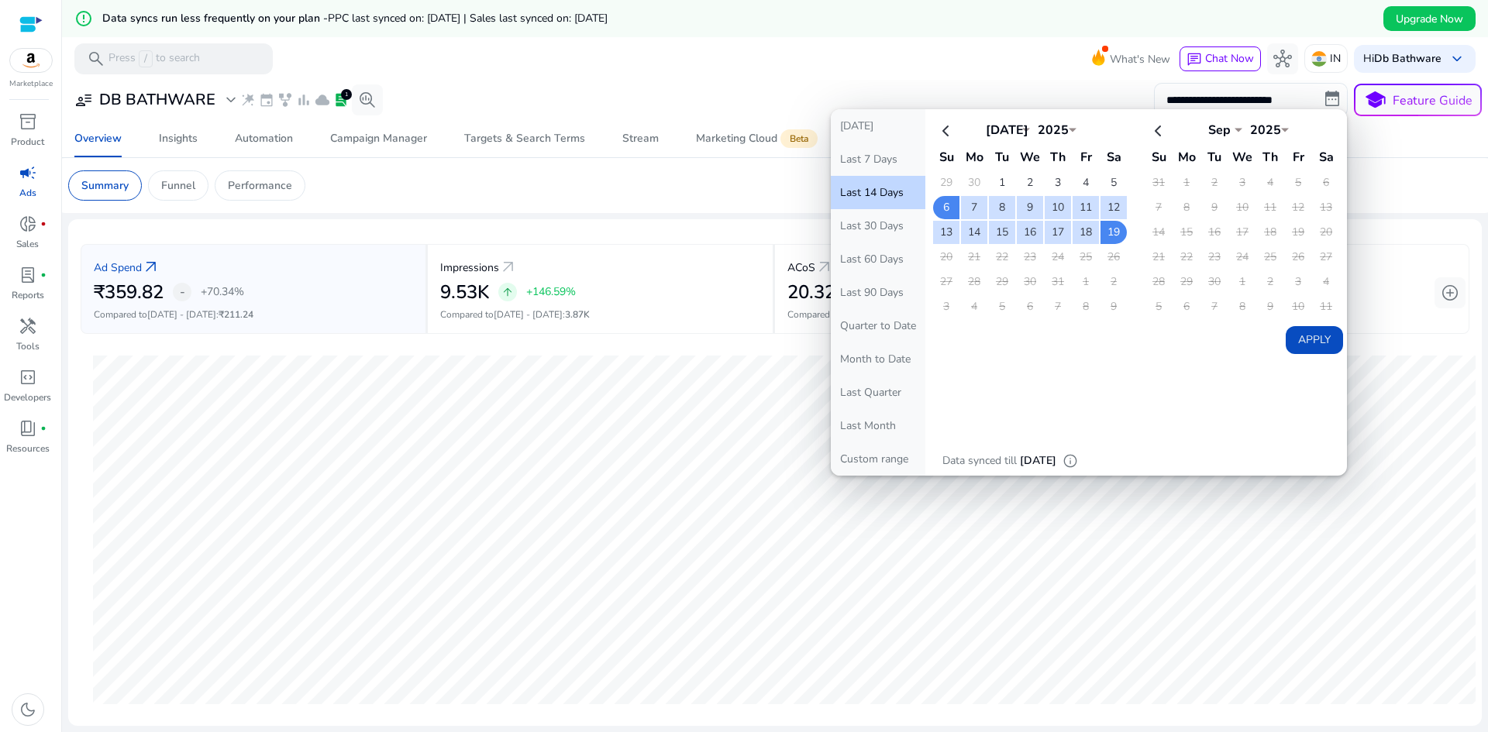
click at [1185, 187] on td "1" at bounding box center [1186, 182] width 26 height 23
click at [886, 231] on button "Last 30 Days" at bounding box center [878, 225] width 95 height 33
type input "**********"
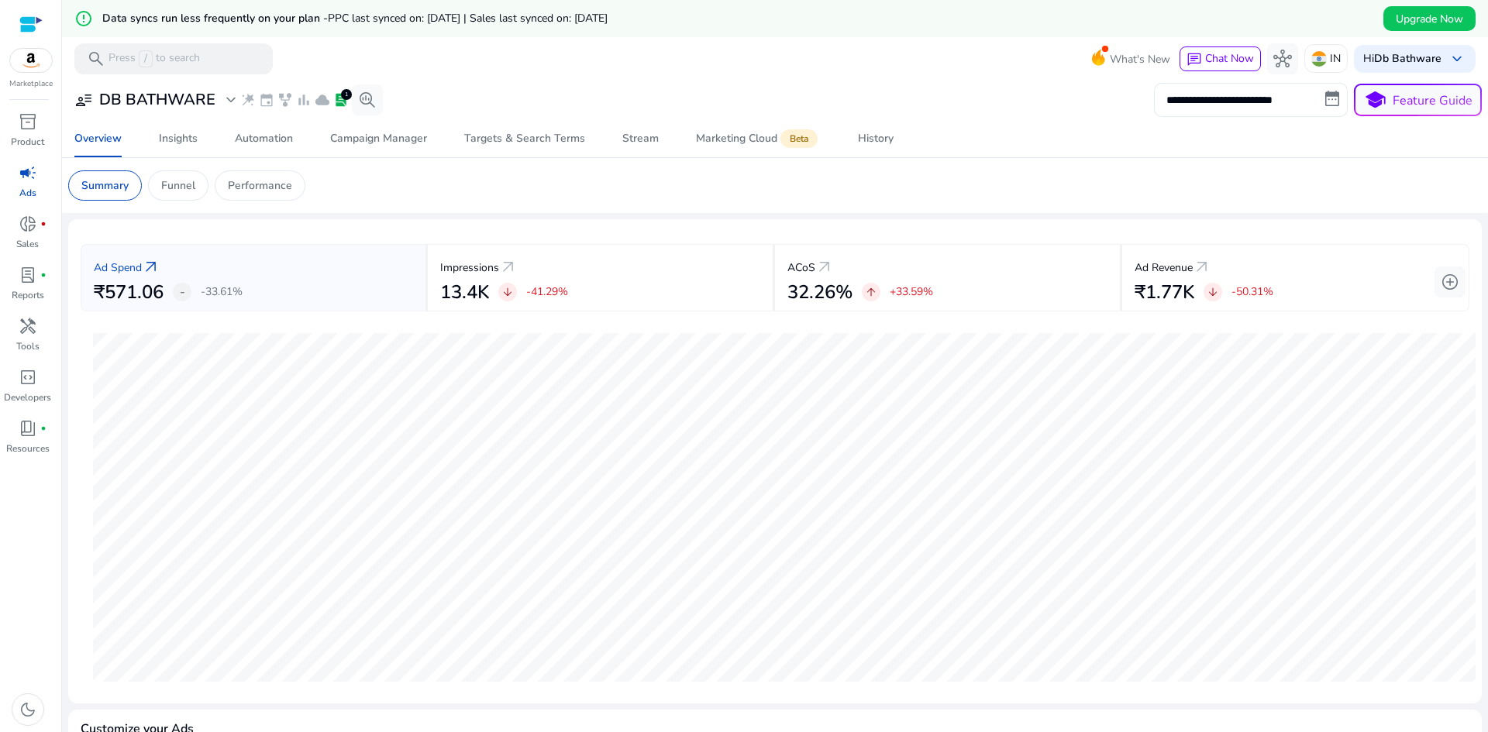
click at [1173, 98] on input "**********" at bounding box center [1251, 100] width 194 height 34
select select "*"
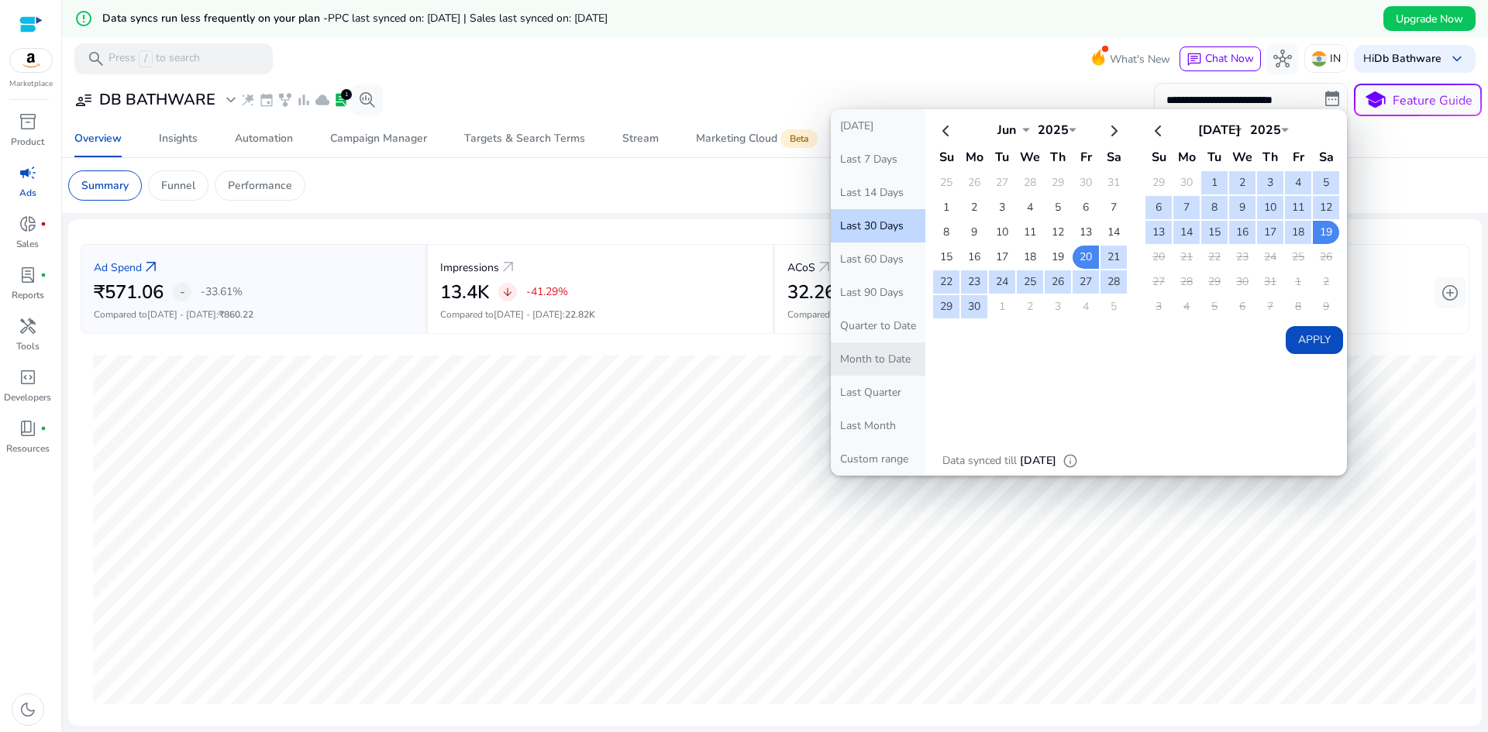
click at [886, 359] on button "Month to Date" at bounding box center [878, 358] width 95 height 33
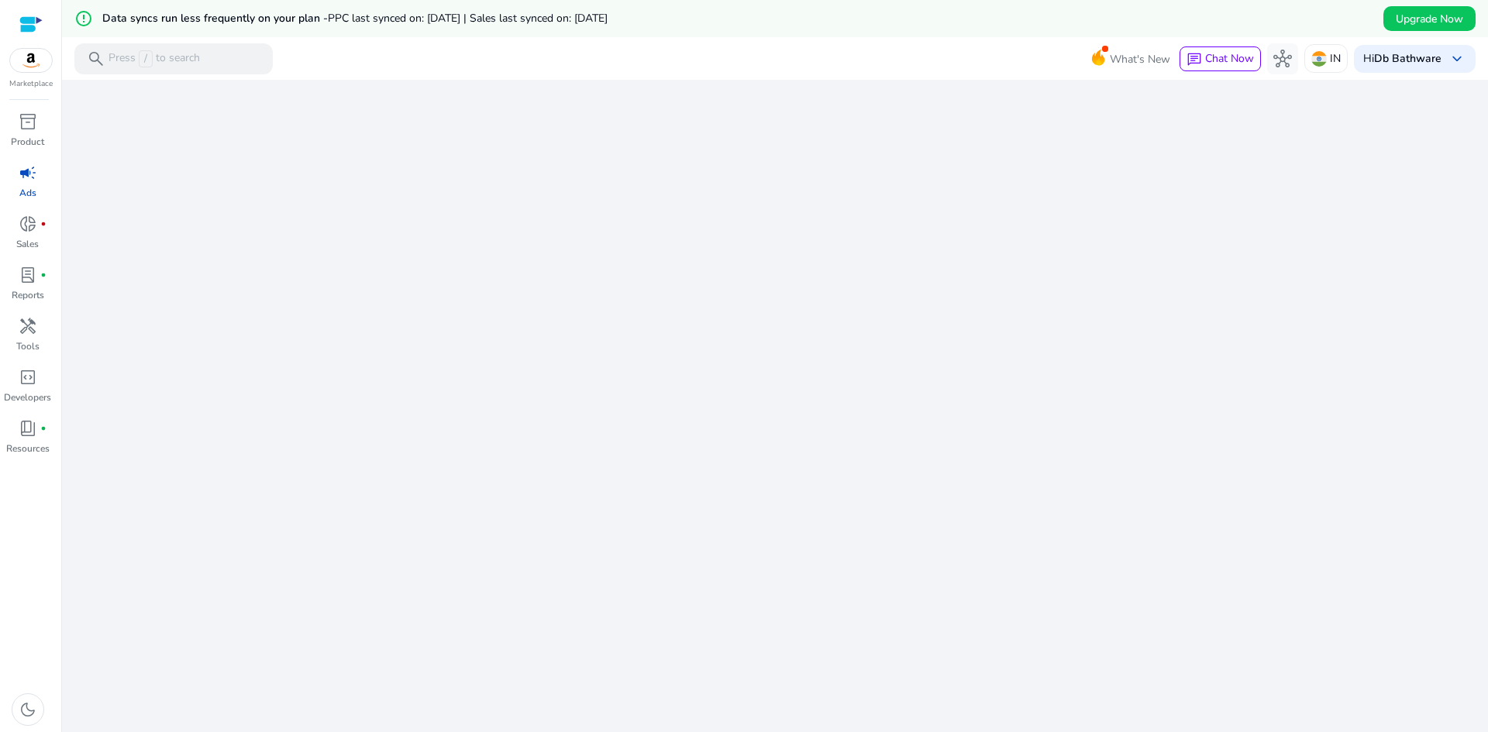
select select "*"
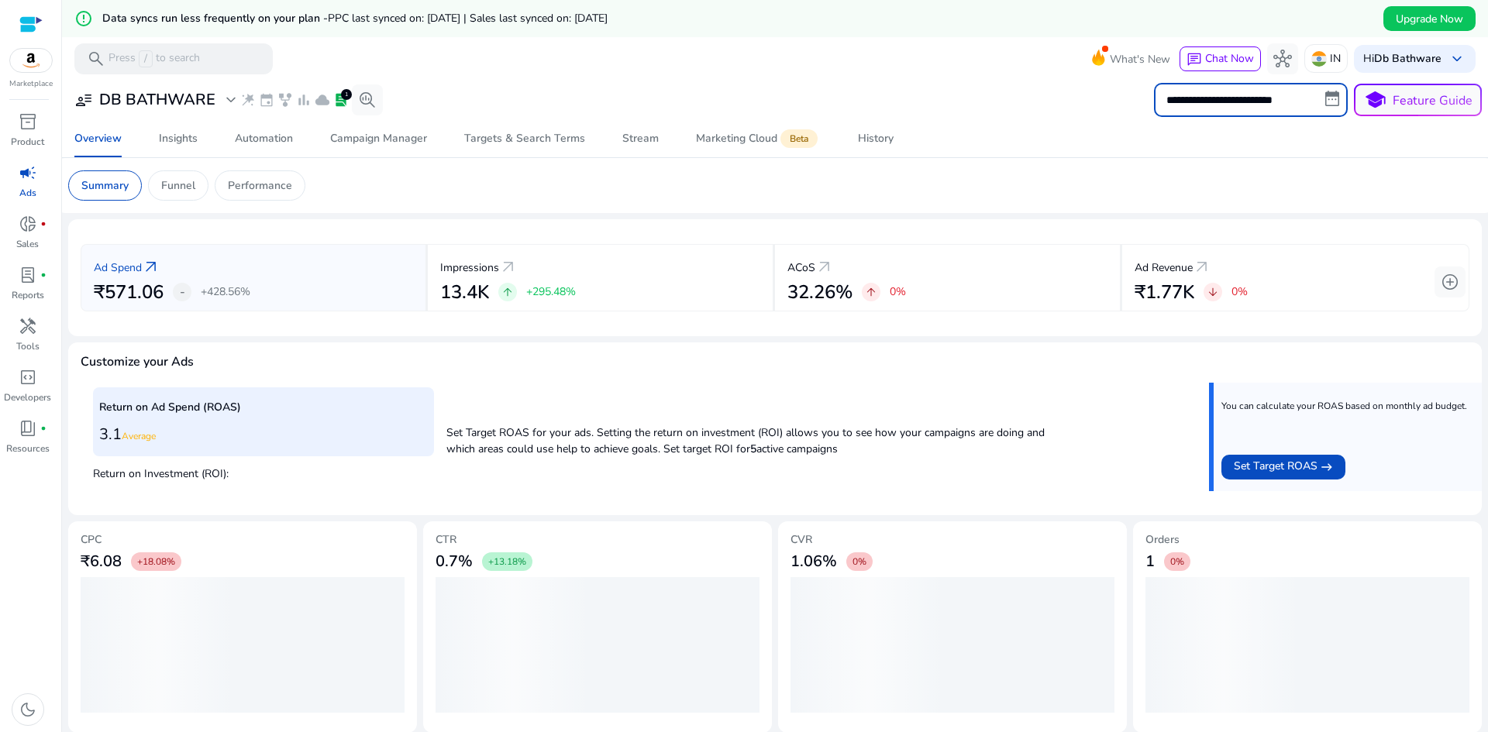
click at [1244, 97] on input "**********" at bounding box center [1251, 100] width 194 height 34
select select "*"
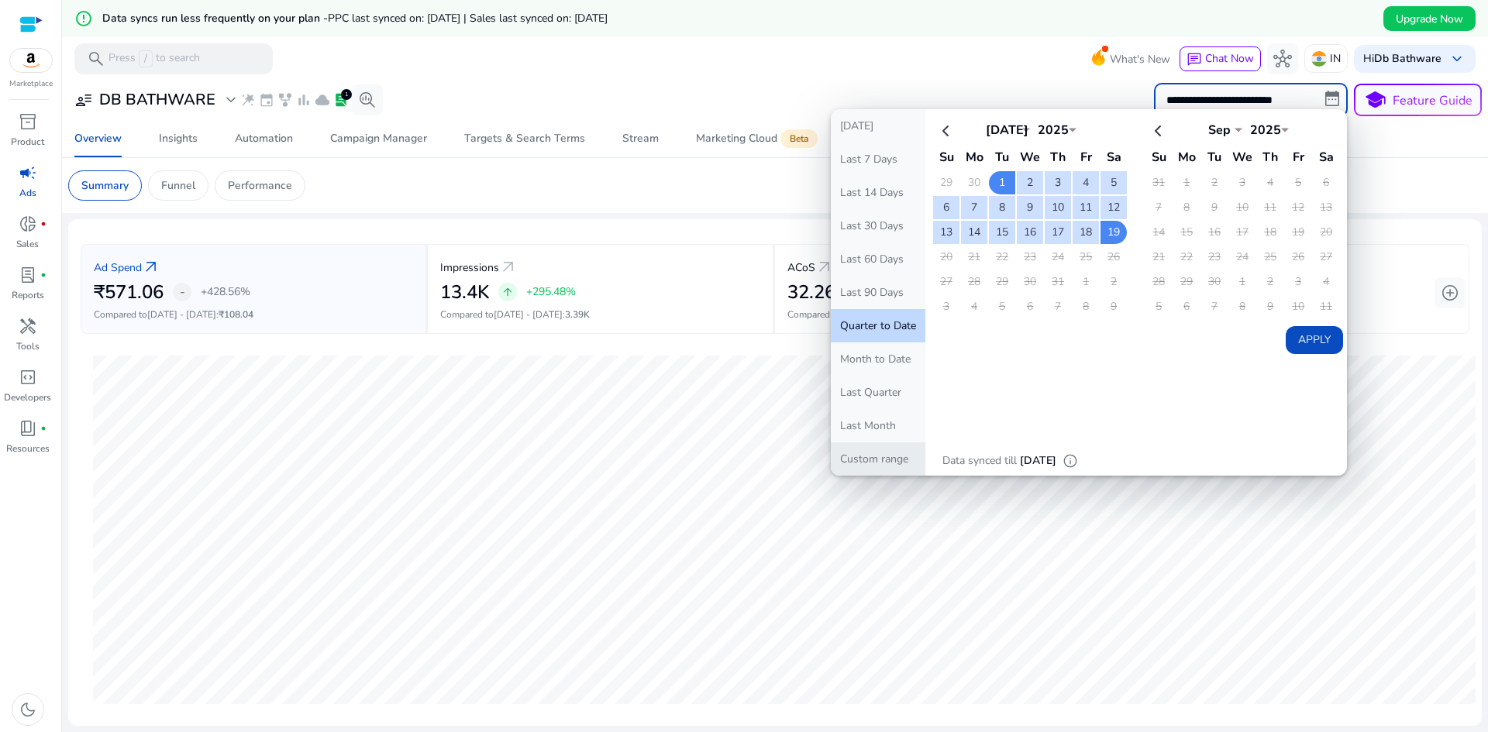
click at [876, 461] on button "Custom range" at bounding box center [878, 458] width 95 height 33
click at [1175, 182] on td "1" at bounding box center [1186, 182] width 26 height 23
click at [1068, 199] on table "Jul *** *** *** *** *** *** *** *** *** *** *** *** 2025 **** Su Mo Tu We Th Fr…" at bounding box center [1029, 217] width 197 height 205
click at [1090, 218] on table "Jul *** *** *** *** *** *** *** *** *** *** *** *** 2025 **** Su Mo Tu We Th Fr…" at bounding box center [1029, 217] width 197 height 205
click at [1087, 229] on td "18" at bounding box center [1085, 232] width 26 height 23
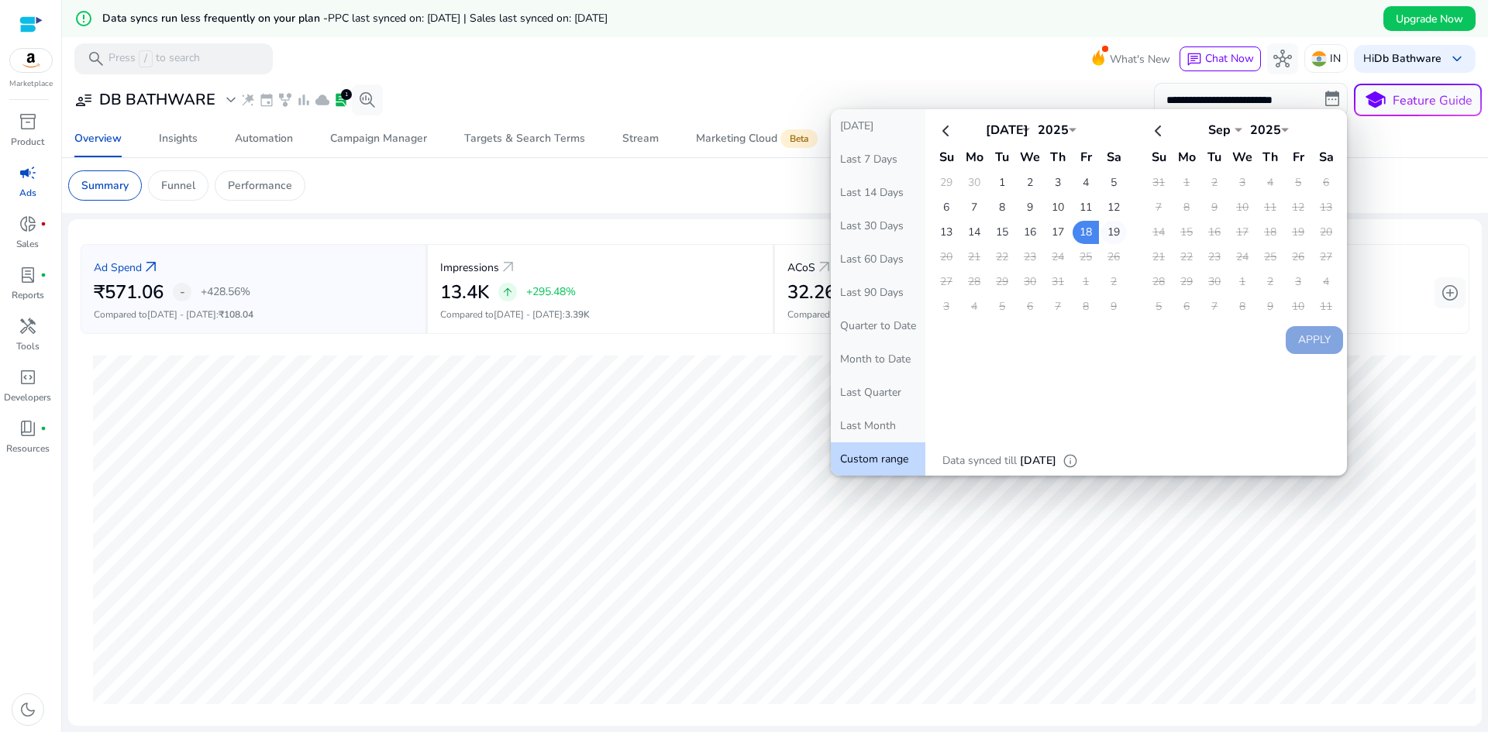
click at [1104, 231] on td "19" at bounding box center [1113, 232] width 26 height 23
click at [1165, 175] on table "Sep *** *** *** *** *** *** *** *** *** *** *** *** 2025 **** Su Mo Tu We Th Fr…" at bounding box center [1242, 217] width 197 height 205
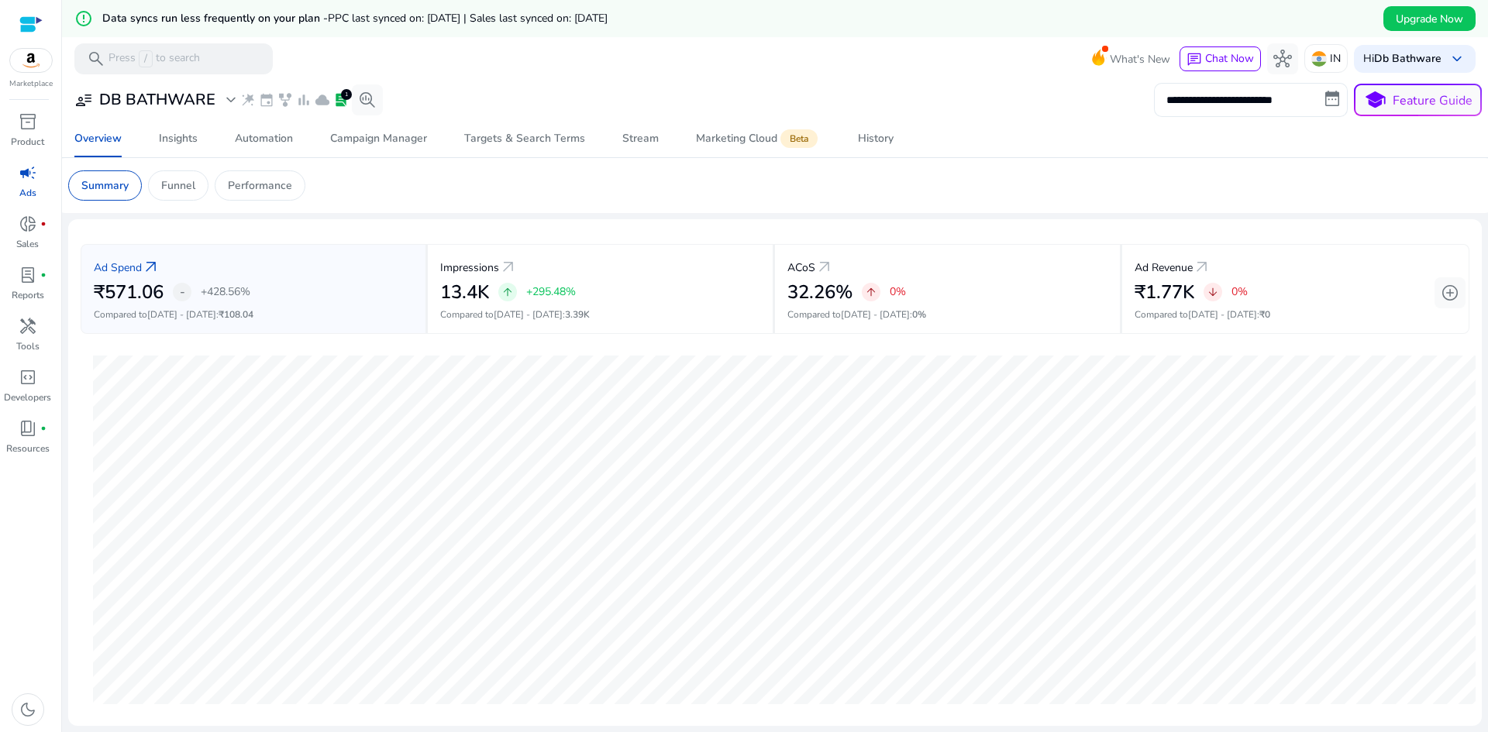
click at [1248, 96] on input "**********" at bounding box center [1251, 100] width 194 height 34
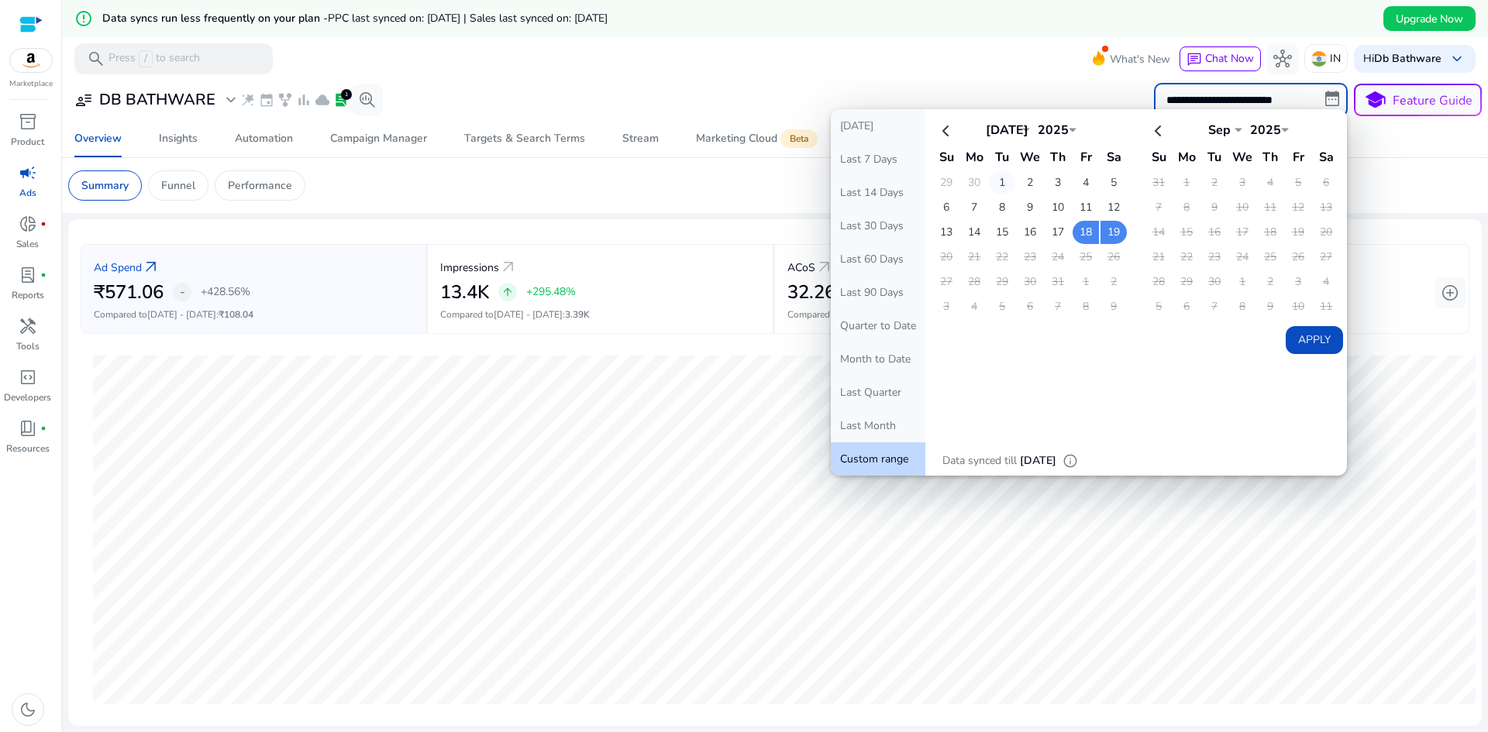
click at [989, 184] on td "1" at bounding box center [1002, 182] width 26 height 23
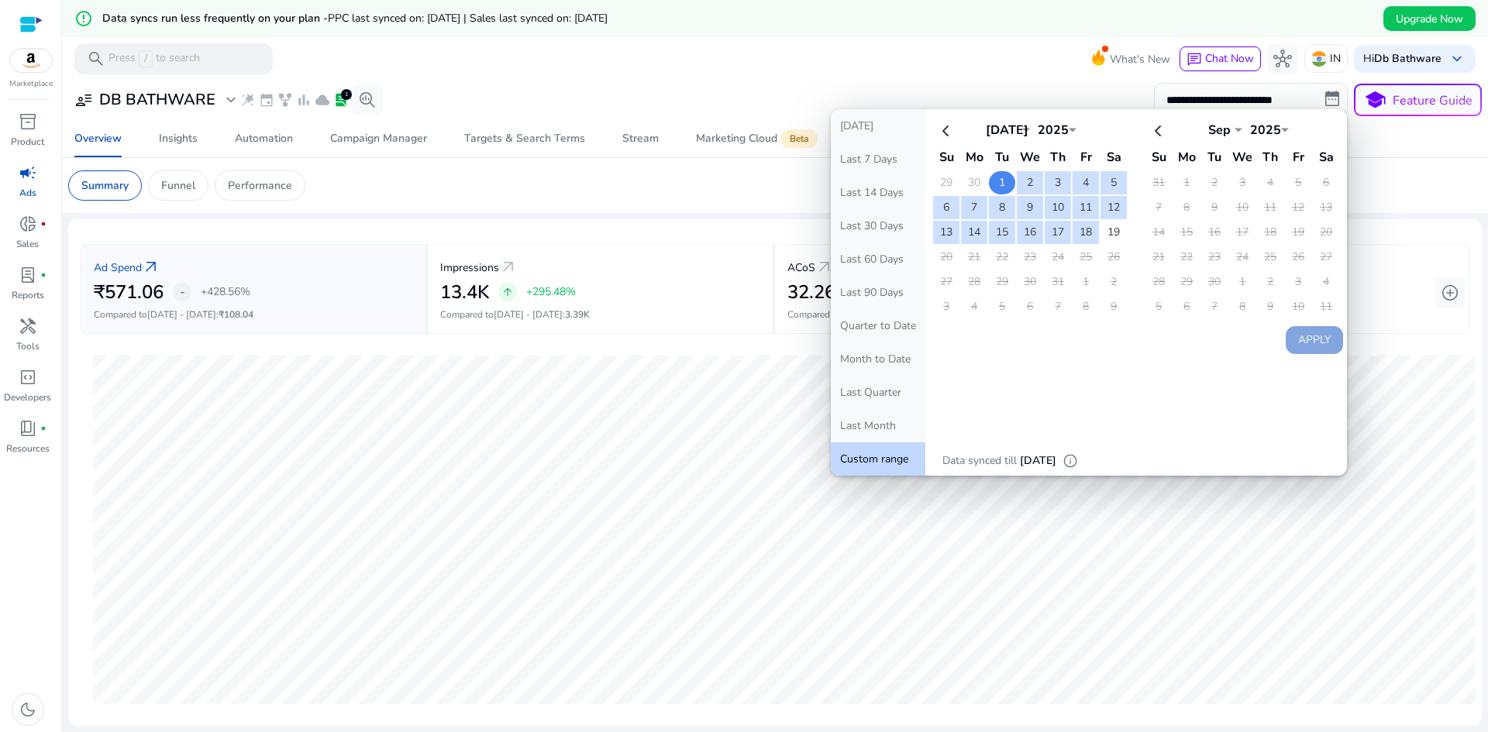
click at [996, 177] on td "1" at bounding box center [1002, 182] width 26 height 23
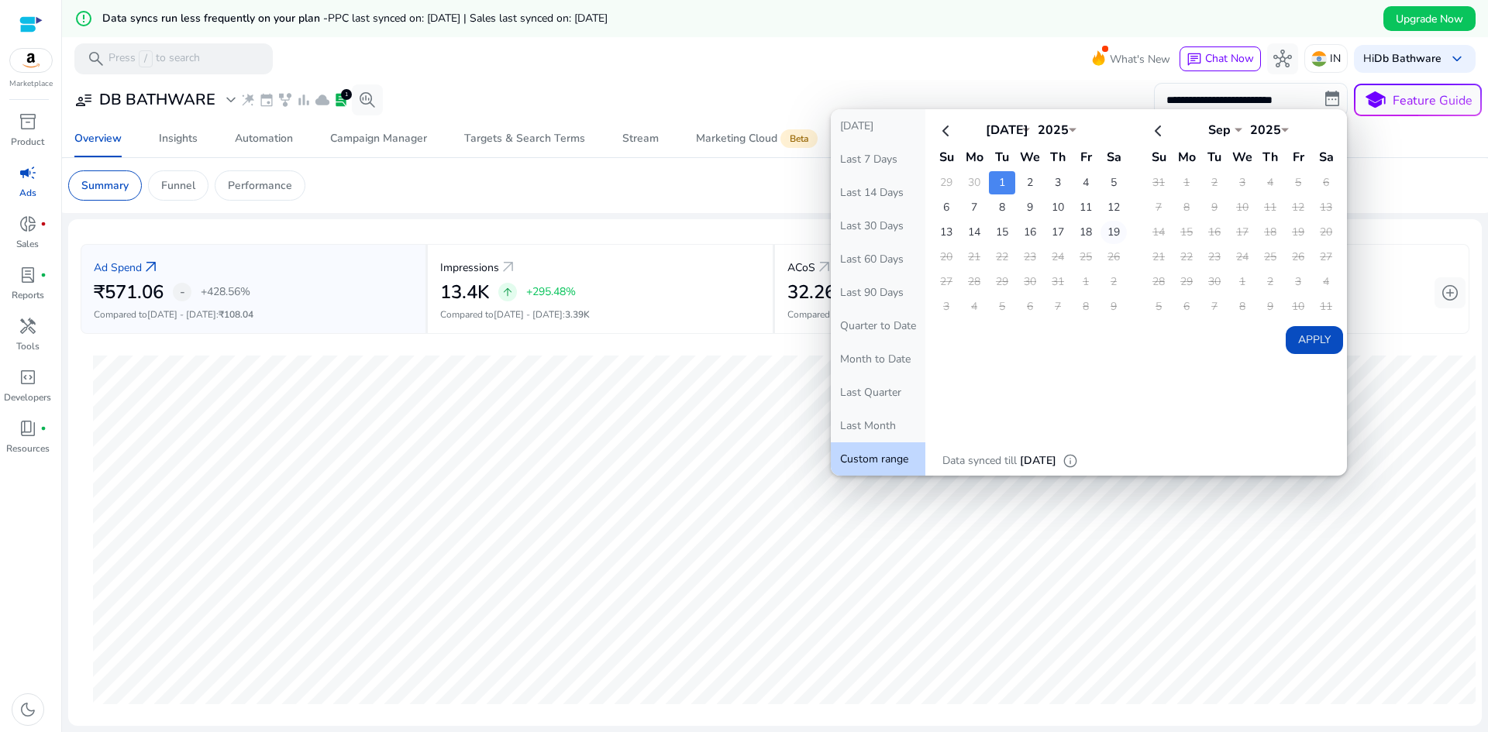
click at [1105, 231] on td "19" at bounding box center [1113, 232] width 26 height 23
click at [997, 174] on td "1" at bounding box center [1002, 182] width 26 height 23
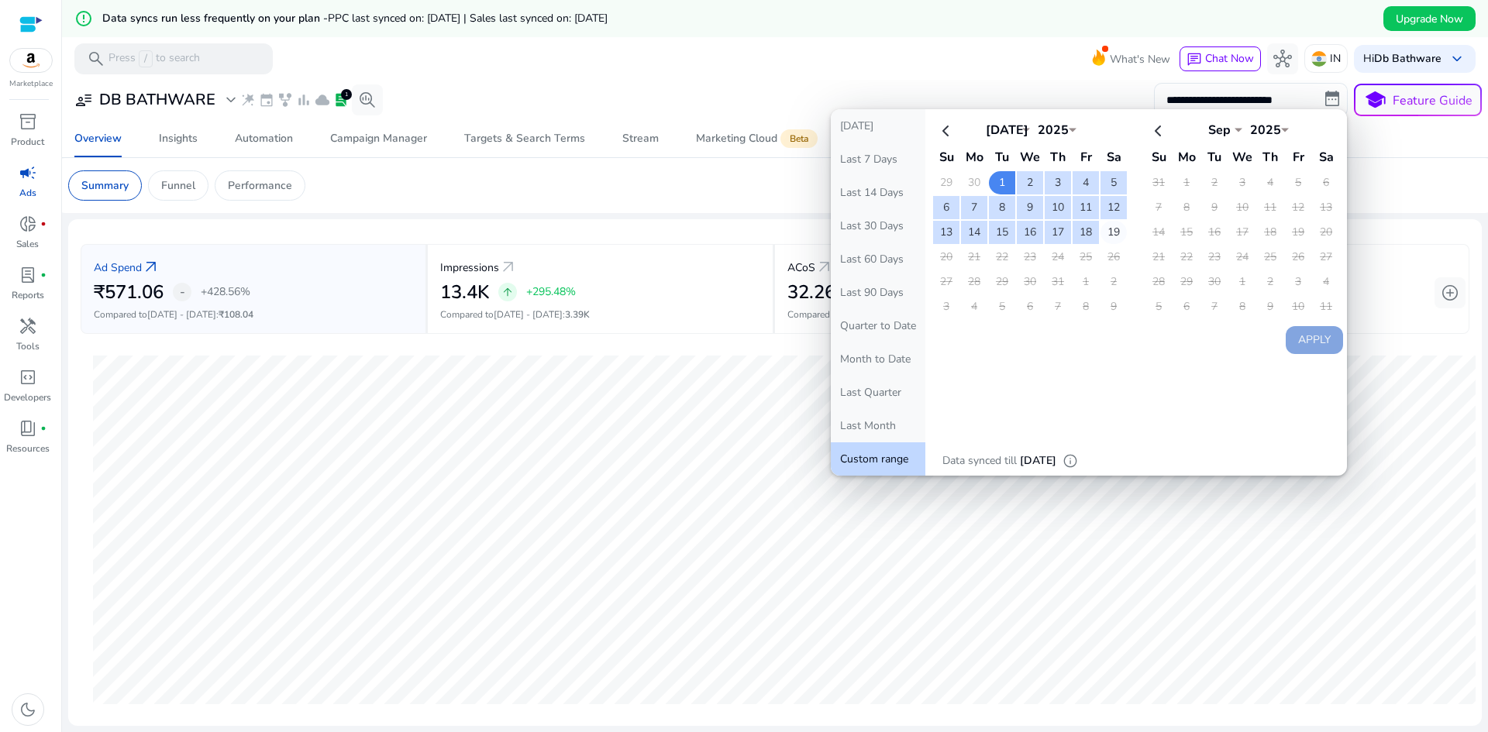
drag, startPoint x: 1110, startPoint y: 221, endPoint x: 1110, endPoint y: 229, distance: 8.5
click at [1110, 228] on td "19" at bounding box center [1113, 232] width 26 height 23
click at [1312, 344] on button "Apply" at bounding box center [1313, 340] width 57 height 28
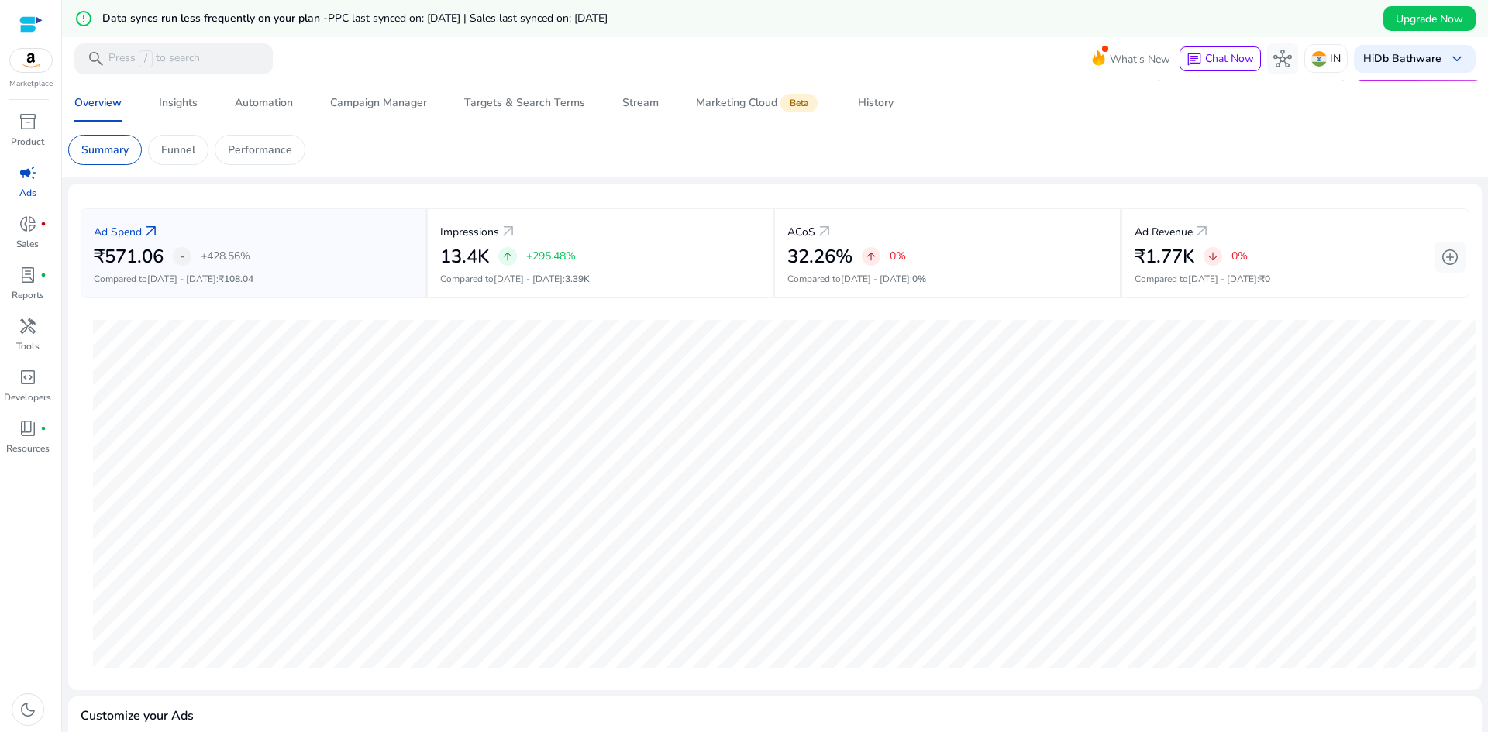
scroll to position [2, 0]
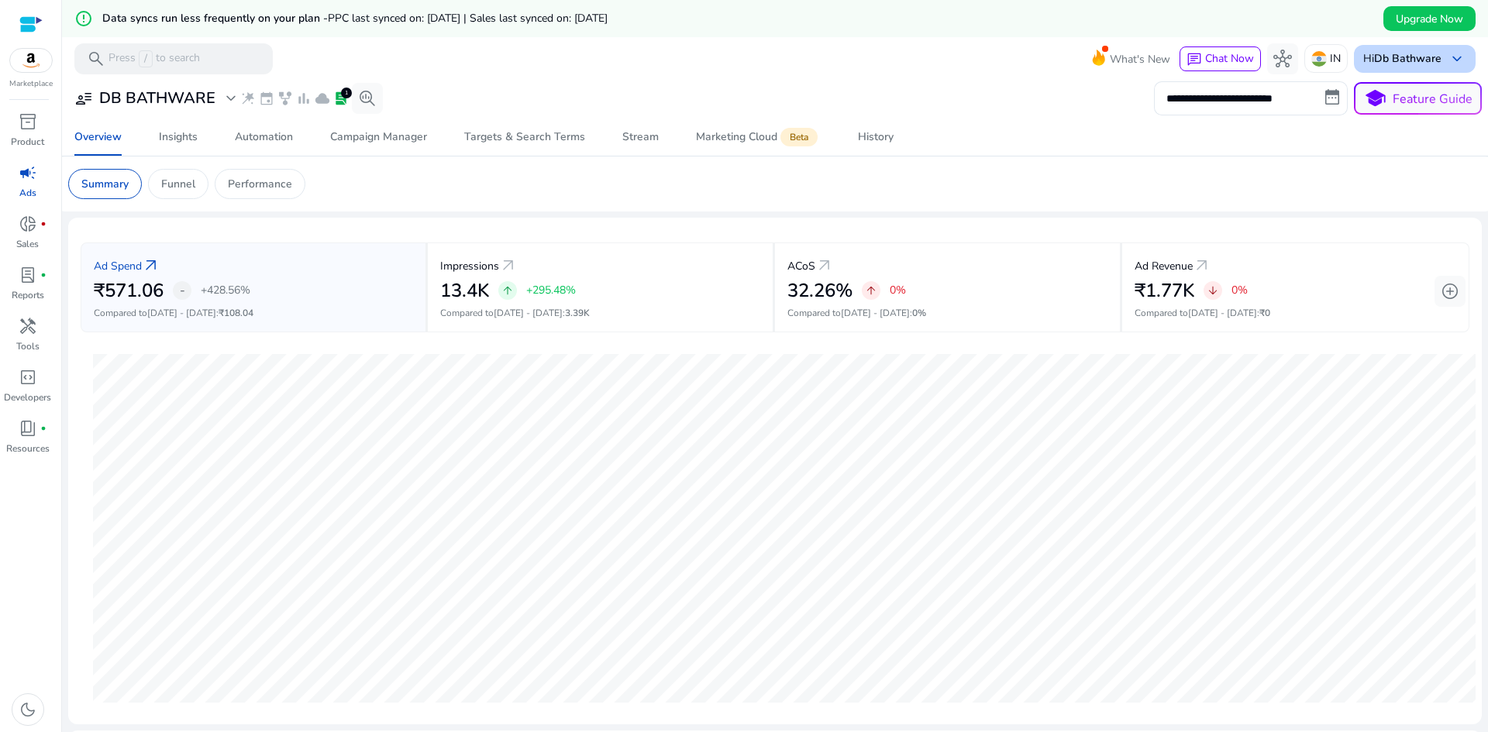
click at [1398, 66] on div "Hi Db Bathware keyboard_arrow_down" at bounding box center [1415, 59] width 122 height 28
